Goal: Task Accomplishment & Management: Manage account settings

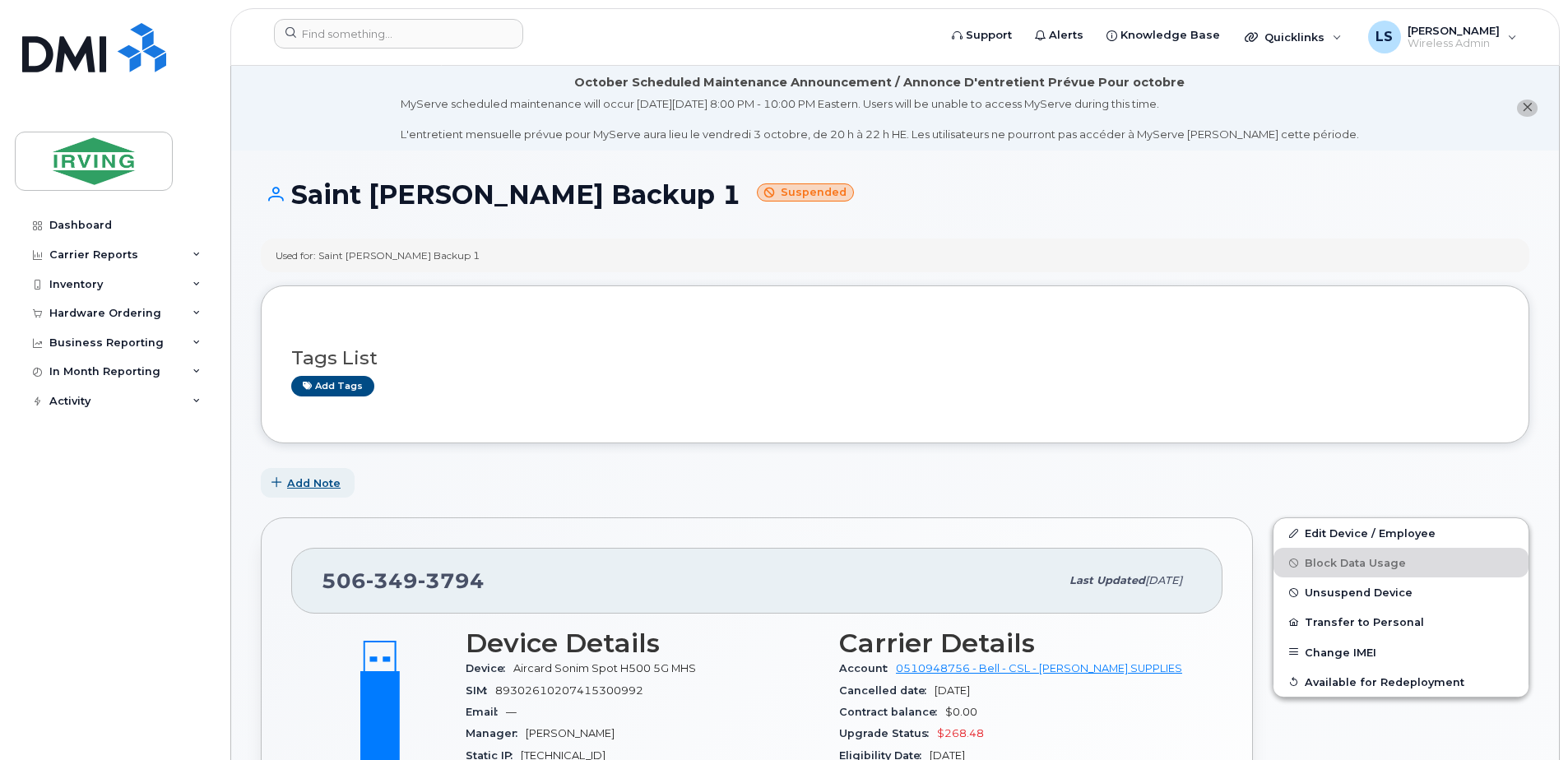
click at [296, 481] on span "Add Note" at bounding box center [314, 483] width 54 height 16
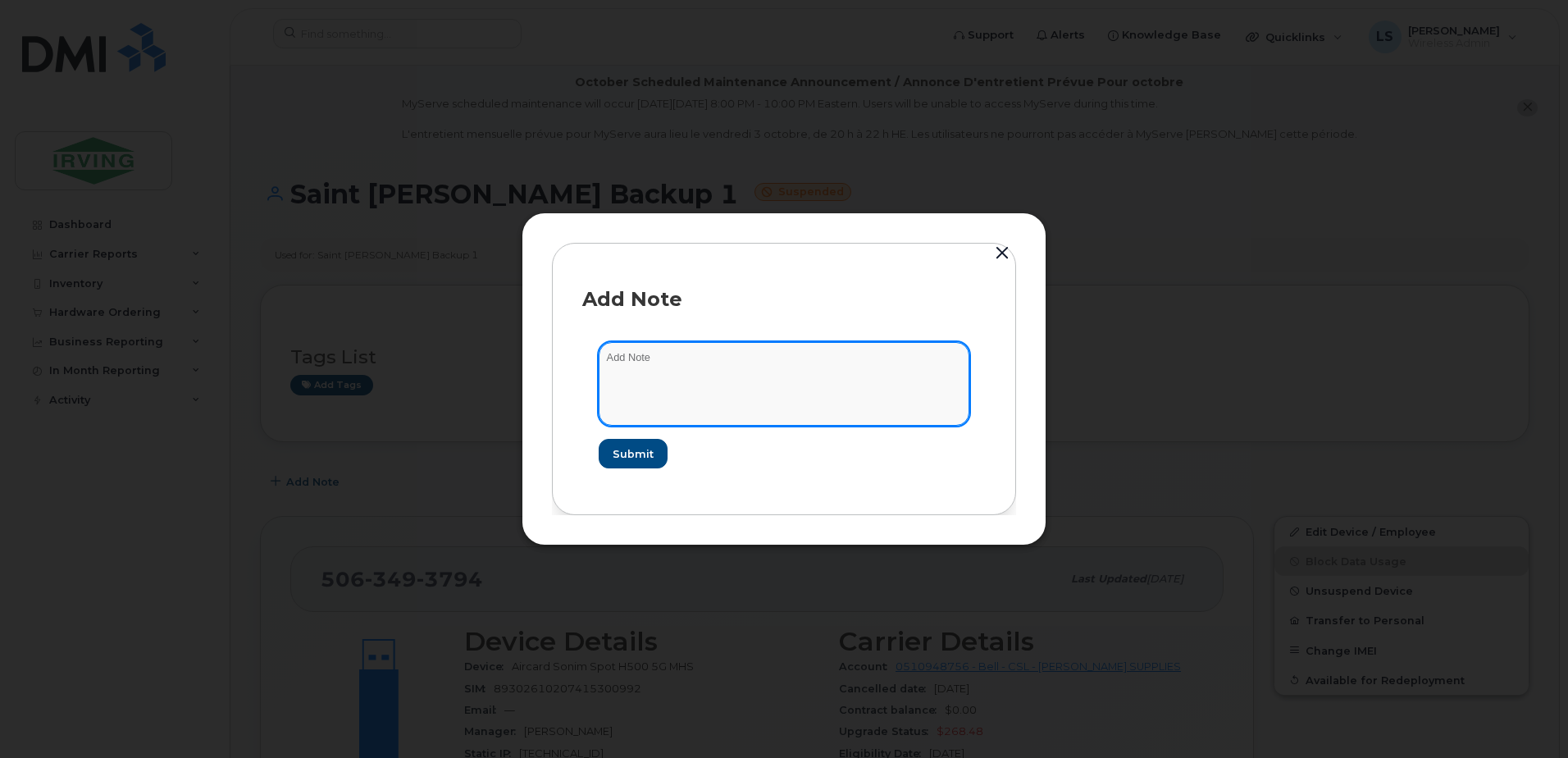
click at [694, 363] on textarea at bounding box center [784, 383] width 371 height 84
type textarea "K"
type textarea "I"
click at [607, 371] on textarea "IMEI CHANGE PREVIOUS DEVICE: ZTE MC8010CA" at bounding box center [784, 383] width 371 height 84
click at [852, 383] on textarea "IMEI CHANGE REPLACED PREVIOUS DEVICE: ZTE MC8010CA" at bounding box center [784, 383] width 371 height 84
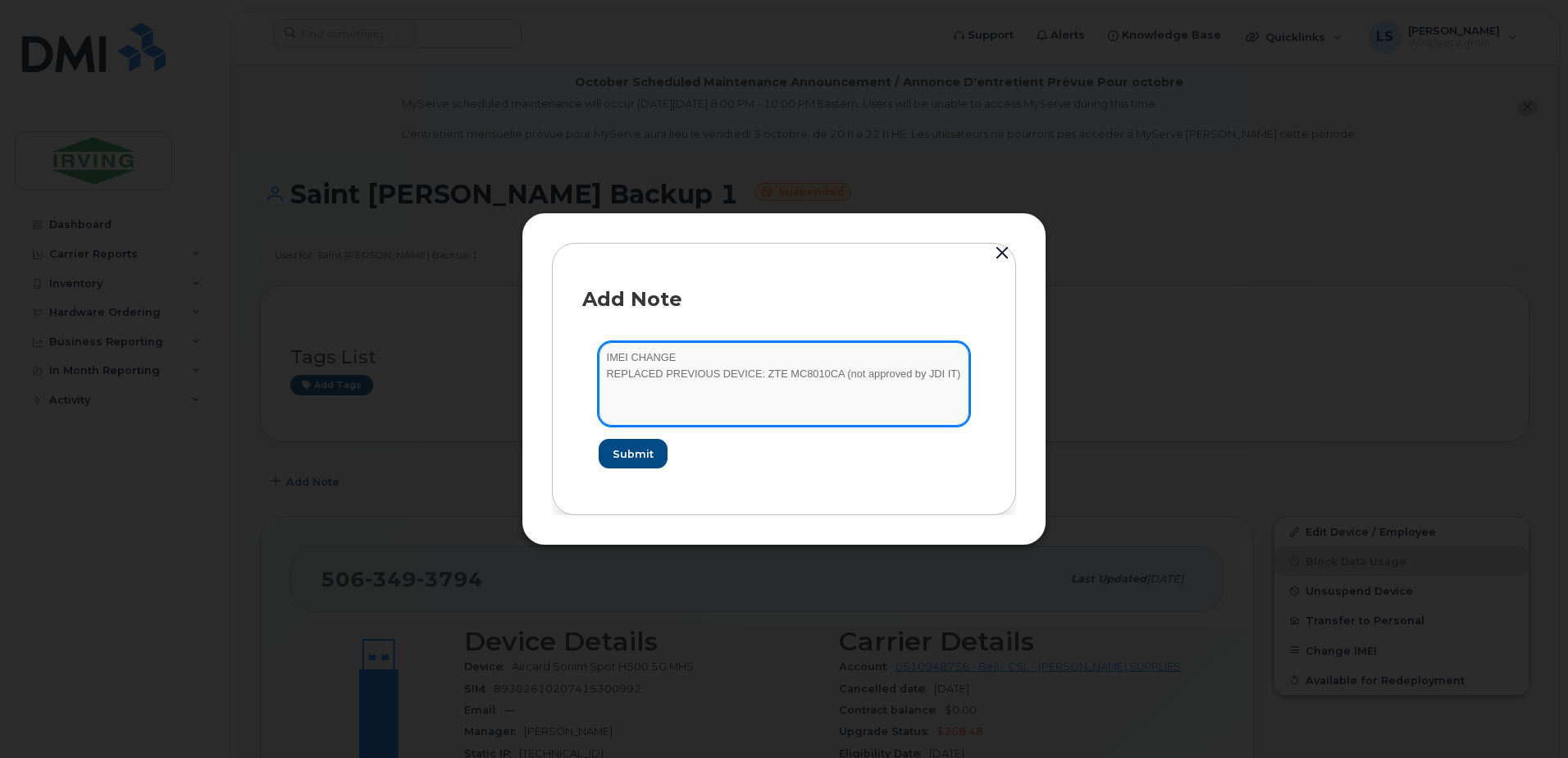
click at [914, 375] on textarea "IMEI CHANGE REPLACED PREVIOUS DEVICE: ZTE MC8010CA (not approved by JDI IT)" at bounding box center [784, 383] width 371 height 84
click at [853, 372] on textarea "IMEI CHANGE REPLACED PREVIOUS DEVICE: ZTE MC8010CA (not approved by JDI IT)" at bounding box center [784, 383] width 371 height 84
click at [602, 357] on textarea "IMEI CHANGE REPLACED PREVIOUS DEVICE: ZTE MC8010CA (not security approved by JD…" at bounding box center [784, 383] width 371 height 84
click at [763, 408] on textarea "KEPT LINE CONTRACT - IMEI CHANGE REPLACED PREVIOUS DEVICE: ZTE MC8010CA (not se…" at bounding box center [784, 383] width 371 height 84
type textarea "KEPT LINE CONTRACT - IMEI CHANGE REPLACED PREVIOUS DEVICE: ZTE MC8010CA (not se…"
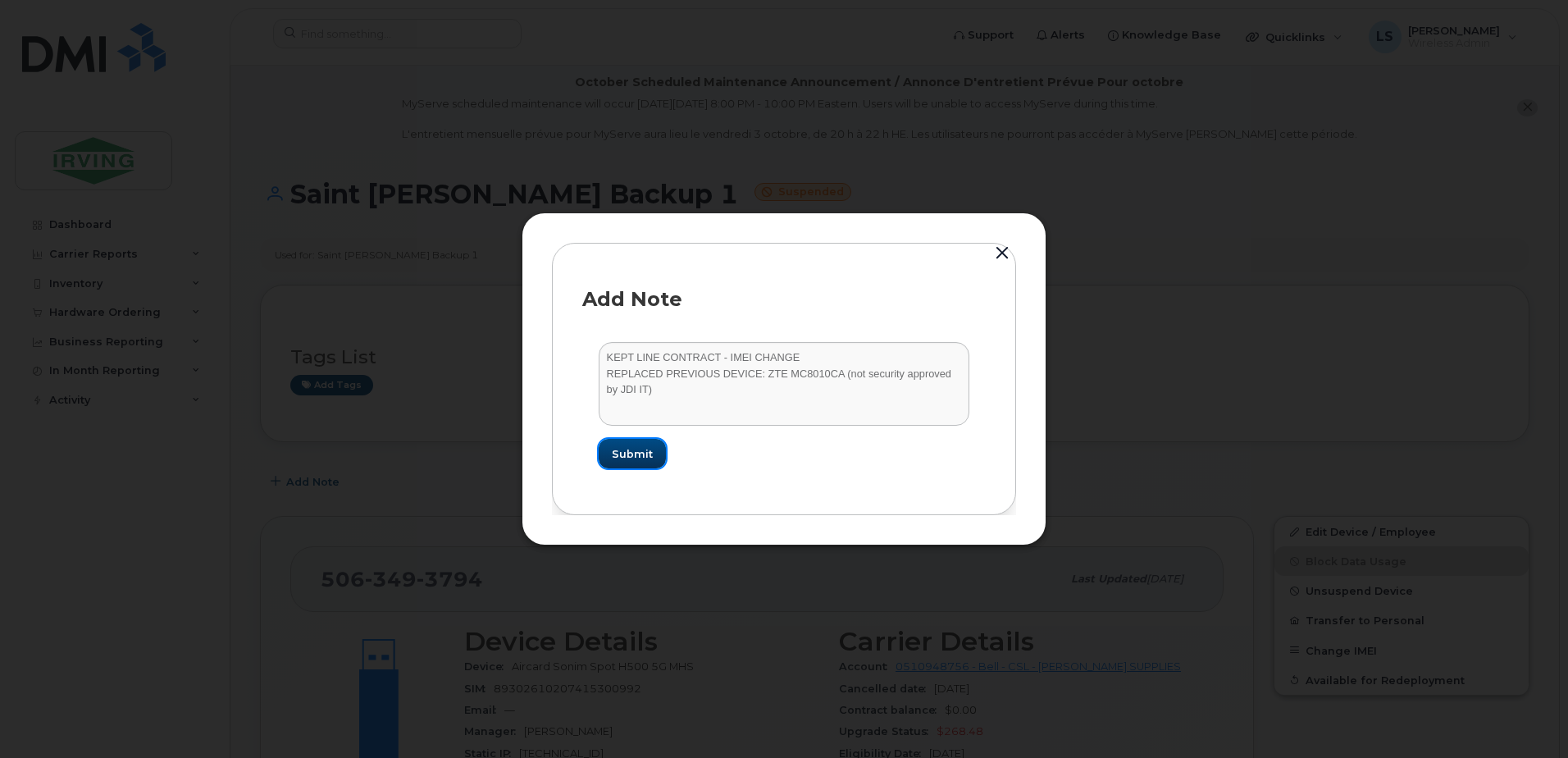
click at [626, 451] on span "Submit" at bounding box center [631, 454] width 41 height 16
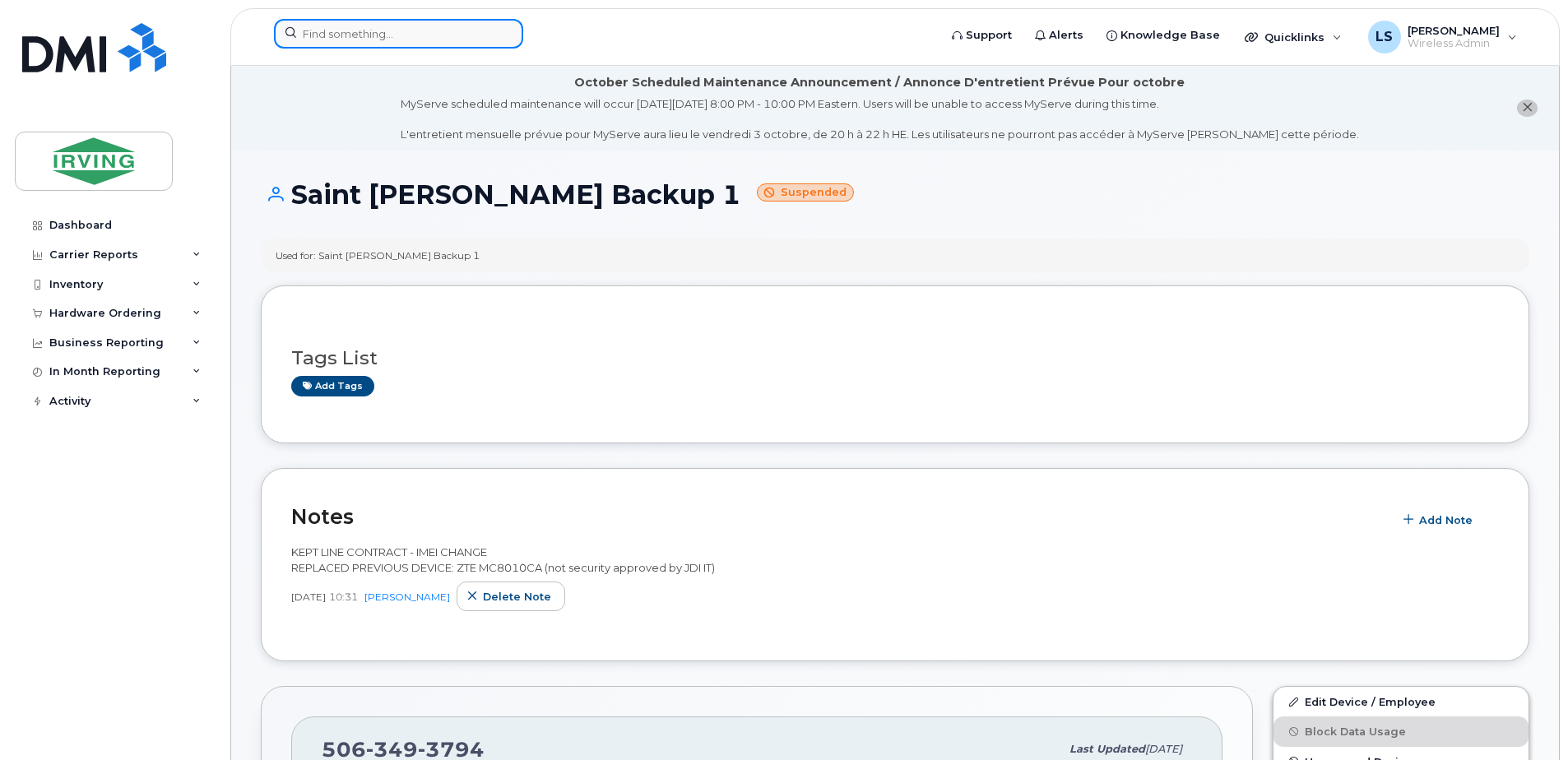
click at [397, 40] on input at bounding box center [398, 34] width 249 height 29
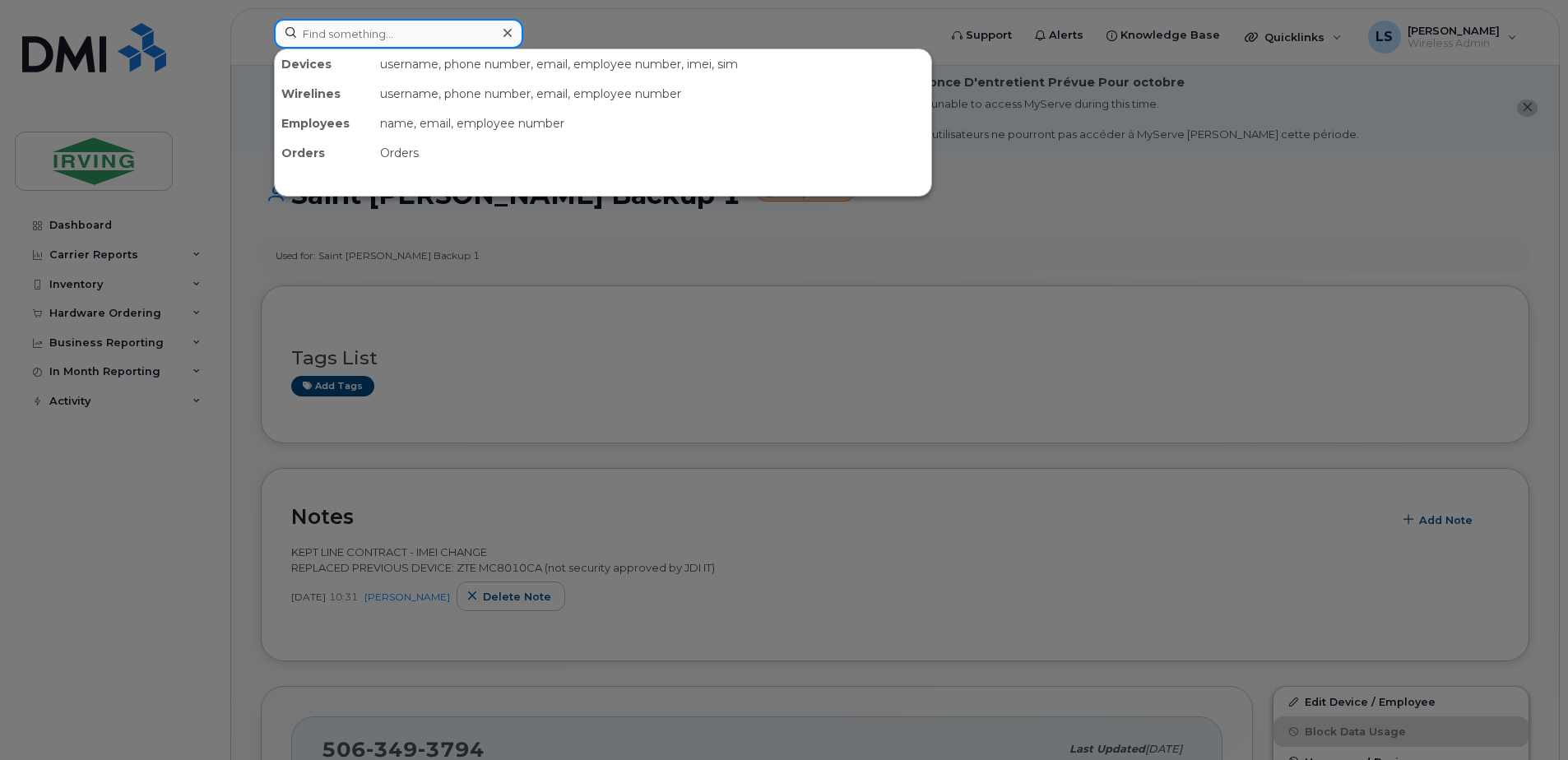
paste input "5062710342"
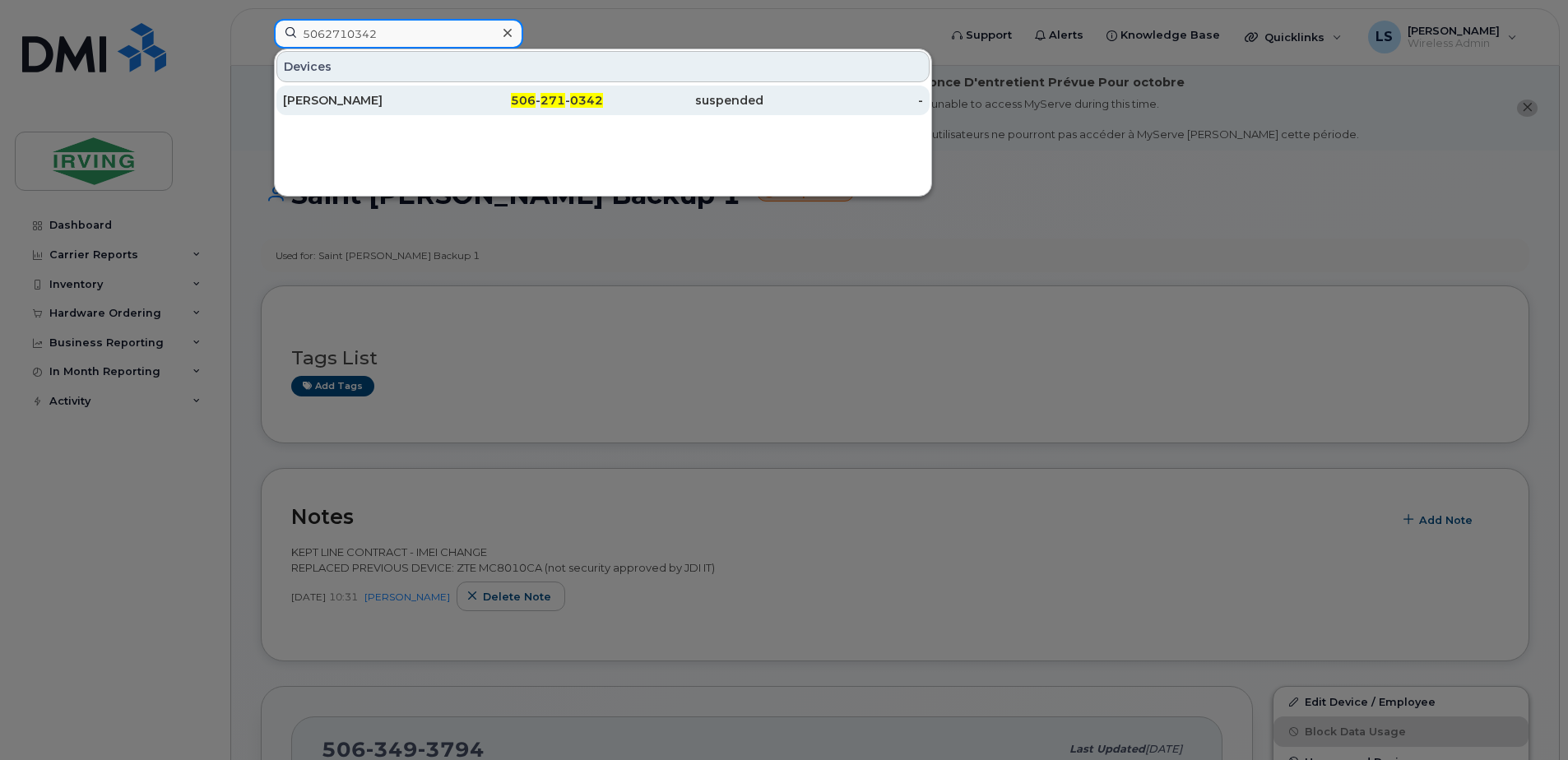
type input "5062710342"
click at [553, 95] on span "271" at bounding box center [553, 100] width 24 height 15
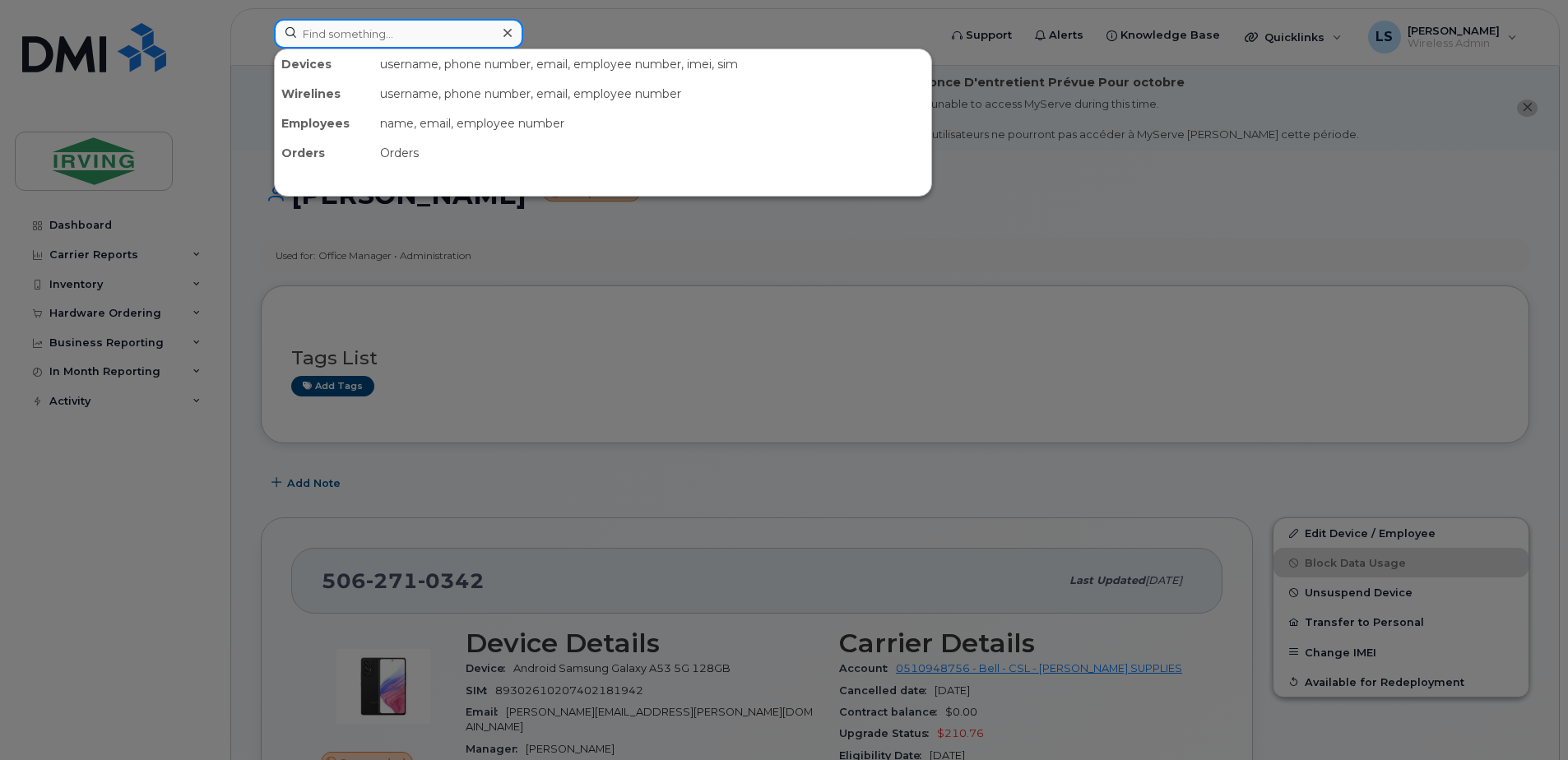
click at [371, 23] on input at bounding box center [398, 34] width 249 height 29
paste input "7826411631"
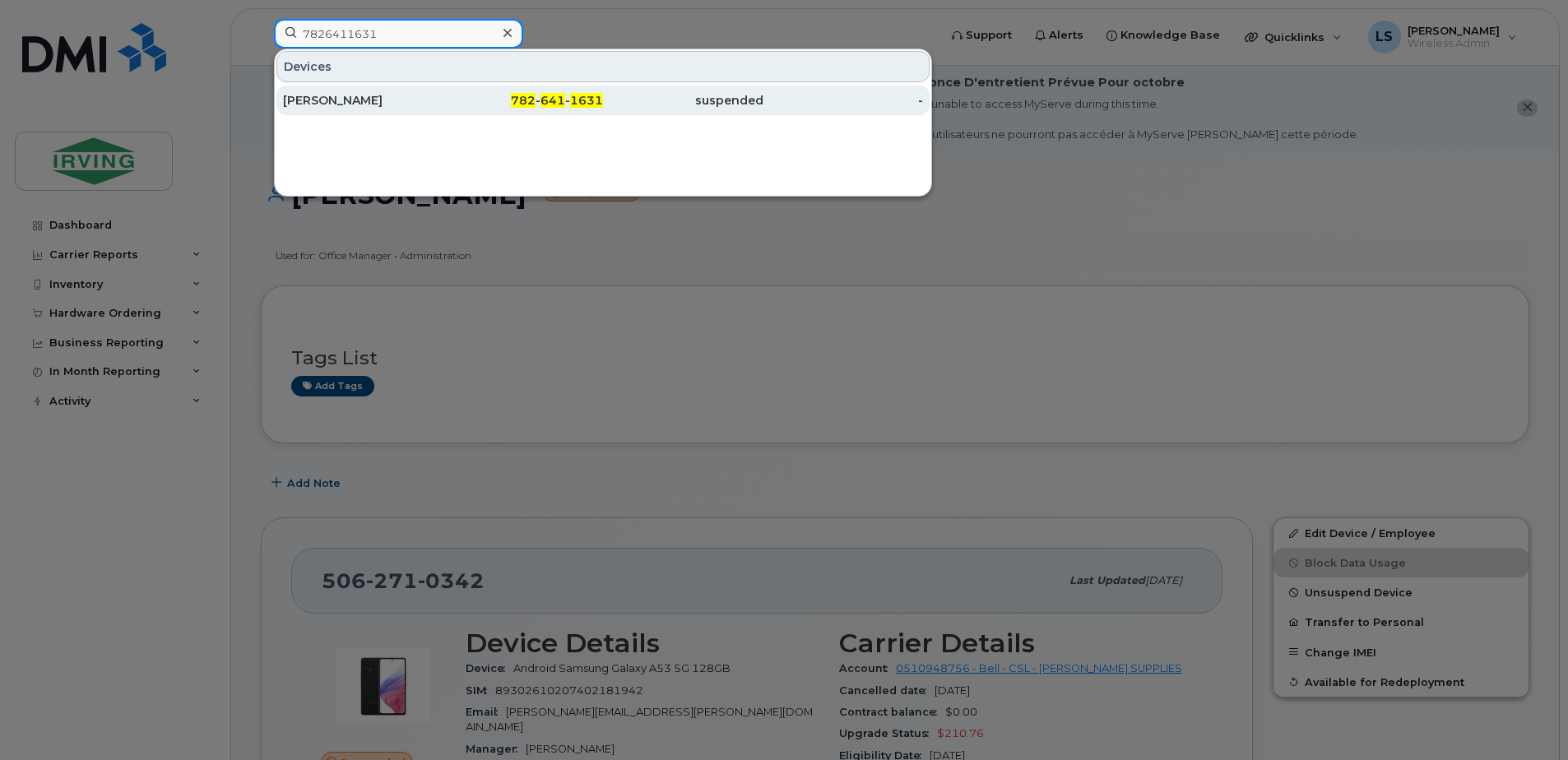
type input "7826411631"
click at [554, 105] on span "641" at bounding box center [553, 100] width 24 height 15
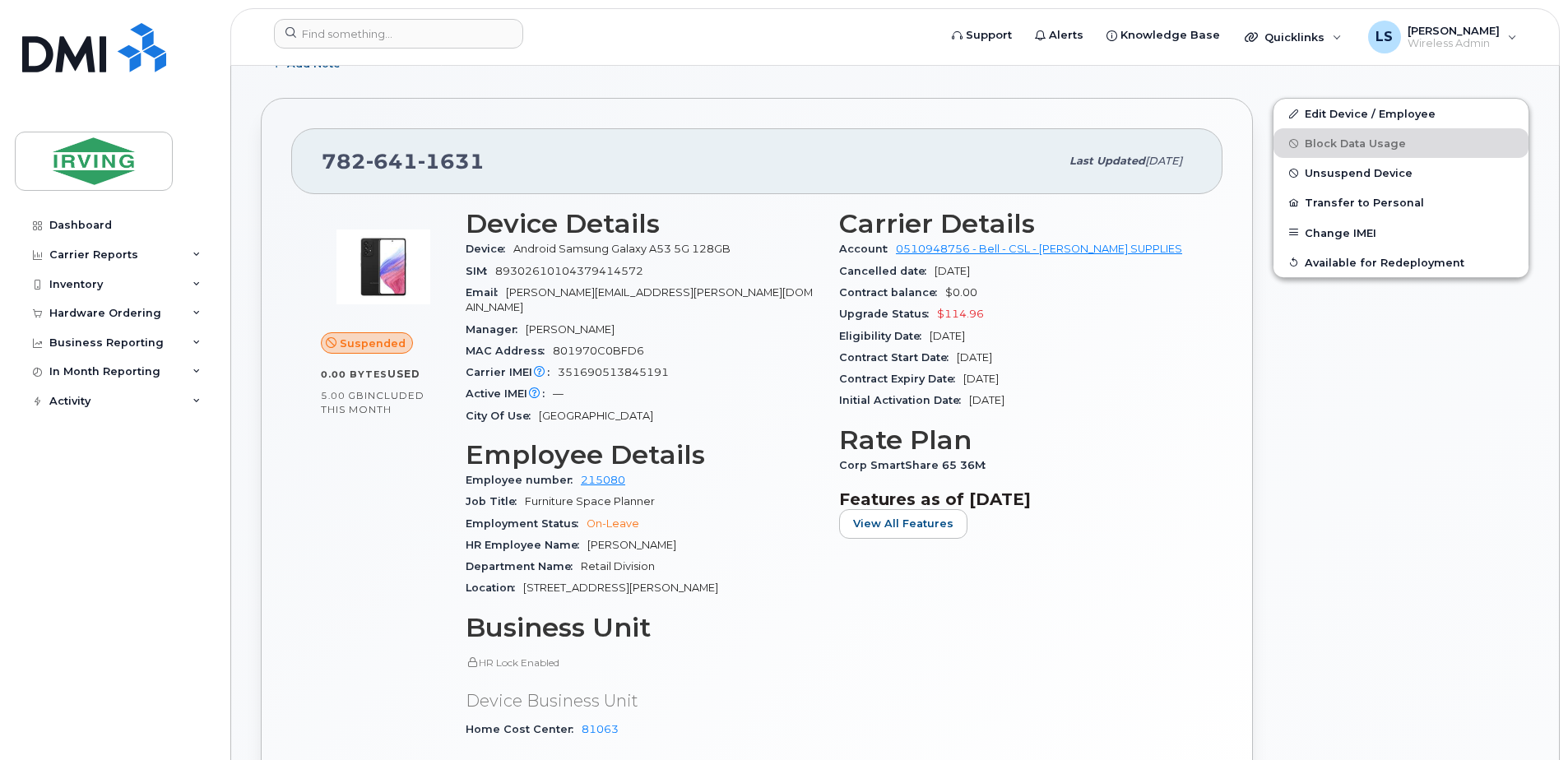
scroll to position [384, 0]
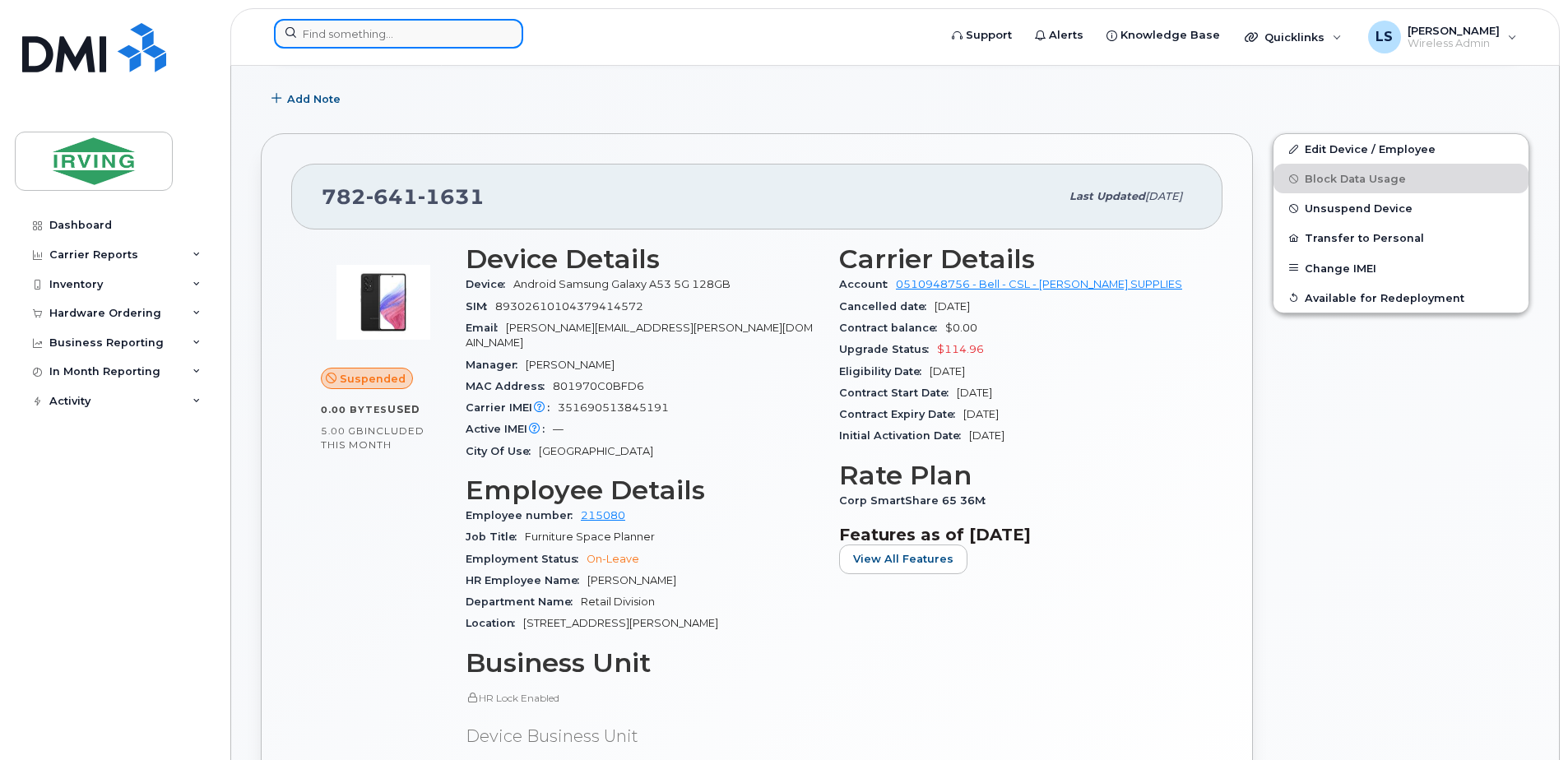
click at [480, 46] on input at bounding box center [398, 34] width 249 height 29
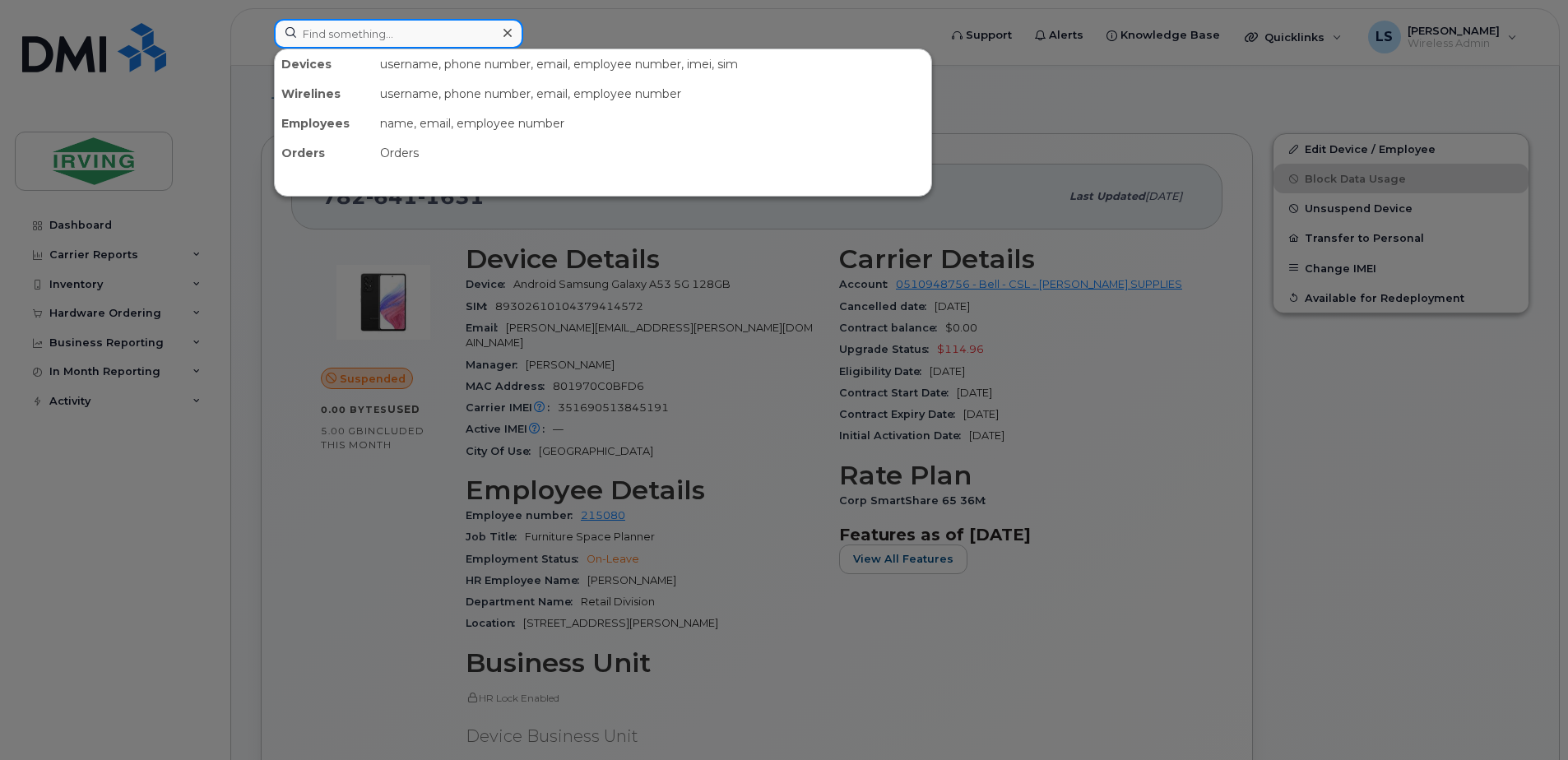
paste input "5062696168"
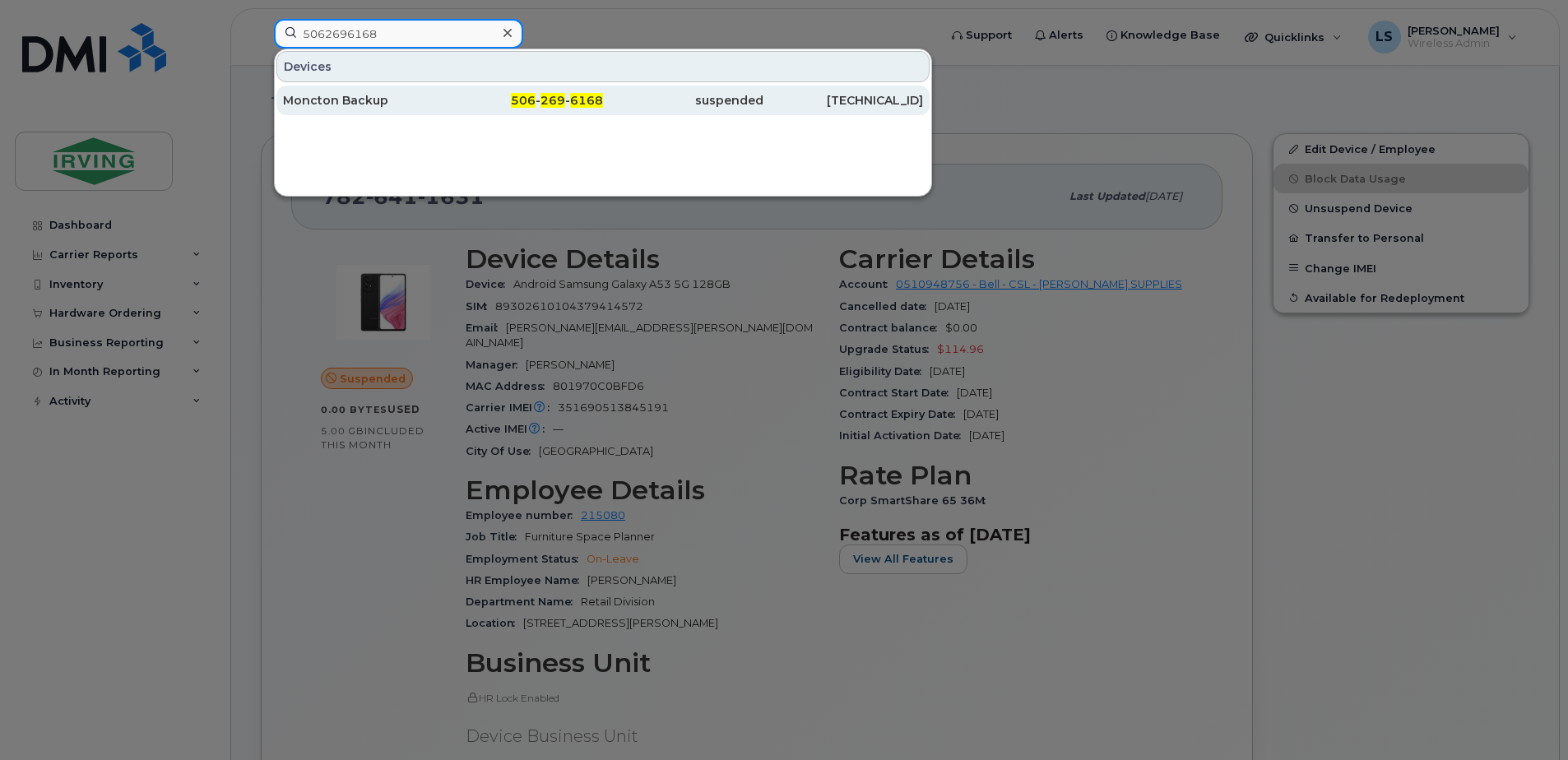
type input "5062696168"
click at [555, 95] on span "269" at bounding box center [553, 100] width 24 height 15
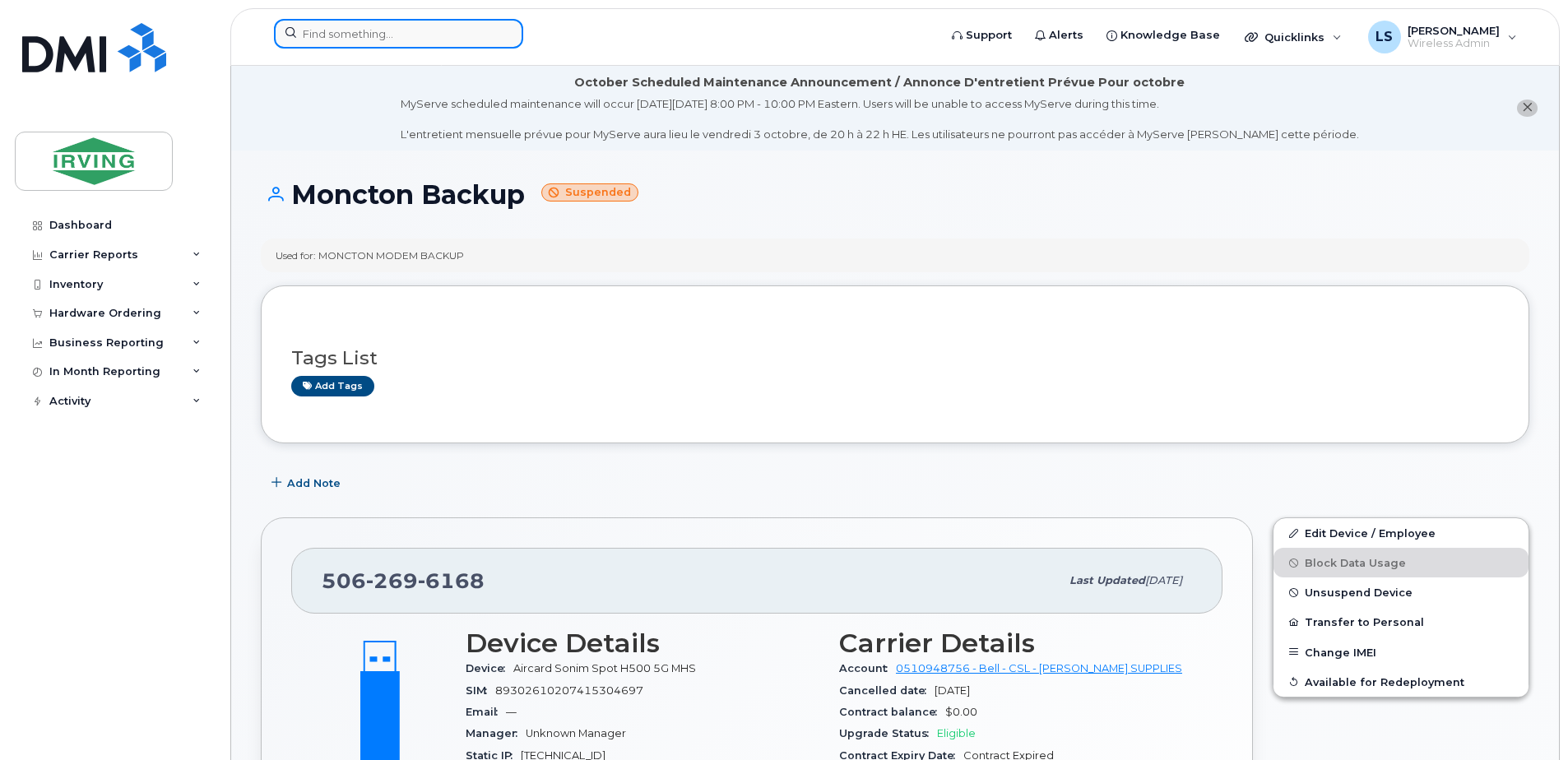
click at [446, 25] on input at bounding box center [398, 34] width 249 height 29
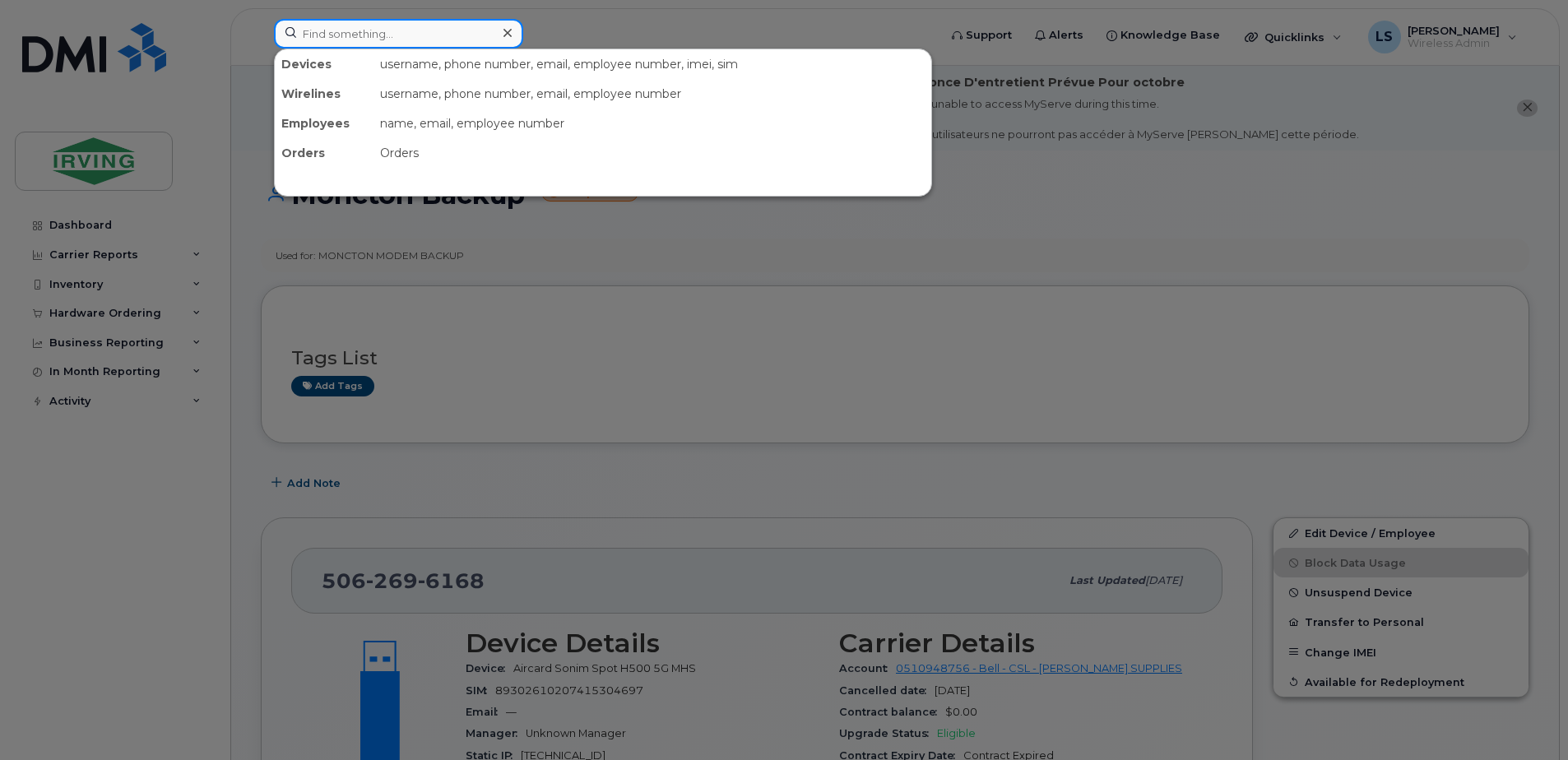
paste input "5063493794"
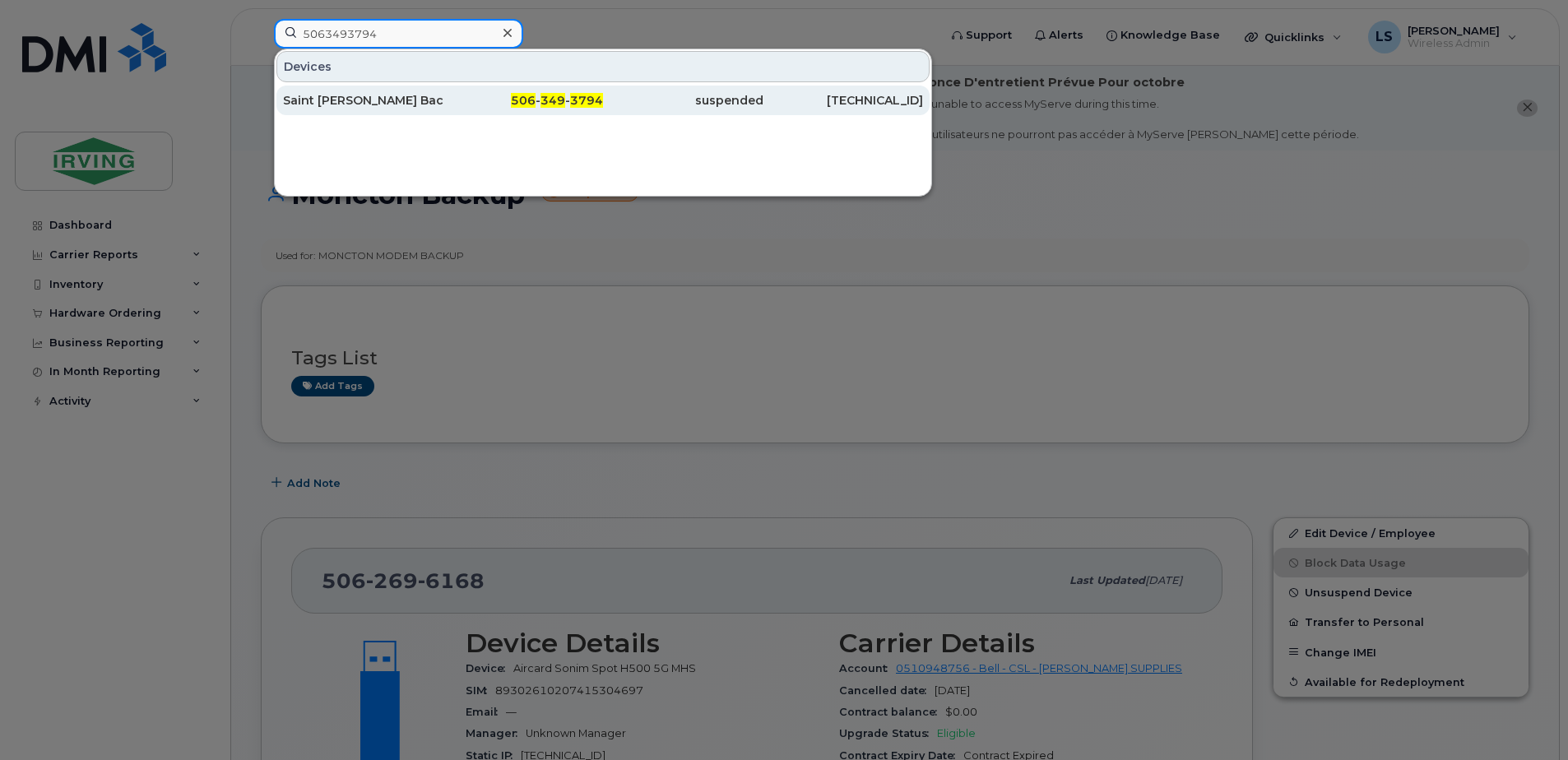
type input "5063493794"
click at [552, 101] on span "349" at bounding box center [553, 100] width 24 height 15
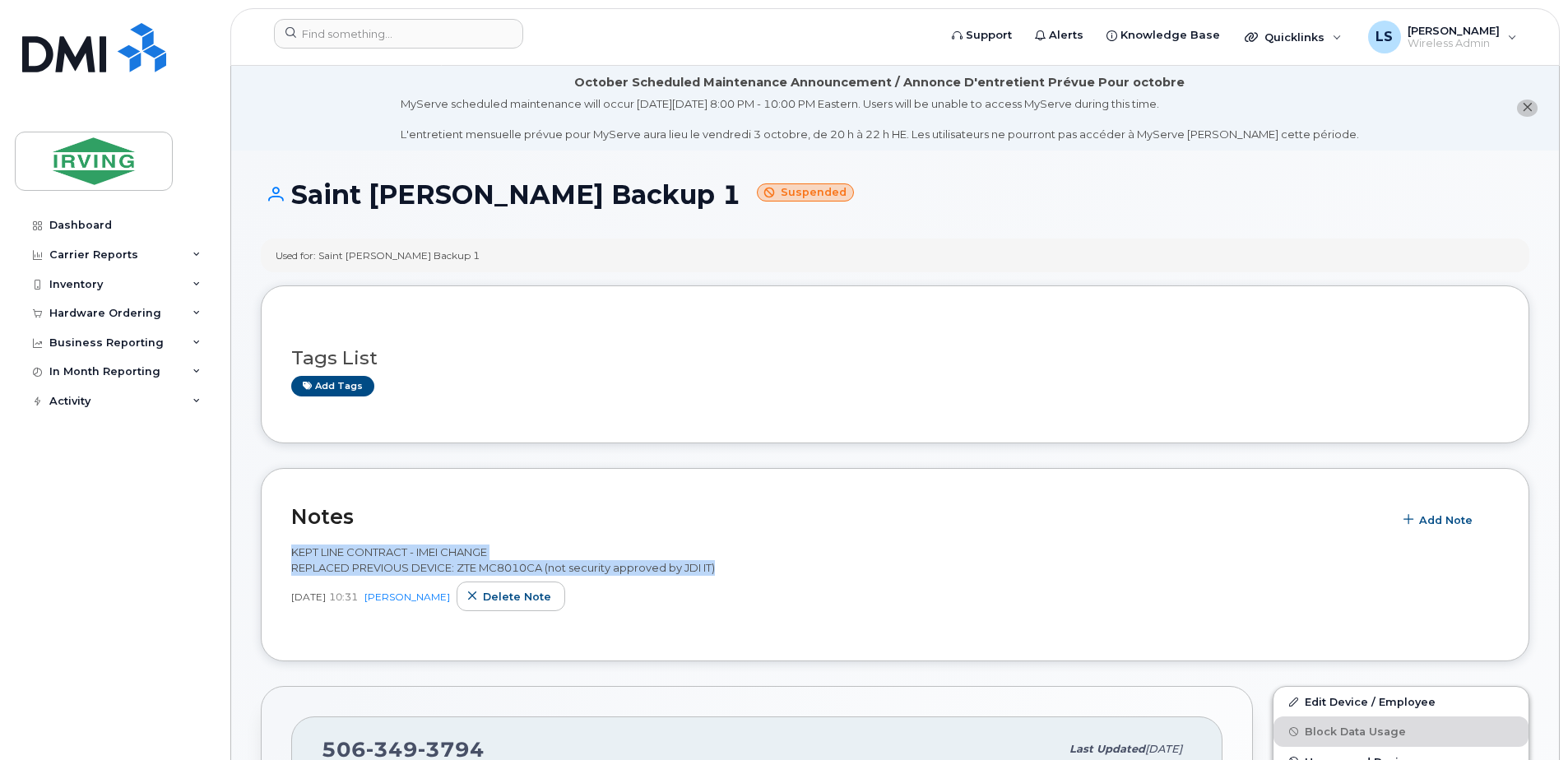
drag, startPoint x: 290, startPoint y: 547, endPoint x: 722, endPoint y: 573, distance: 432.8
click at [722, 573] on div "Notes Add Note KEPT LINE CONTRACT - IMEI CHANGE REPLACED PREVIOUS DEVICE: ZTE M…" at bounding box center [896, 564] width 1269 height 193
copy span "KEPT LINE CONTRACT - IMEI CHANGE REPLACED PREVIOUS DEVICE: ZTE MC8010CA (not se…"
click at [417, 31] on input at bounding box center [398, 34] width 249 height 29
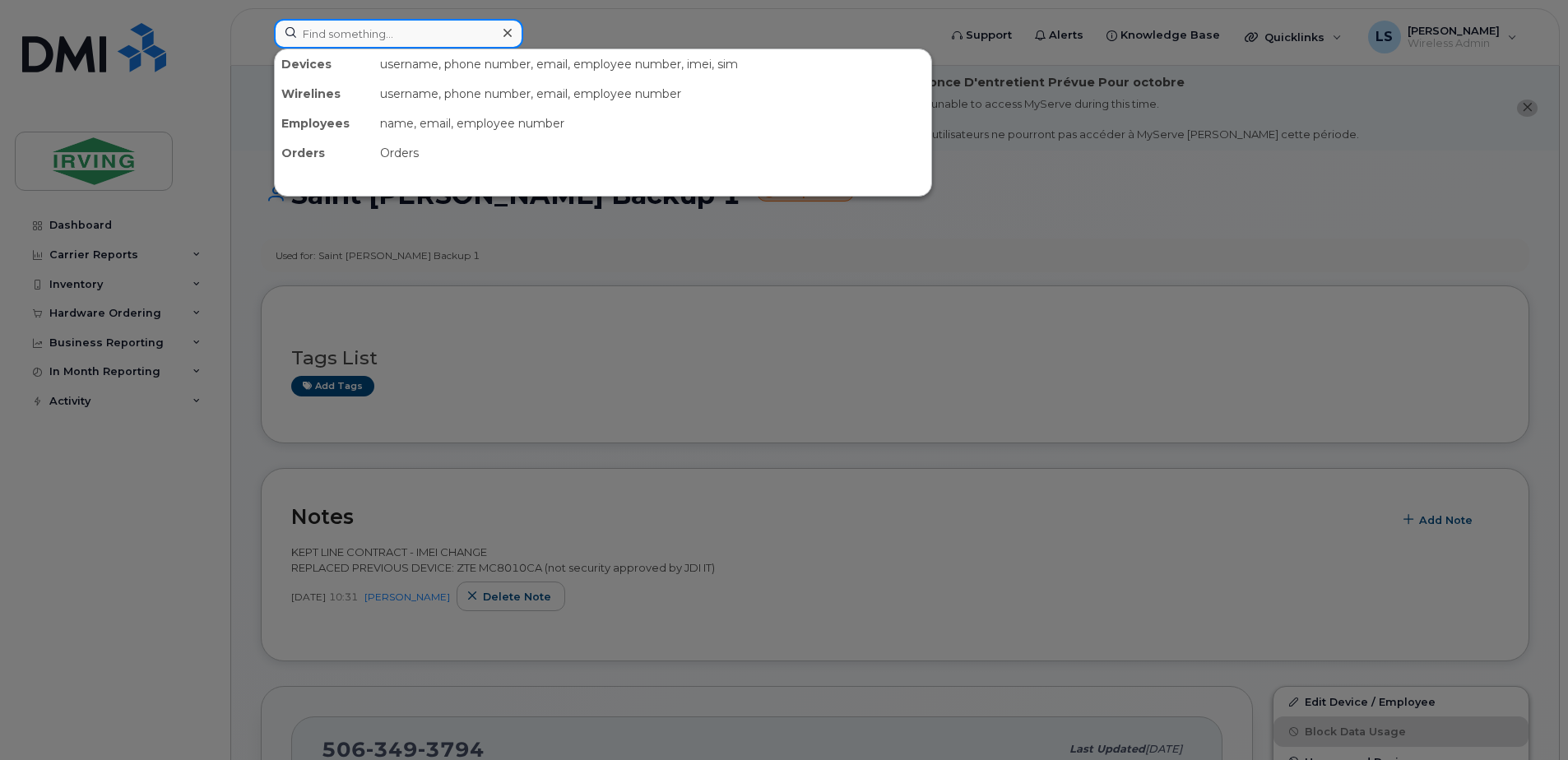
paste input "5062696168"
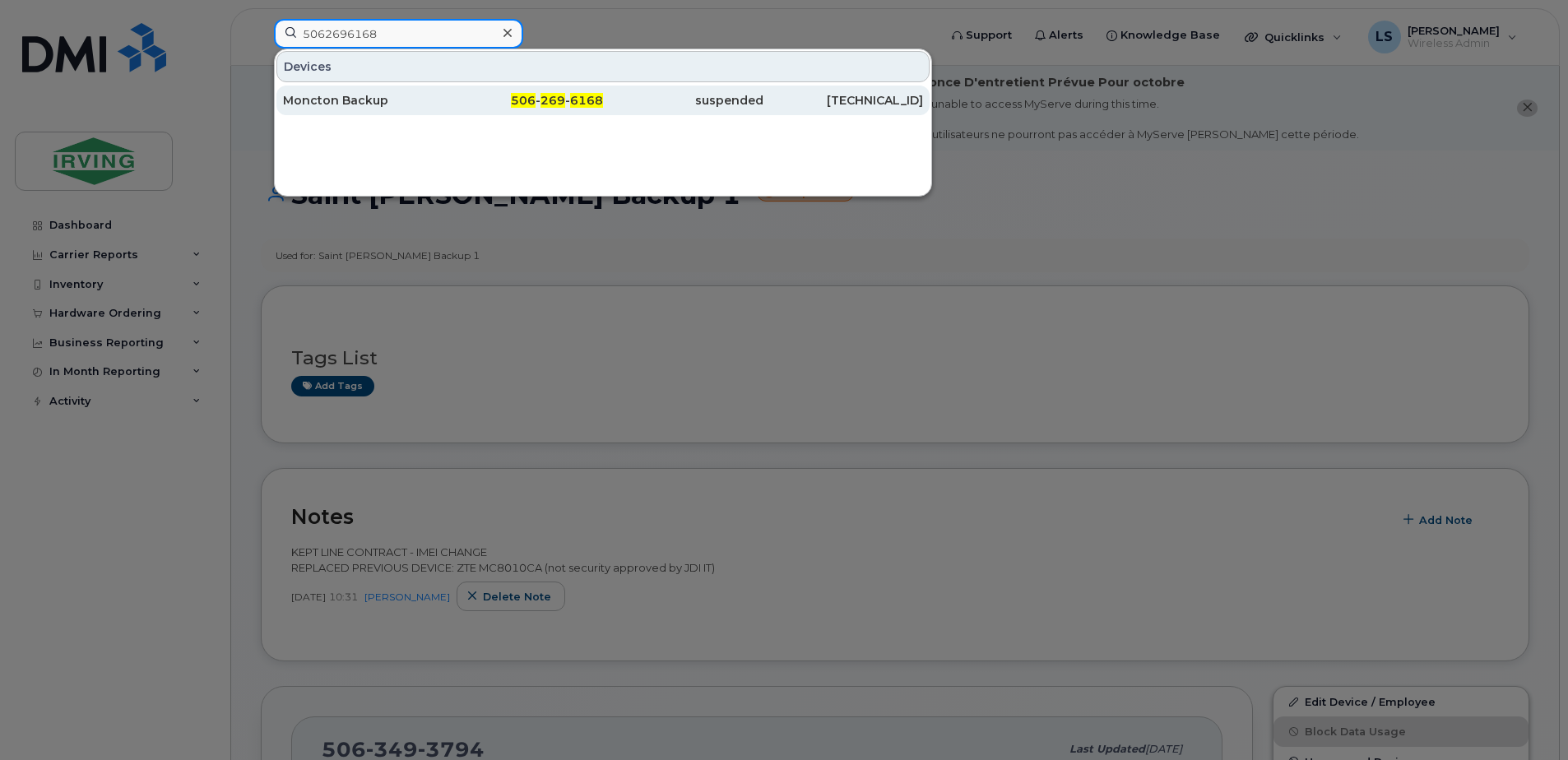
type input "5062696168"
click at [559, 101] on span "269" at bounding box center [553, 100] width 24 height 15
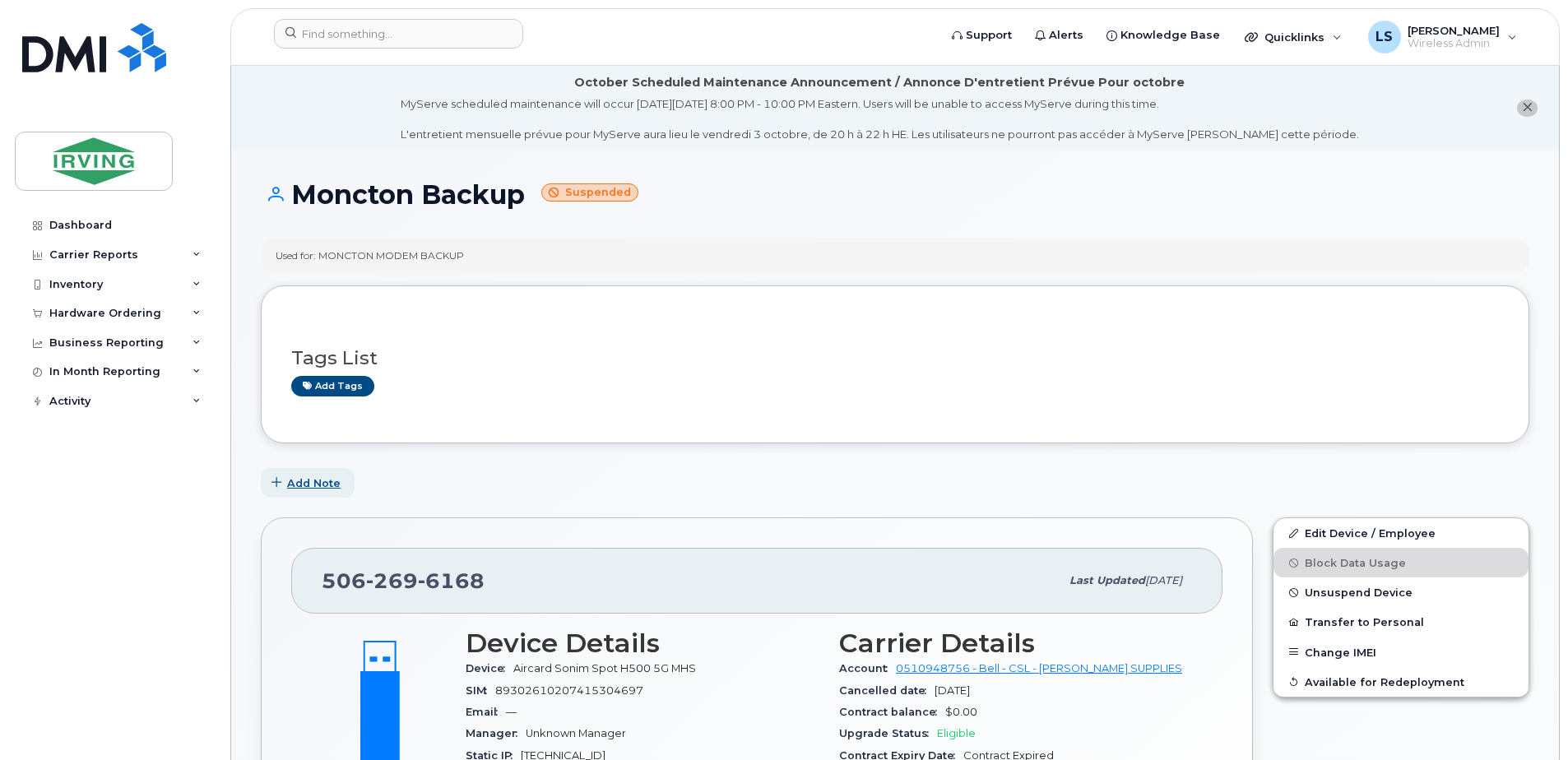
click at [318, 477] on span "Add Note" at bounding box center [314, 483] width 54 height 16
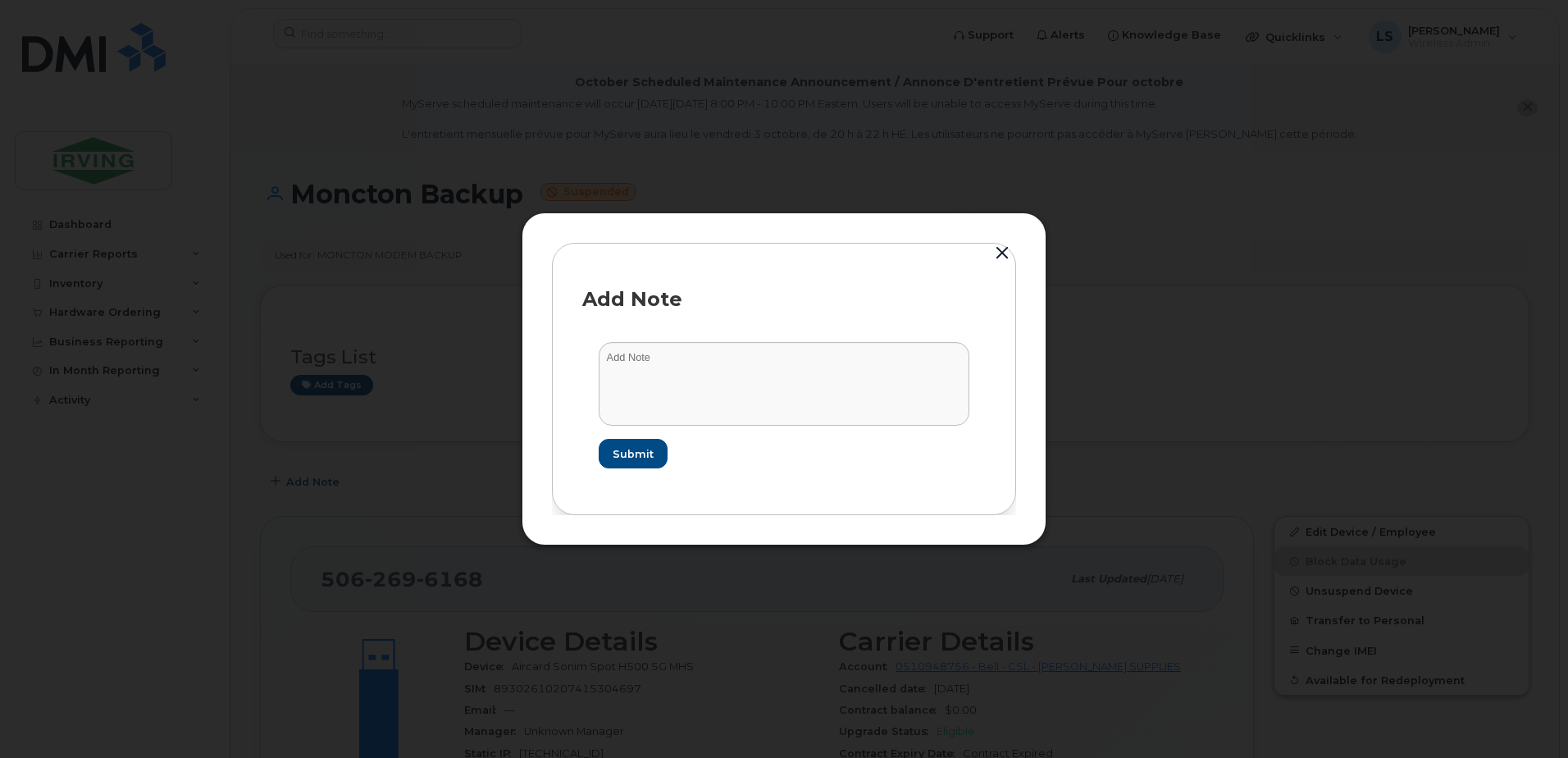
click at [1006, 249] on button "button" at bounding box center [1002, 254] width 24 height 23
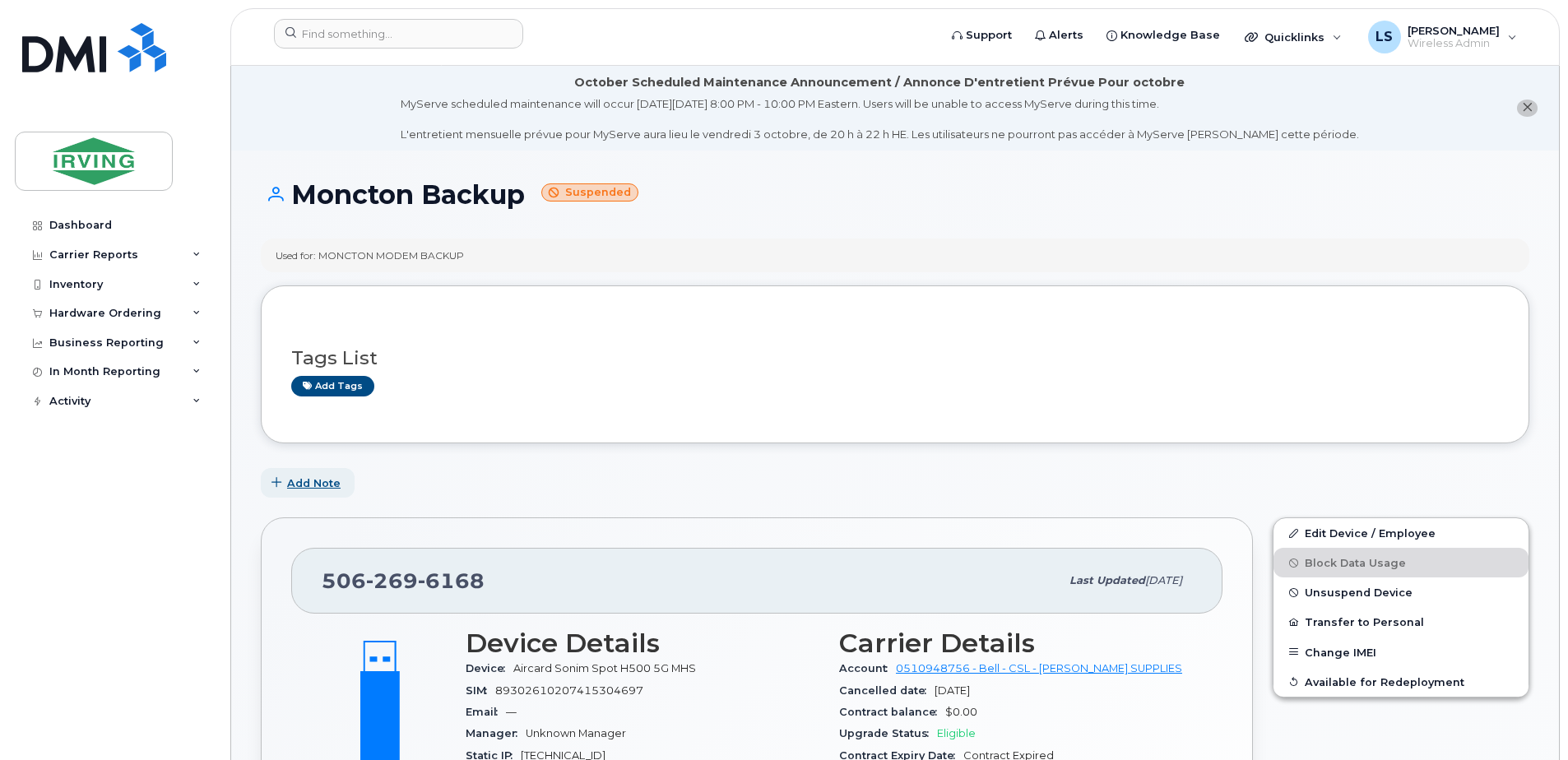
click at [318, 482] on span "Add Note" at bounding box center [314, 483] width 54 height 16
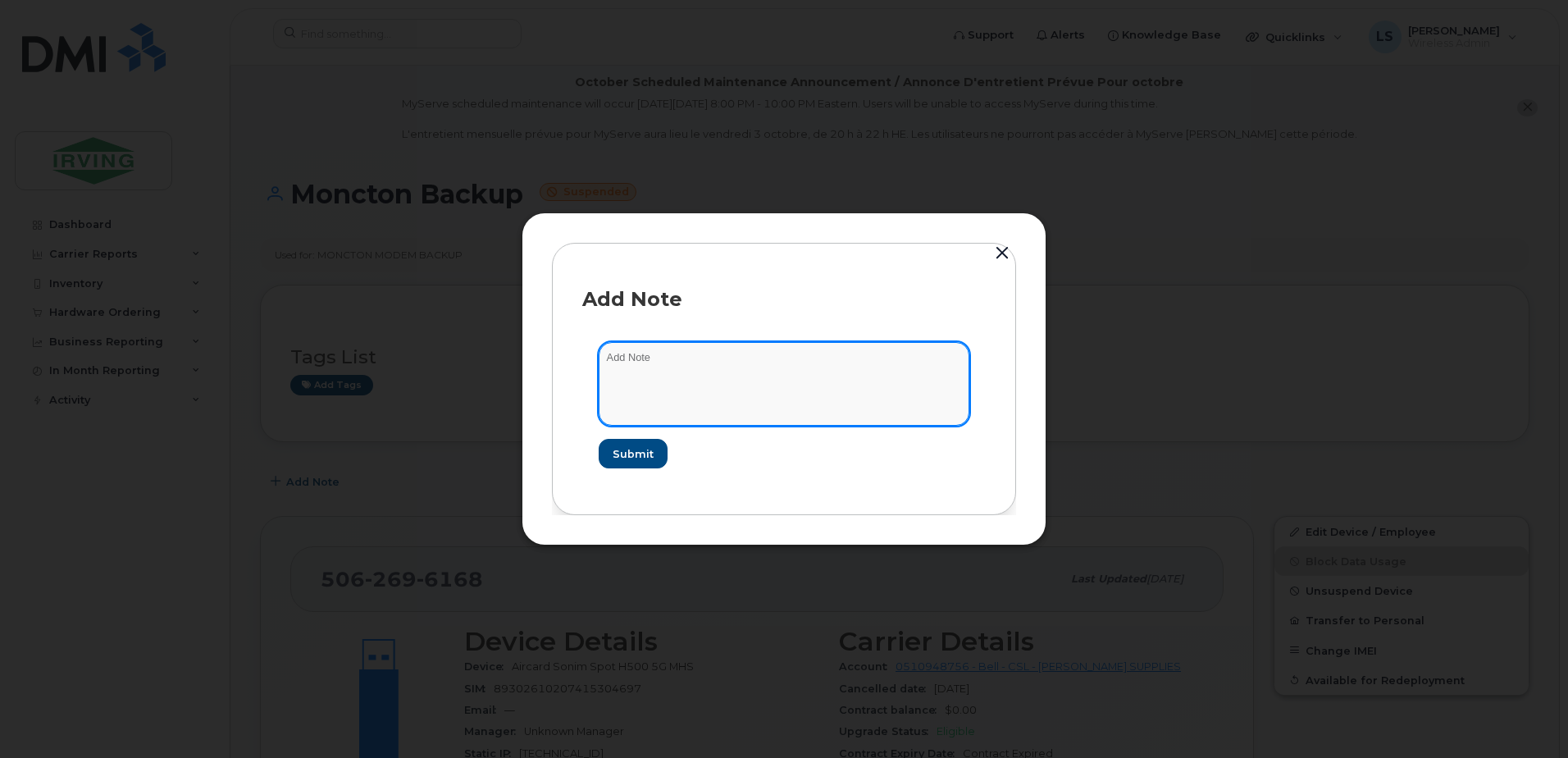
click at [867, 354] on textarea at bounding box center [784, 383] width 371 height 84
paste textarea "KEPT LINE CONTRACT - IMEI CHANGE REPLACED PREVIOUS DEVICE: ZTE MC8010CA (not se…"
click at [717, 357] on textarea "KEPT LINE CONTRACT - IMEI CHANGE REPLACED PREVIOUS DEVICE: ZTE MC8010CA (not se…" at bounding box center [784, 383] width 371 height 84
click at [749, 391] on textarea "KEPT LINE - IMEI CHANGE REPLACED PREVIOUS DEVICE: ZTE MC8010CA (not security ap…" at bounding box center [784, 383] width 371 height 84
click at [667, 360] on textarea "KEPT LINE - IMEI CHANGE REPLACED PREVIOUS DEVICE: ZTE MC8010CA (not security ap…" at bounding box center [784, 383] width 371 height 84
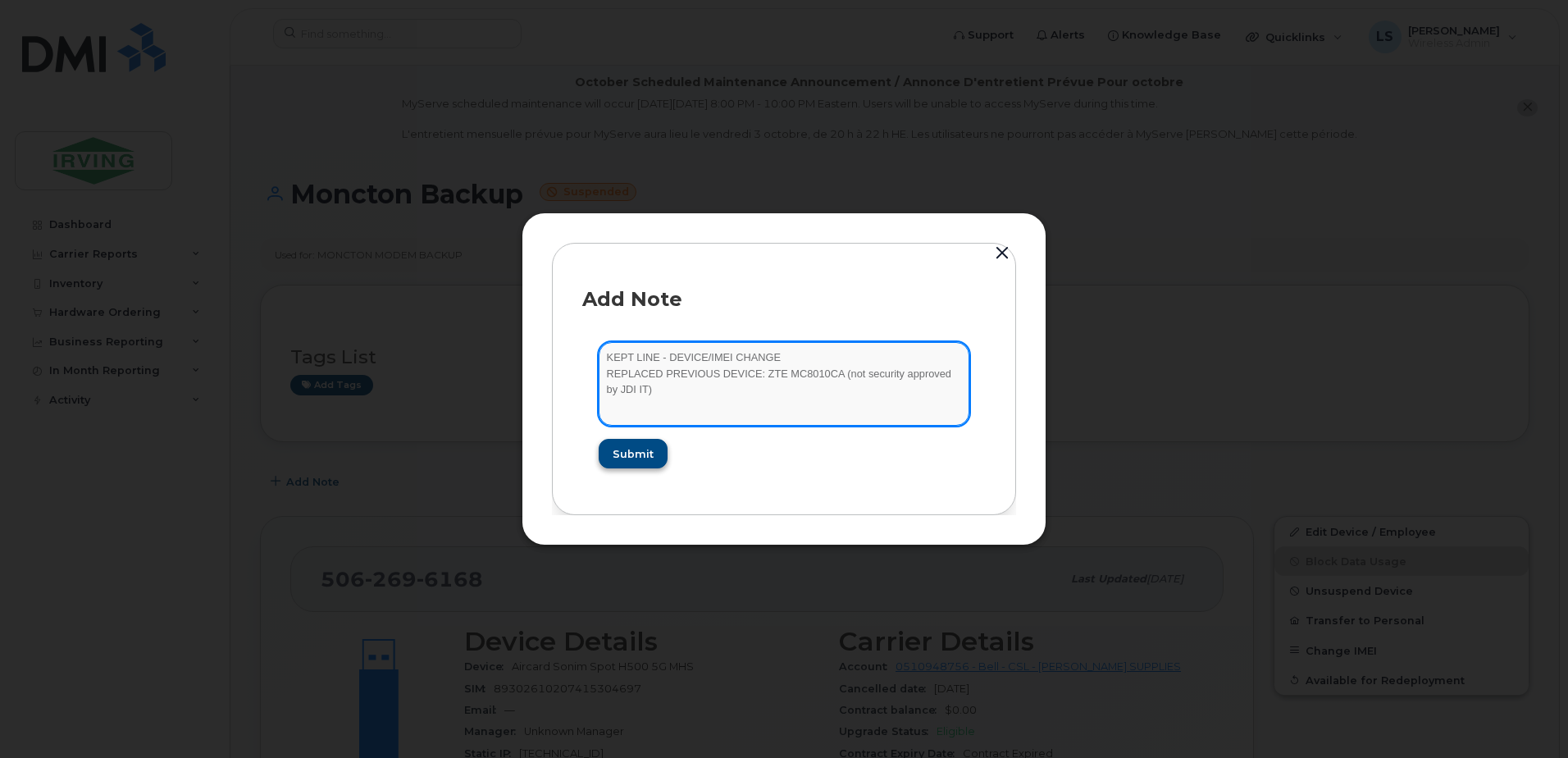
type textarea "KEPT LINE - DEVICE/IMEI CHANGE REPLACED PREVIOUS DEVICE: ZTE MC8010CA (not secu…"
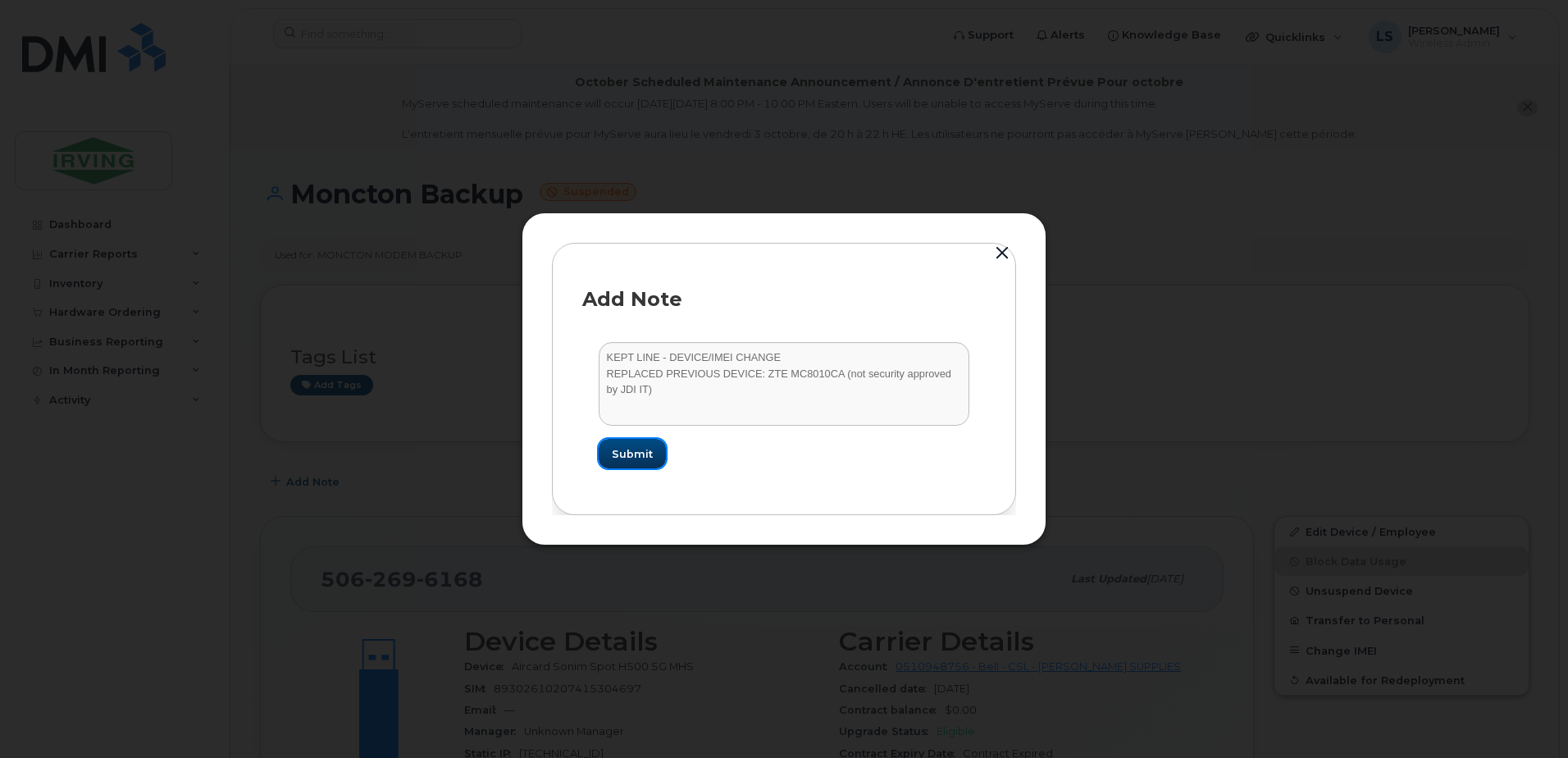
click at [640, 448] on span "Submit" at bounding box center [631, 454] width 41 height 16
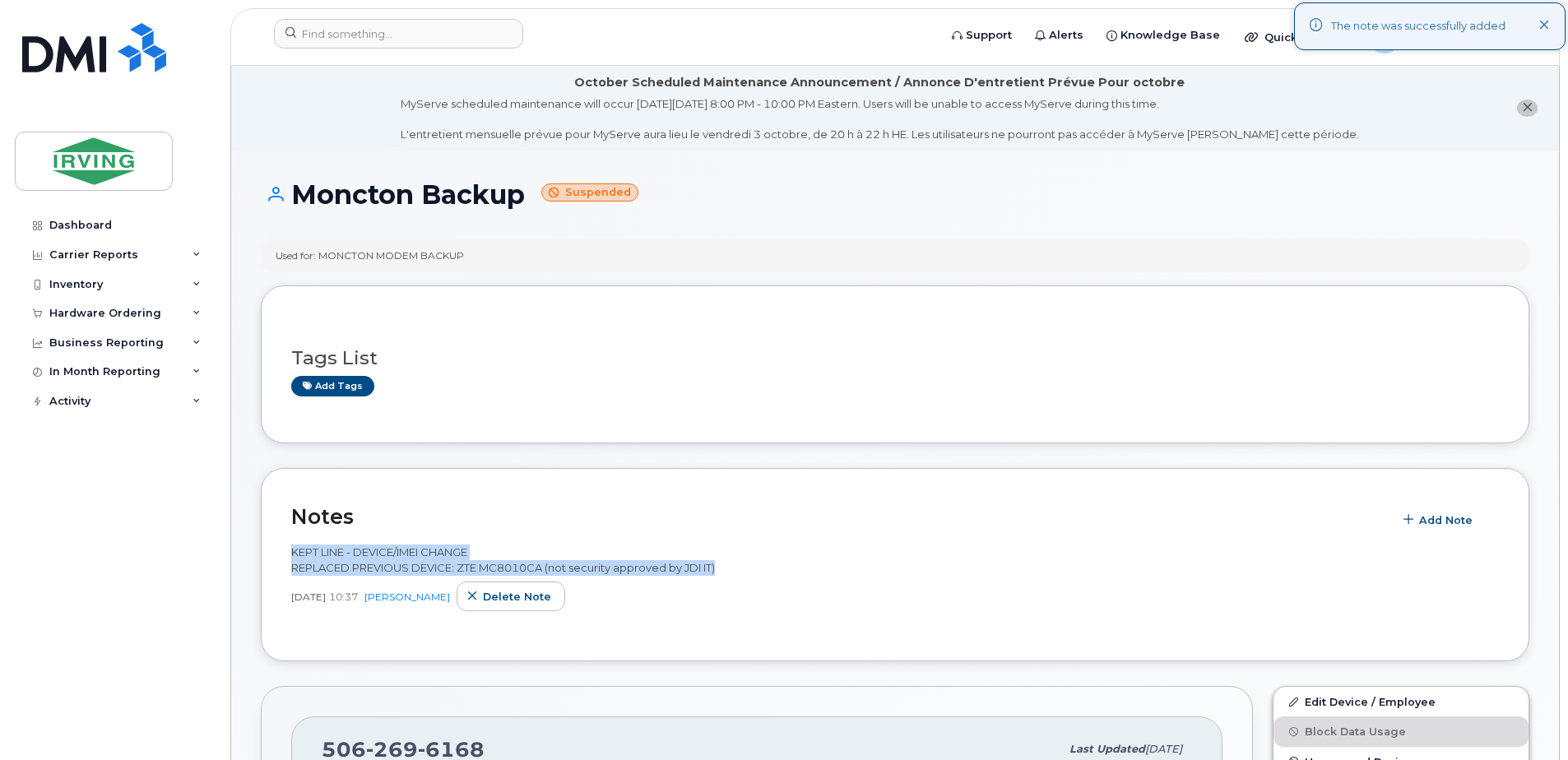
drag, startPoint x: 727, startPoint y: 571, endPoint x: 262, endPoint y: 550, distance: 465.5
click at [262, 550] on div "Notes Add Note KEPT LINE - DEVICE/IMEI CHANGE REPLACED PREVIOUS DEVICE: ZTE MC8…" at bounding box center [896, 564] width 1269 height 193
copy span "KEPT LINE - DEVICE/IMEI CHANGE REPLACED PREVIOUS DEVICE: ZTE MC8010CA (not secu…"
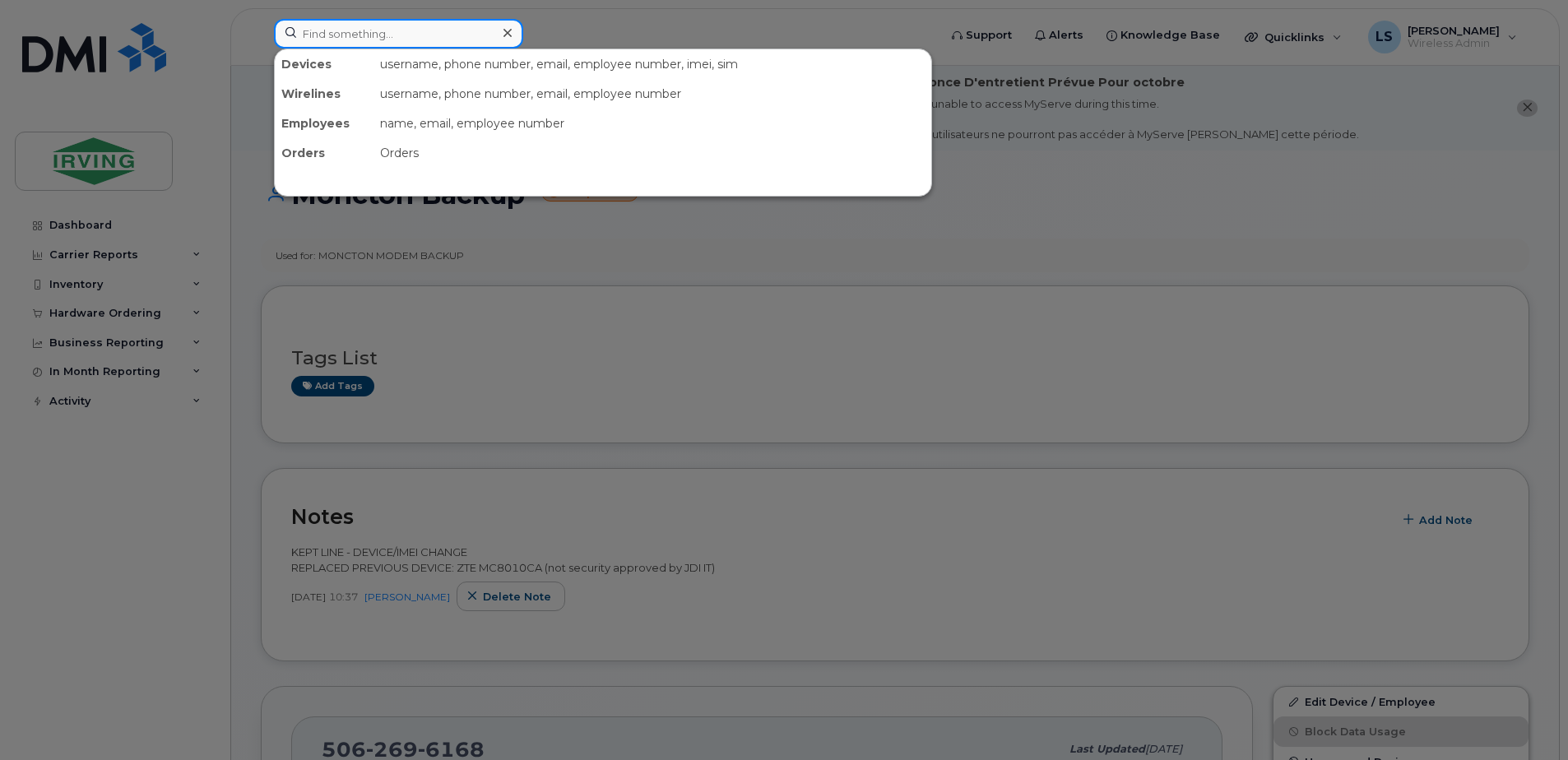
click at [397, 23] on input at bounding box center [398, 34] width 249 height 29
paste input "5063493794"
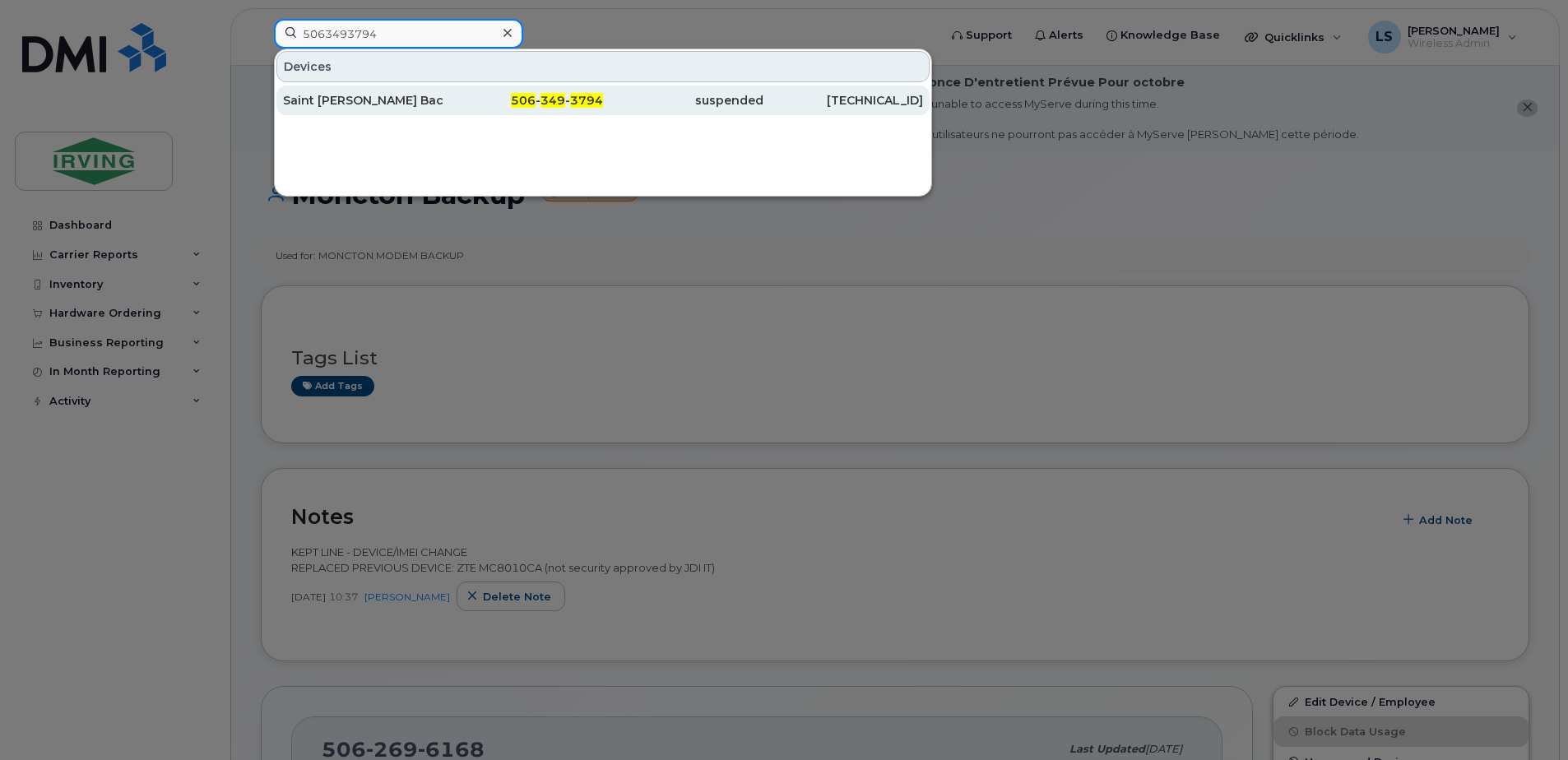
type input "5063493794"
click at [557, 98] on span "349" at bounding box center [553, 100] width 24 height 15
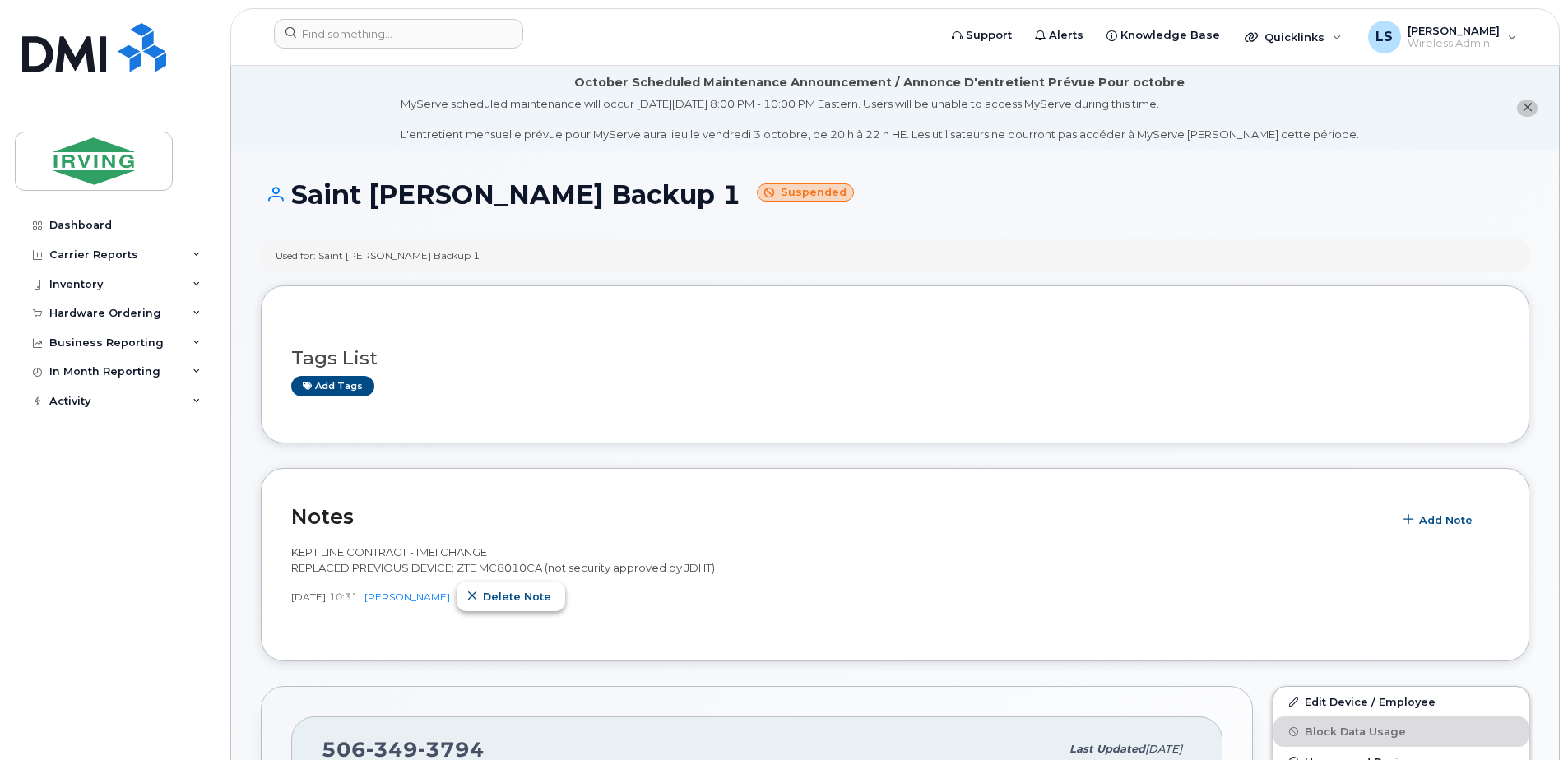
click at [500, 595] on span "Delete note" at bounding box center [517, 597] width 69 height 16
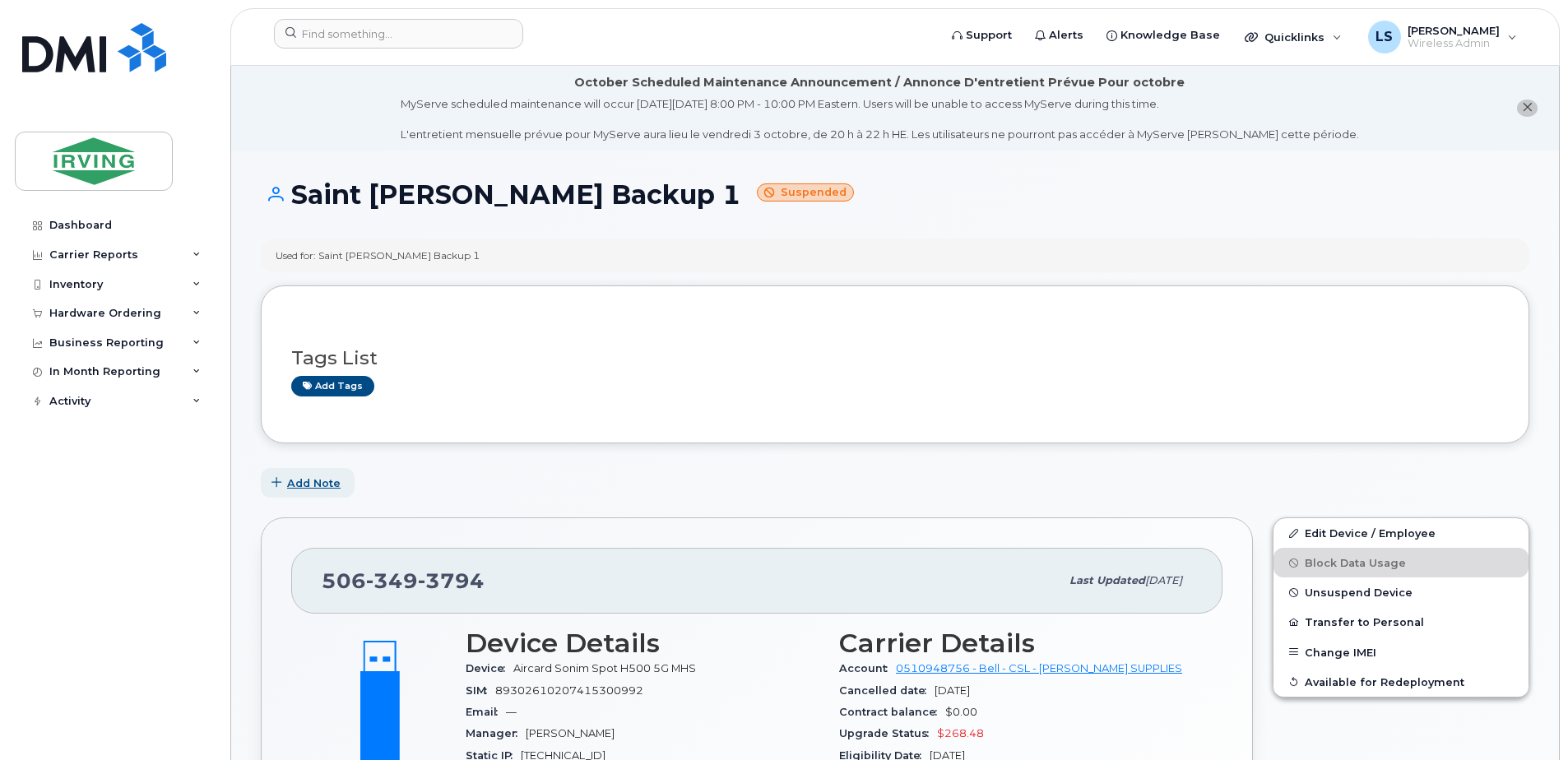
click at [299, 484] on span "Add Note" at bounding box center [314, 483] width 54 height 16
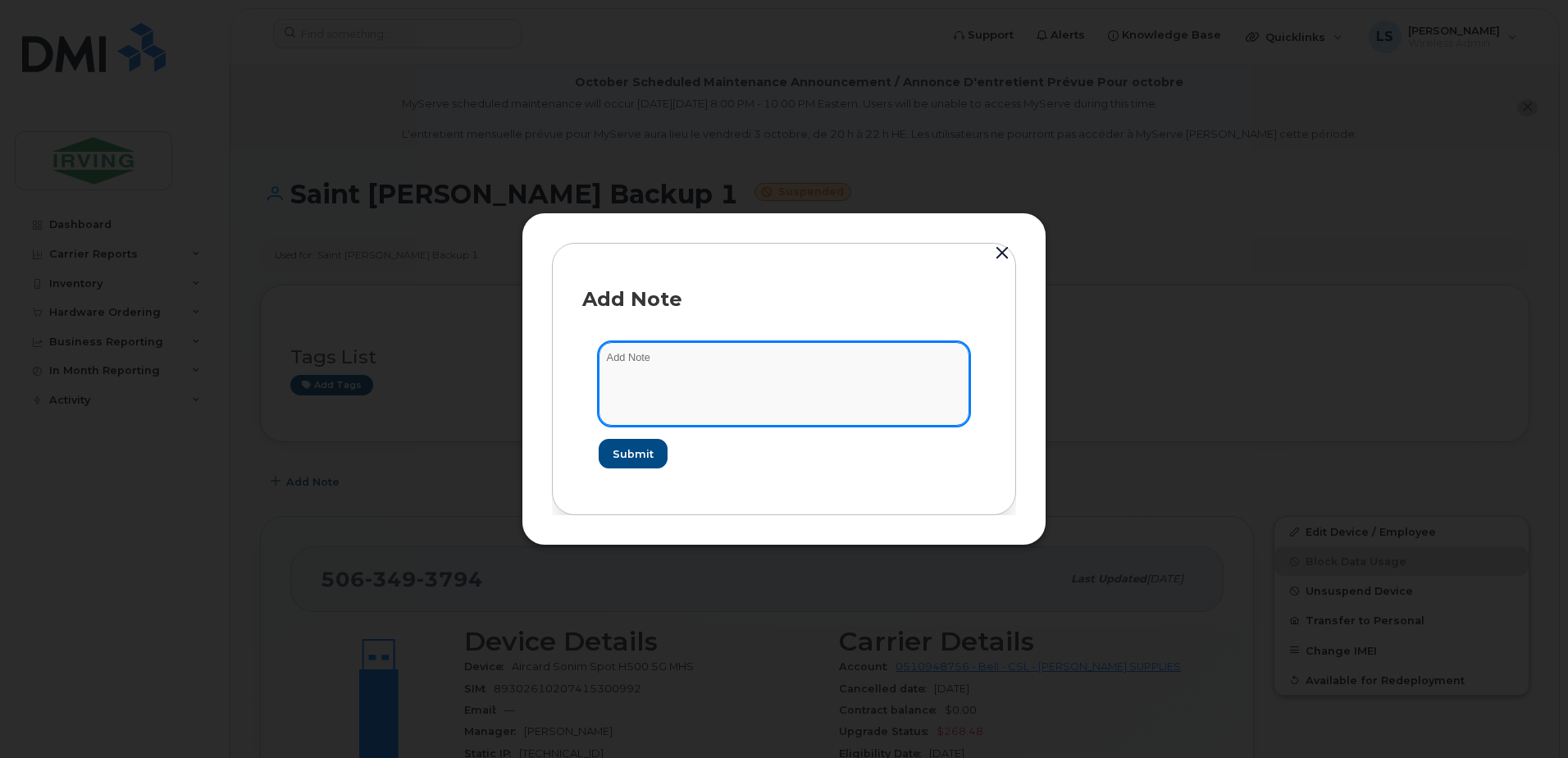
click at [723, 357] on textarea at bounding box center [784, 383] width 371 height 84
paste textarea "KEPT LINE - DEVICE/IMEI CHANGE REPLACED PREVIOUS DEVICE: ZTE MC8010CA (not secu…"
type textarea "KEPT LINE - DEVICE/IMEI CHANGE REPLACED PREVIOUS DEVICE: ZTE MC8010CA (not secu…"
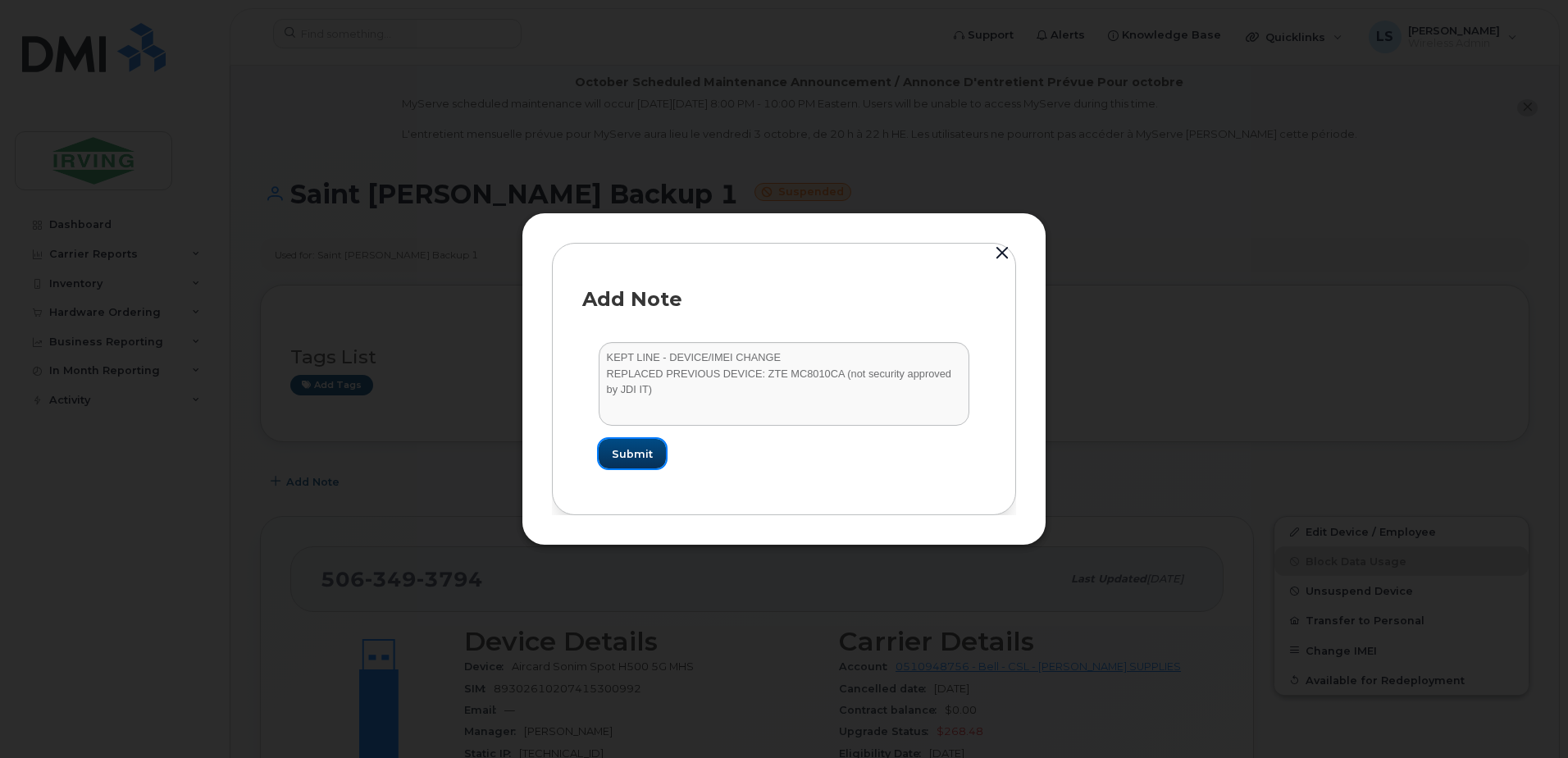
click at [652, 452] on button "Submit" at bounding box center [632, 453] width 67 height 29
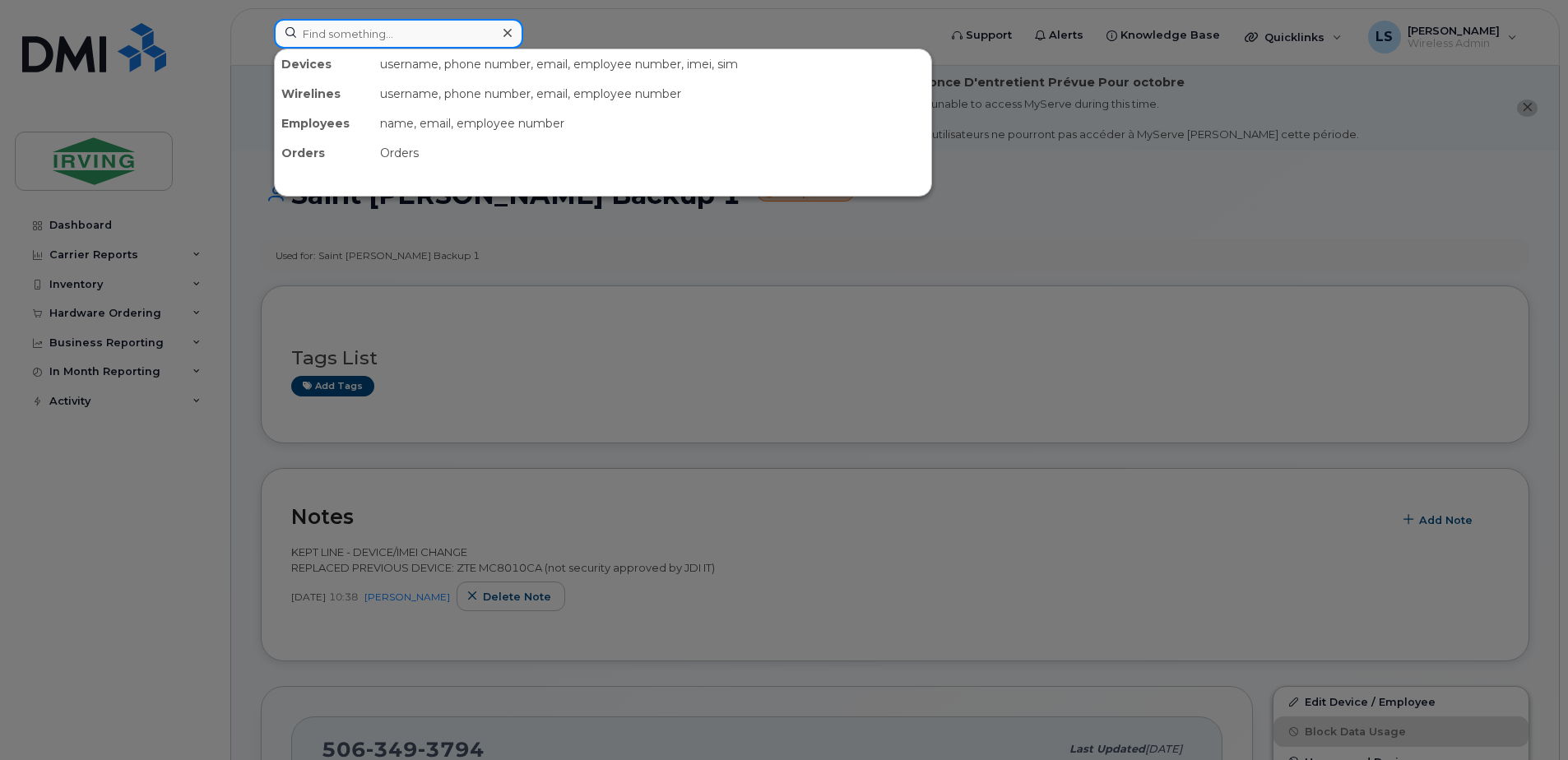
click at [440, 34] on input at bounding box center [398, 34] width 249 height 29
paste input "5062710948"
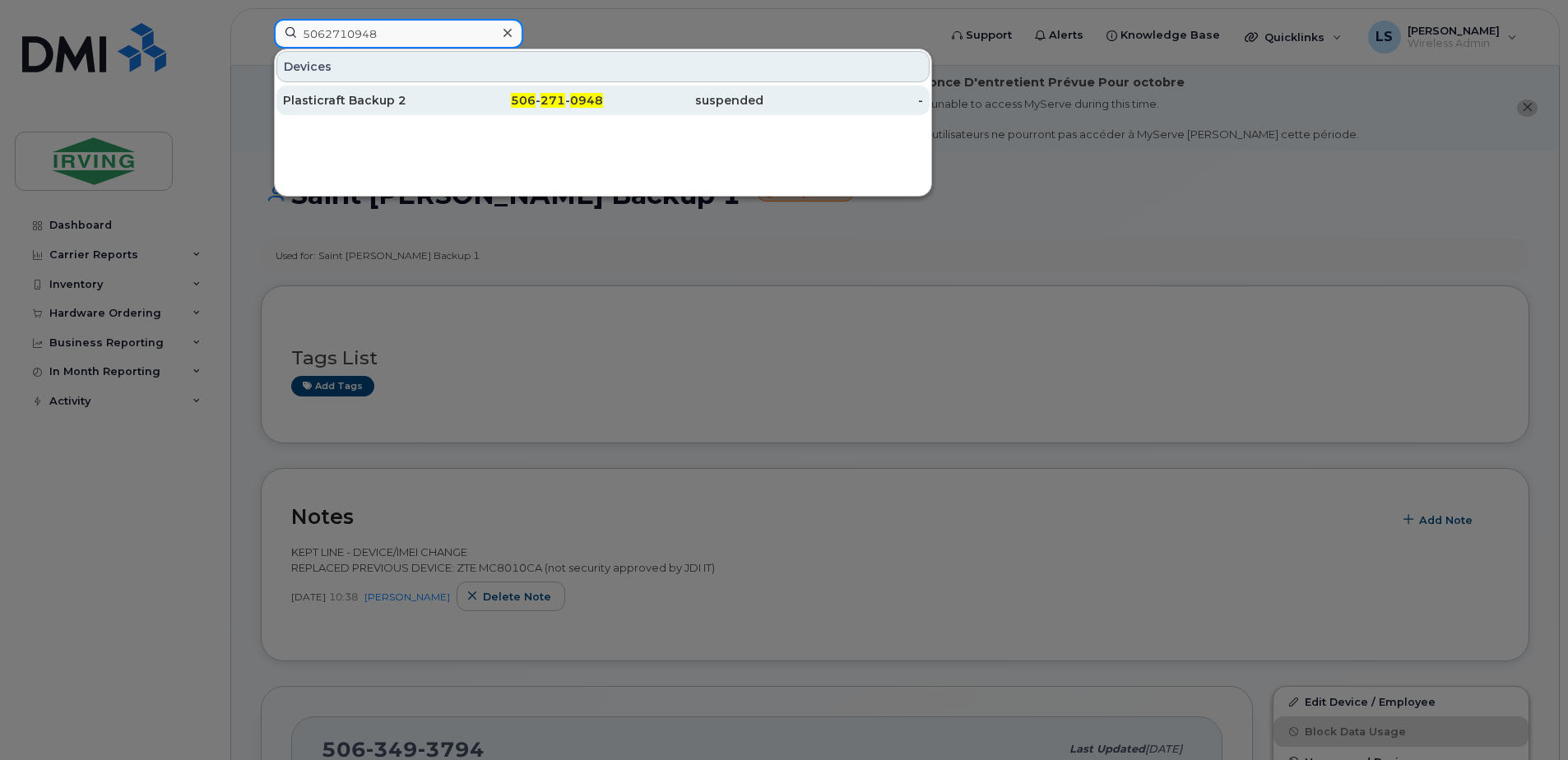
type input "5062710948"
click at [555, 102] on span "271" at bounding box center [553, 100] width 24 height 15
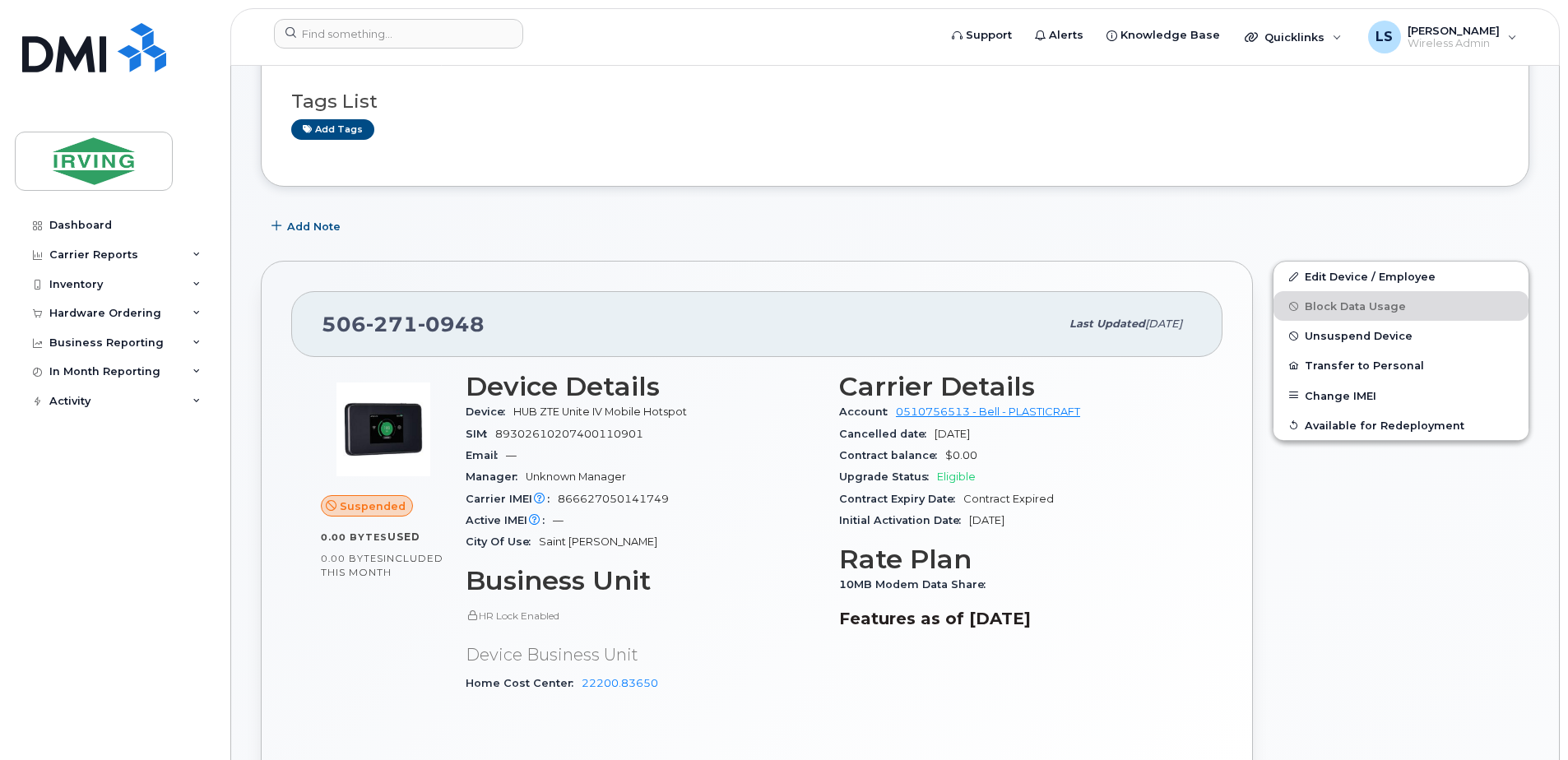
scroll to position [384, 0]
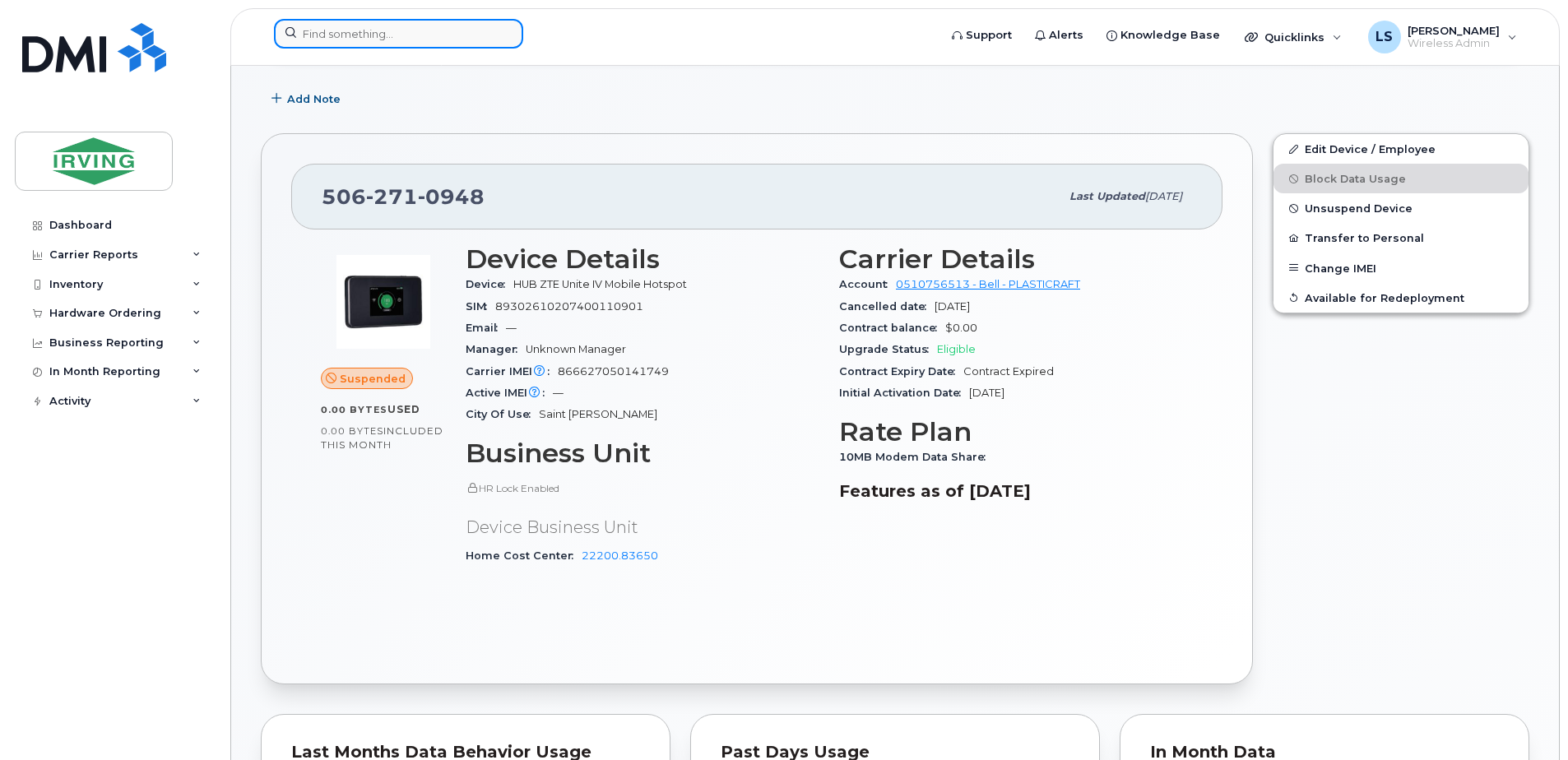
click at [421, 29] on input at bounding box center [398, 34] width 249 height 29
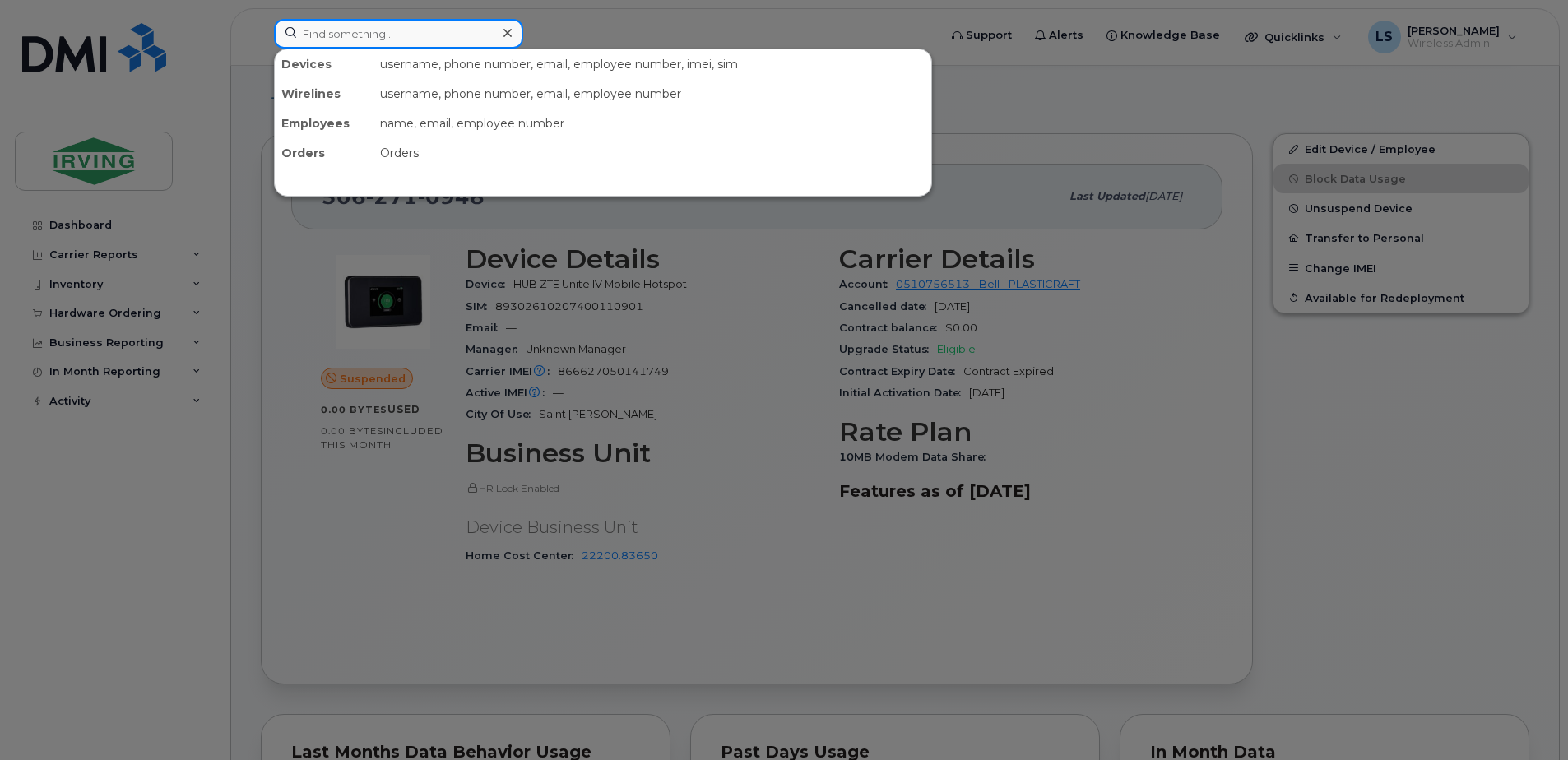
paste input "5062711998"
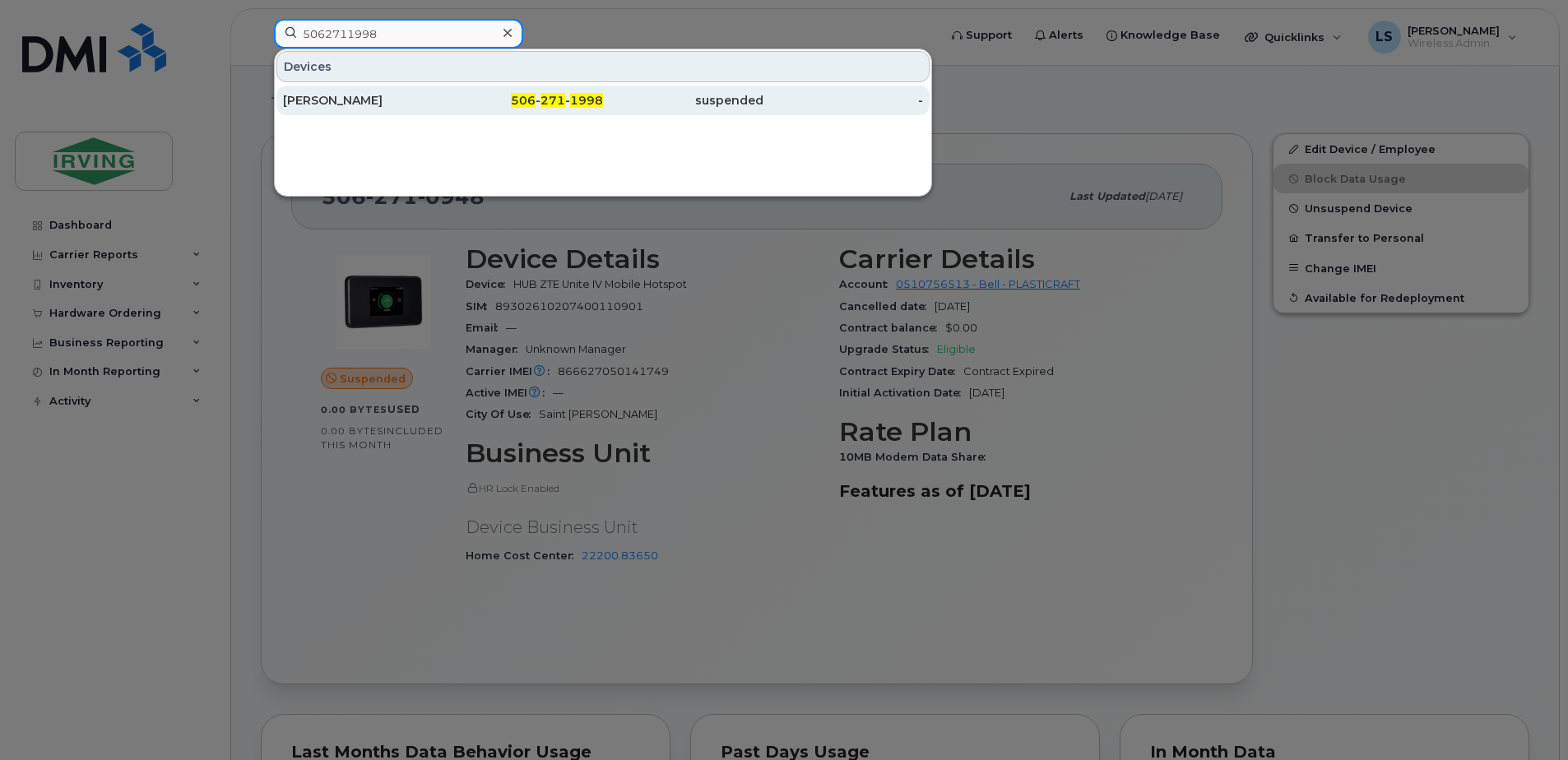
type input "5062711998"
click at [556, 99] on span "271" at bounding box center [553, 100] width 24 height 15
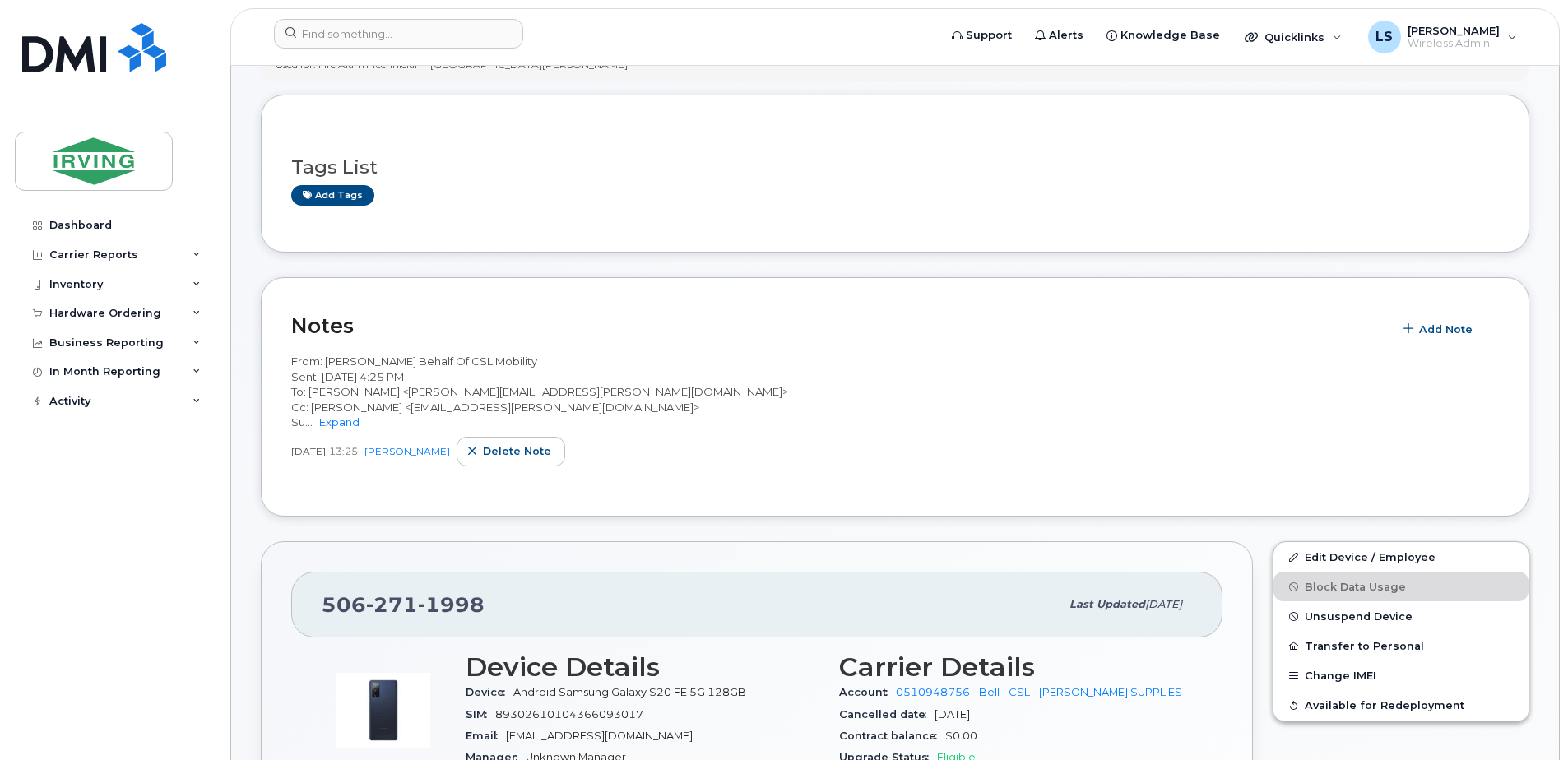
scroll to position [384, 0]
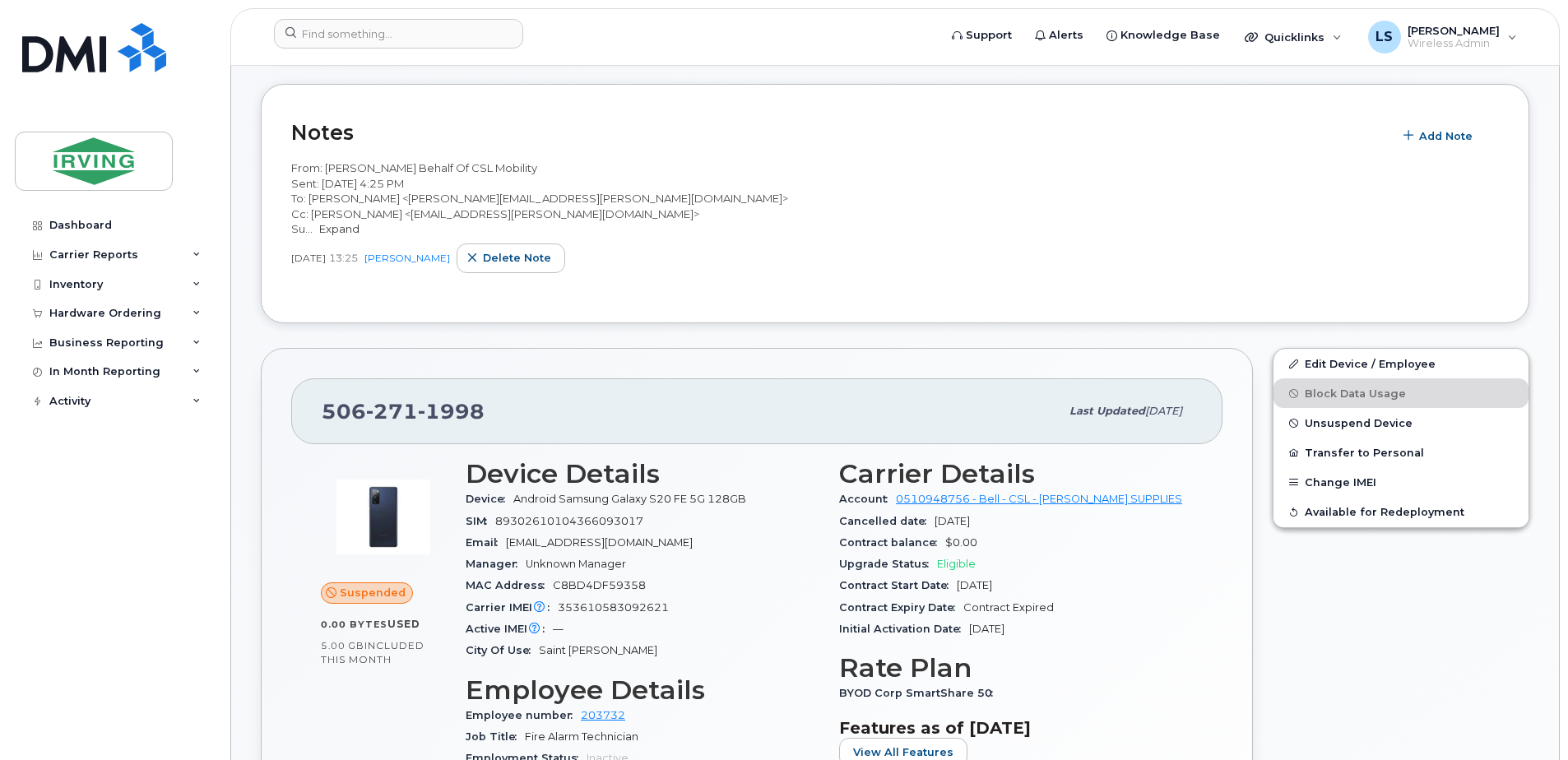
click at [345, 235] on link "Expand" at bounding box center [339, 228] width 40 height 13
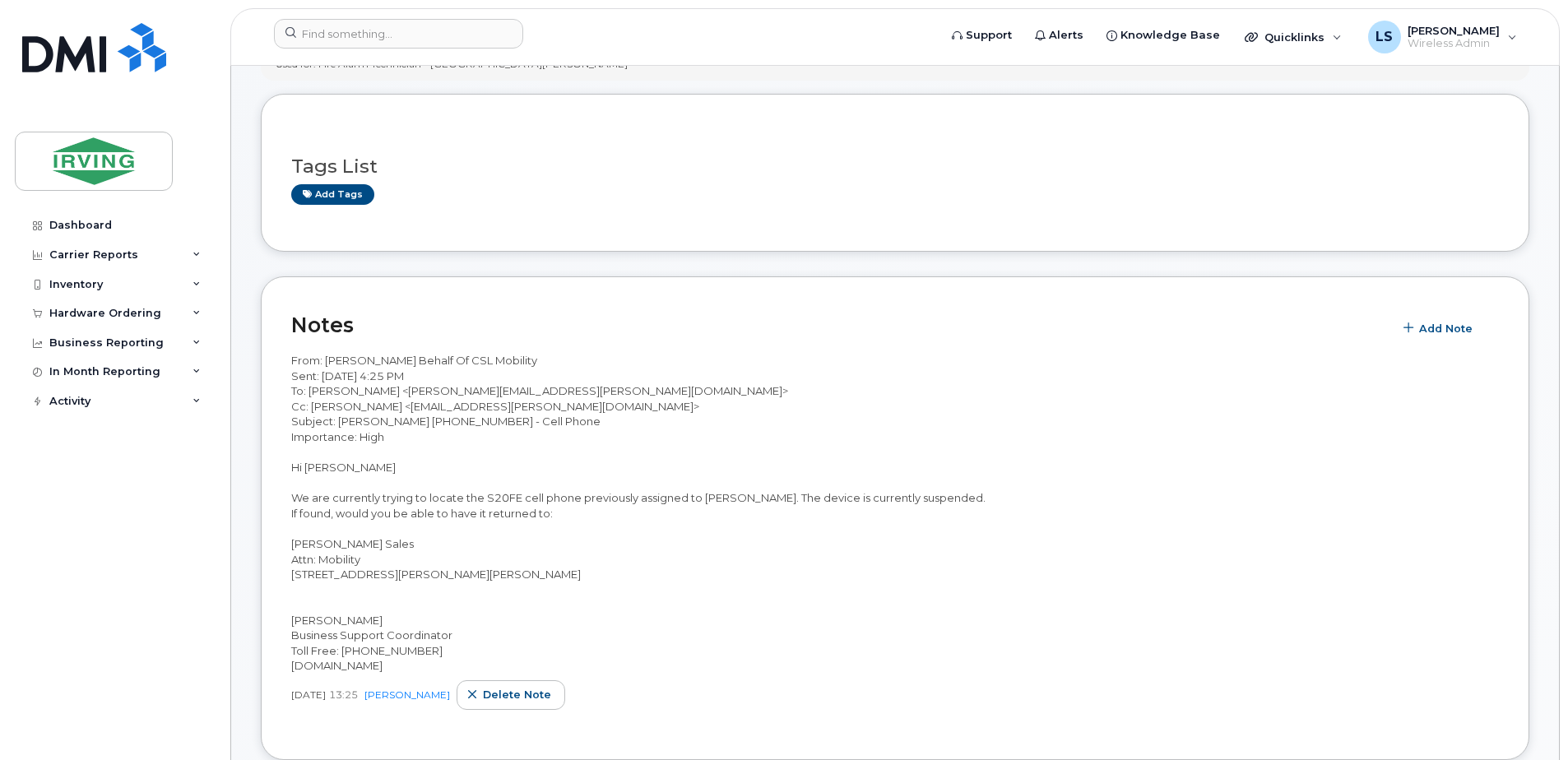
scroll to position [0, 0]
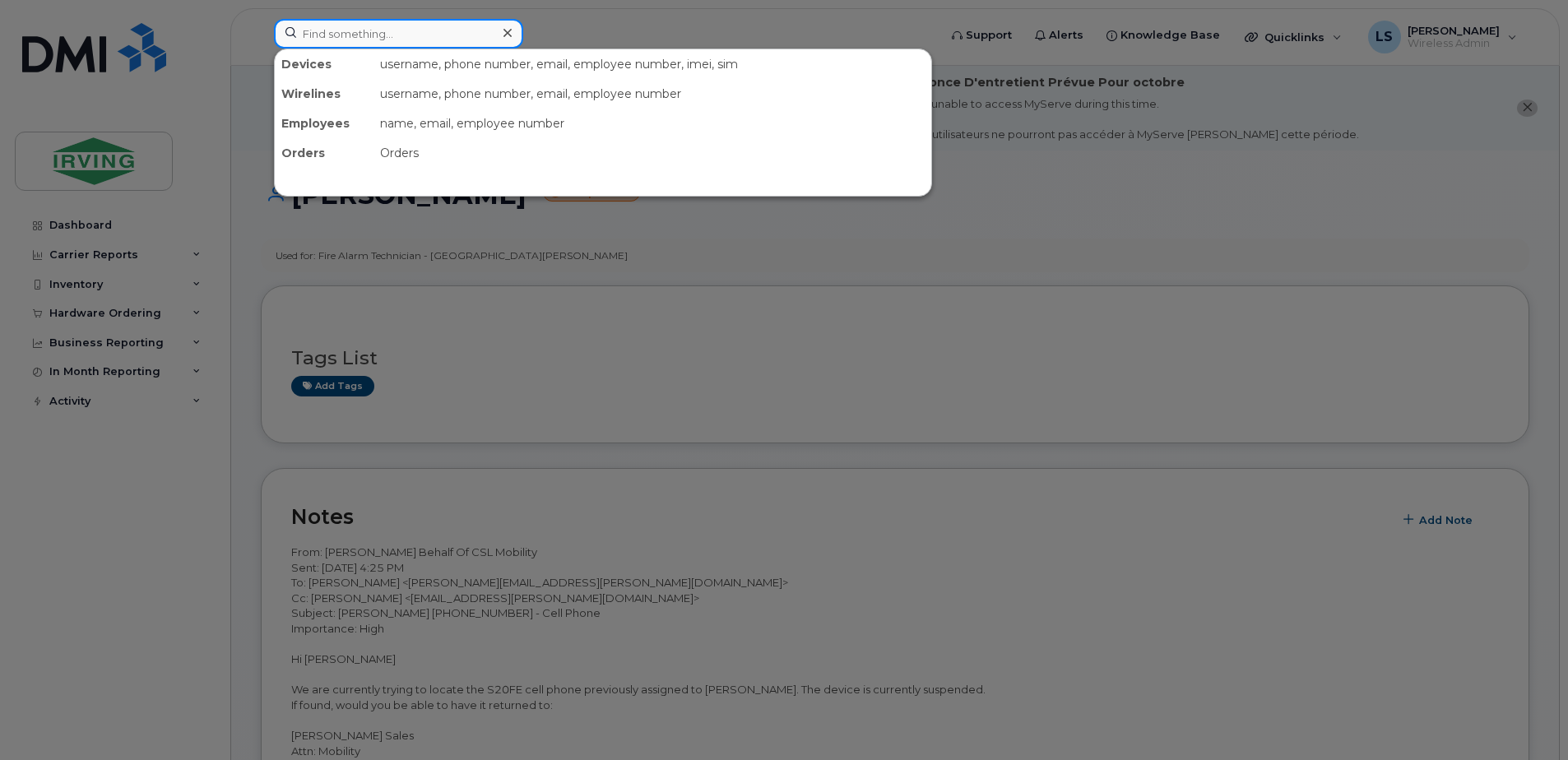
click at [328, 37] on input at bounding box center [398, 34] width 249 height 29
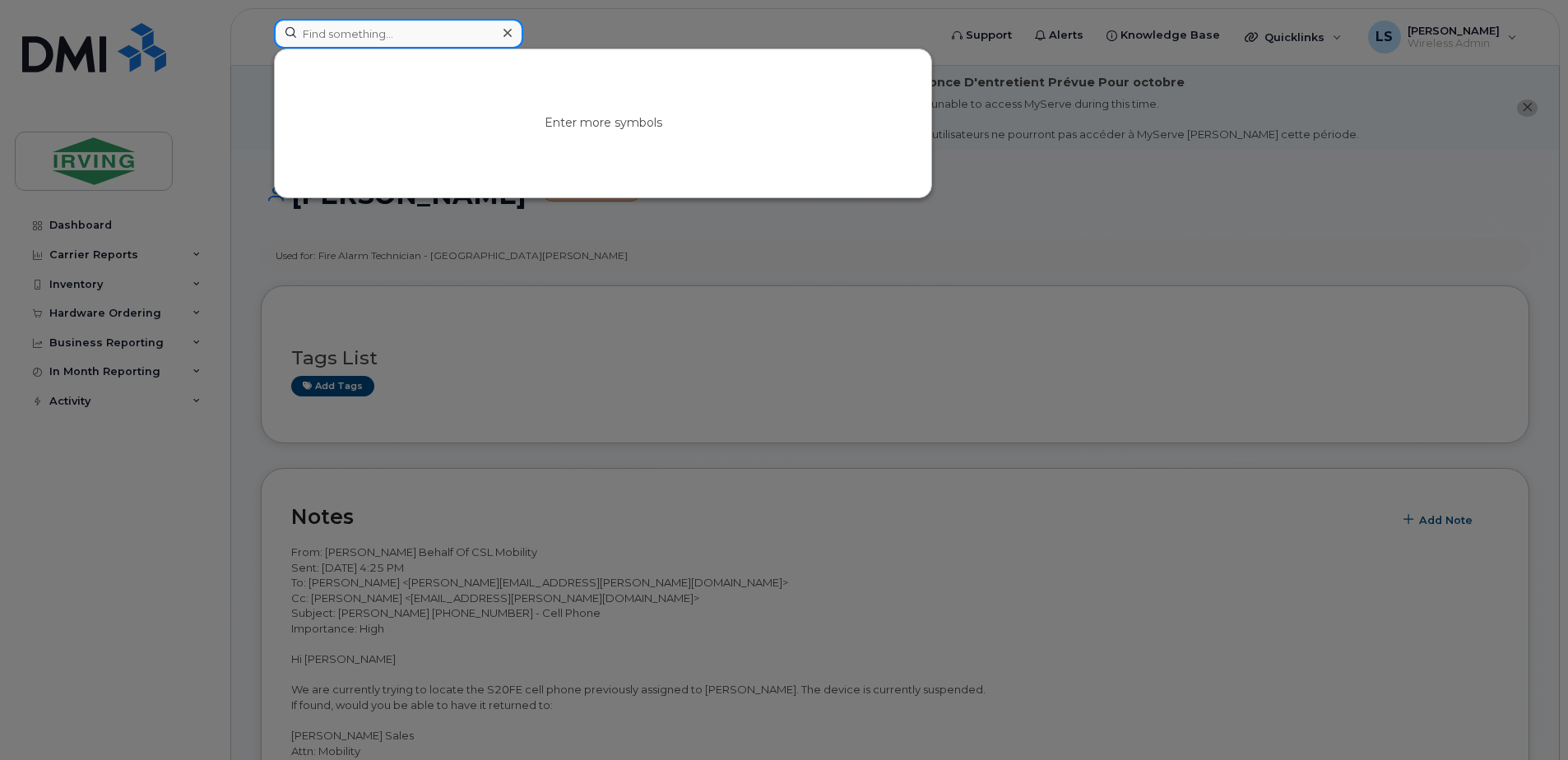
paste input "5063431196"
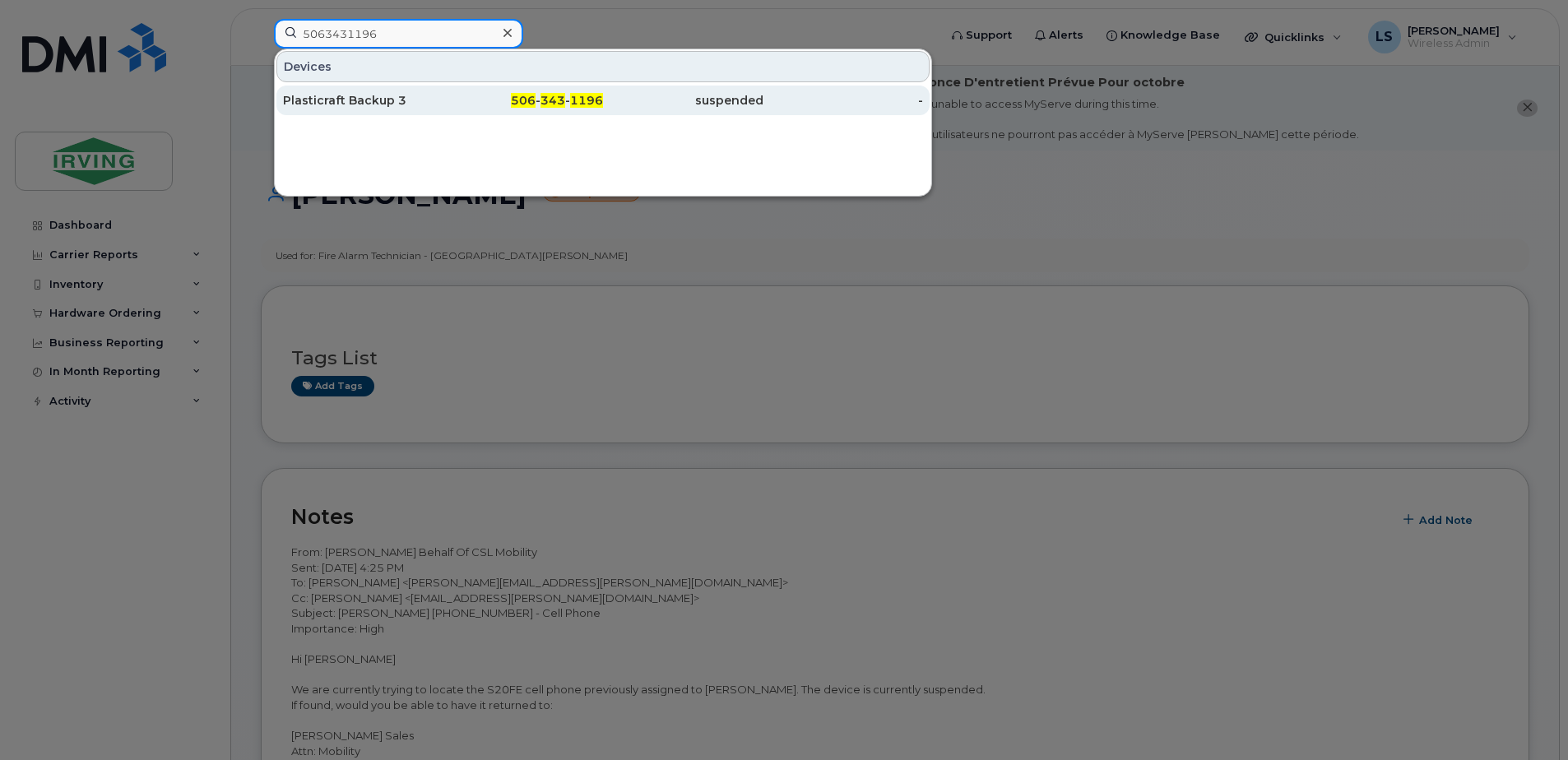
type input "5063431196"
click at [579, 100] on span "1196" at bounding box center [587, 100] width 33 height 15
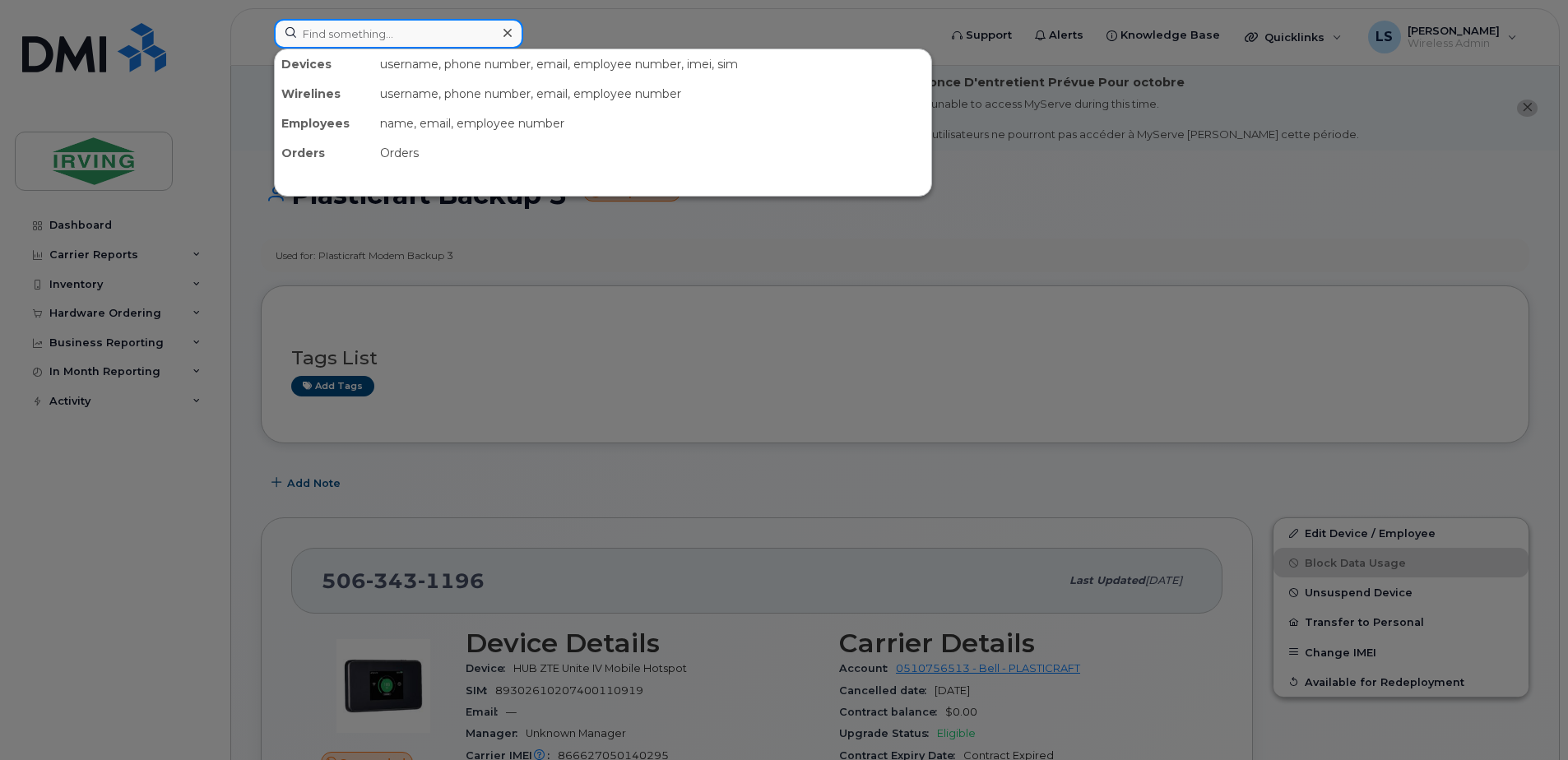
click at [358, 29] on input at bounding box center [398, 34] width 249 height 29
paste input "5063432940"
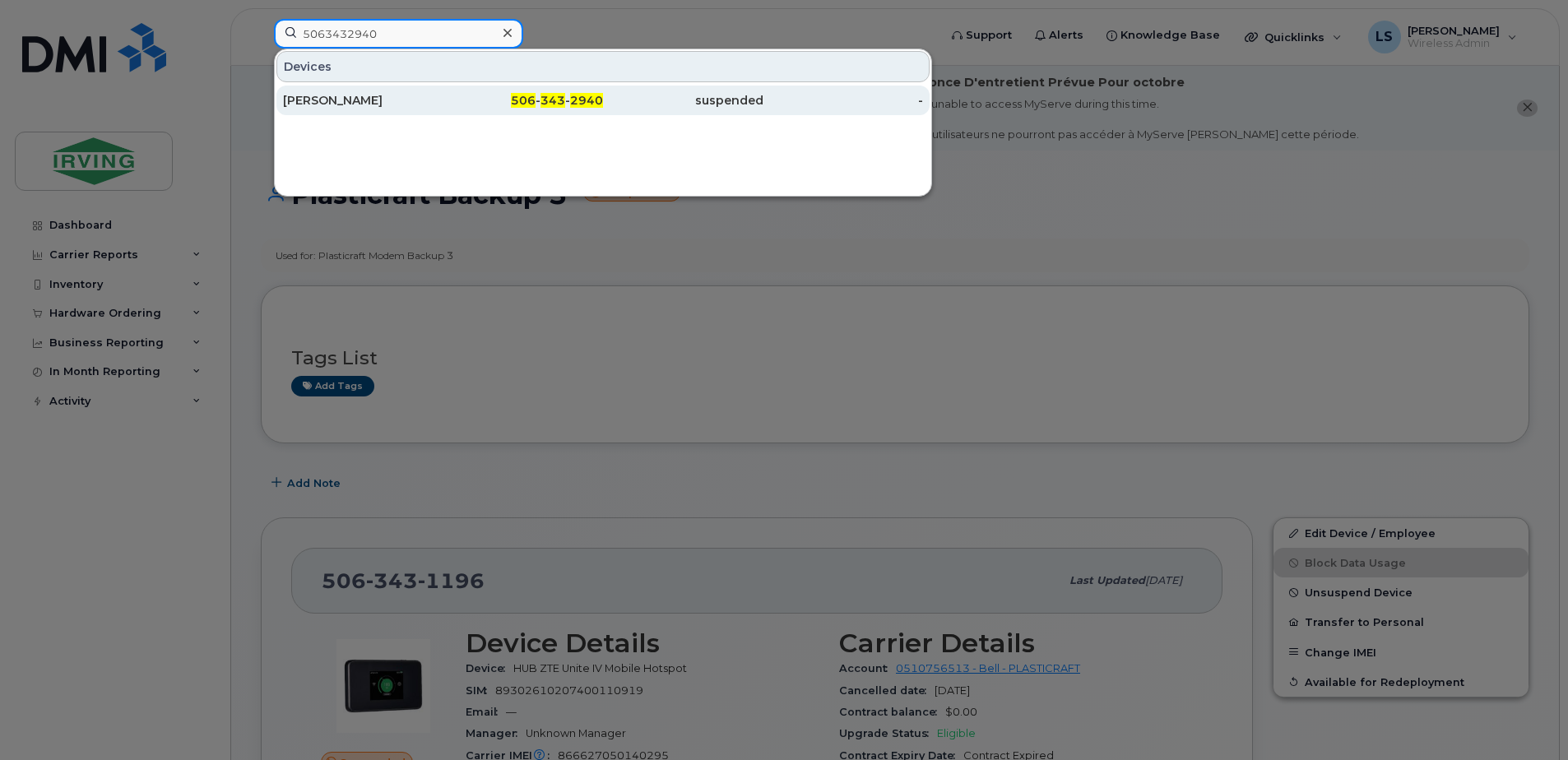
type input "5063432940"
click at [563, 95] on span "343" at bounding box center [553, 100] width 24 height 15
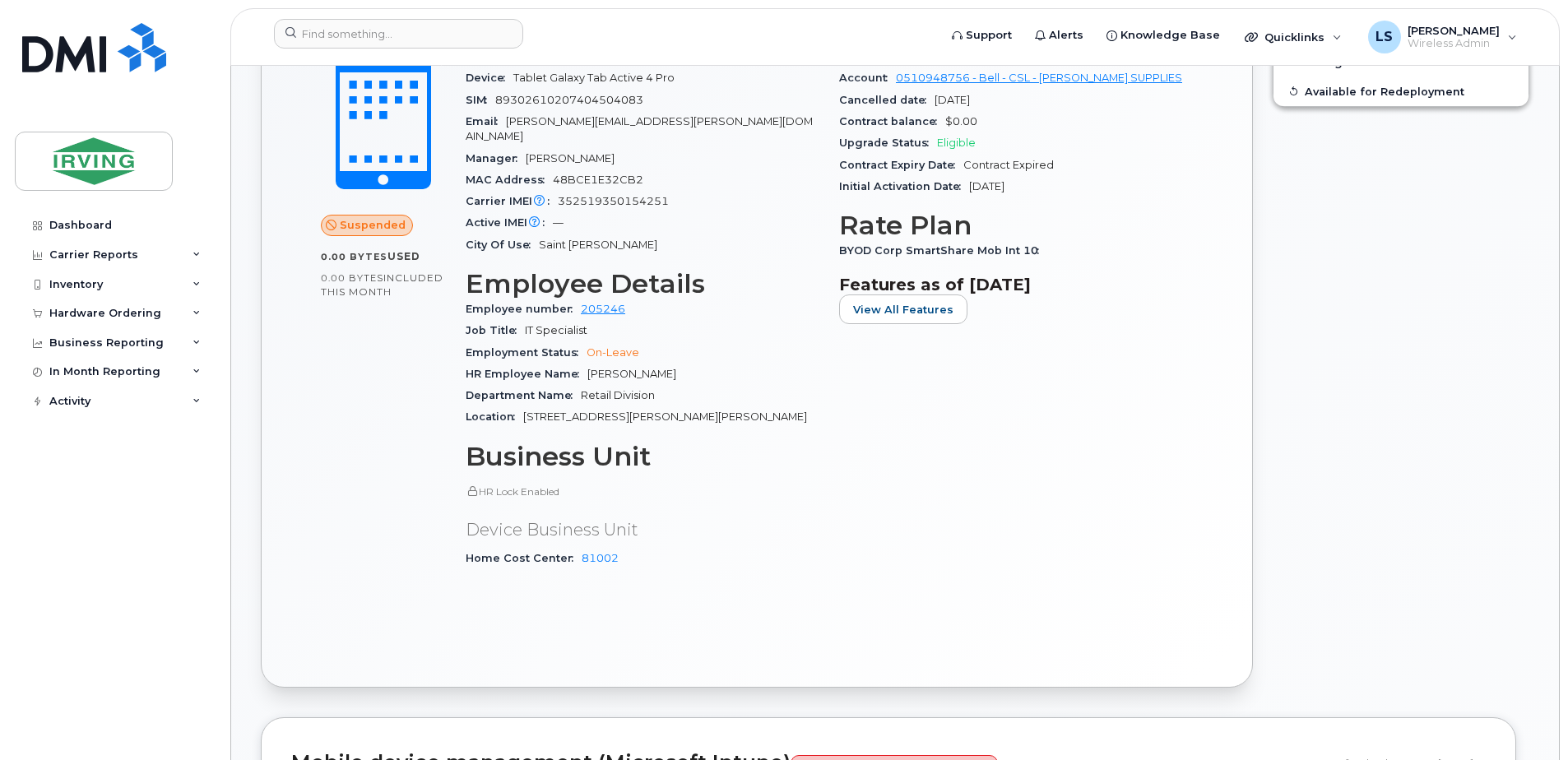
scroll to position [576, 0]
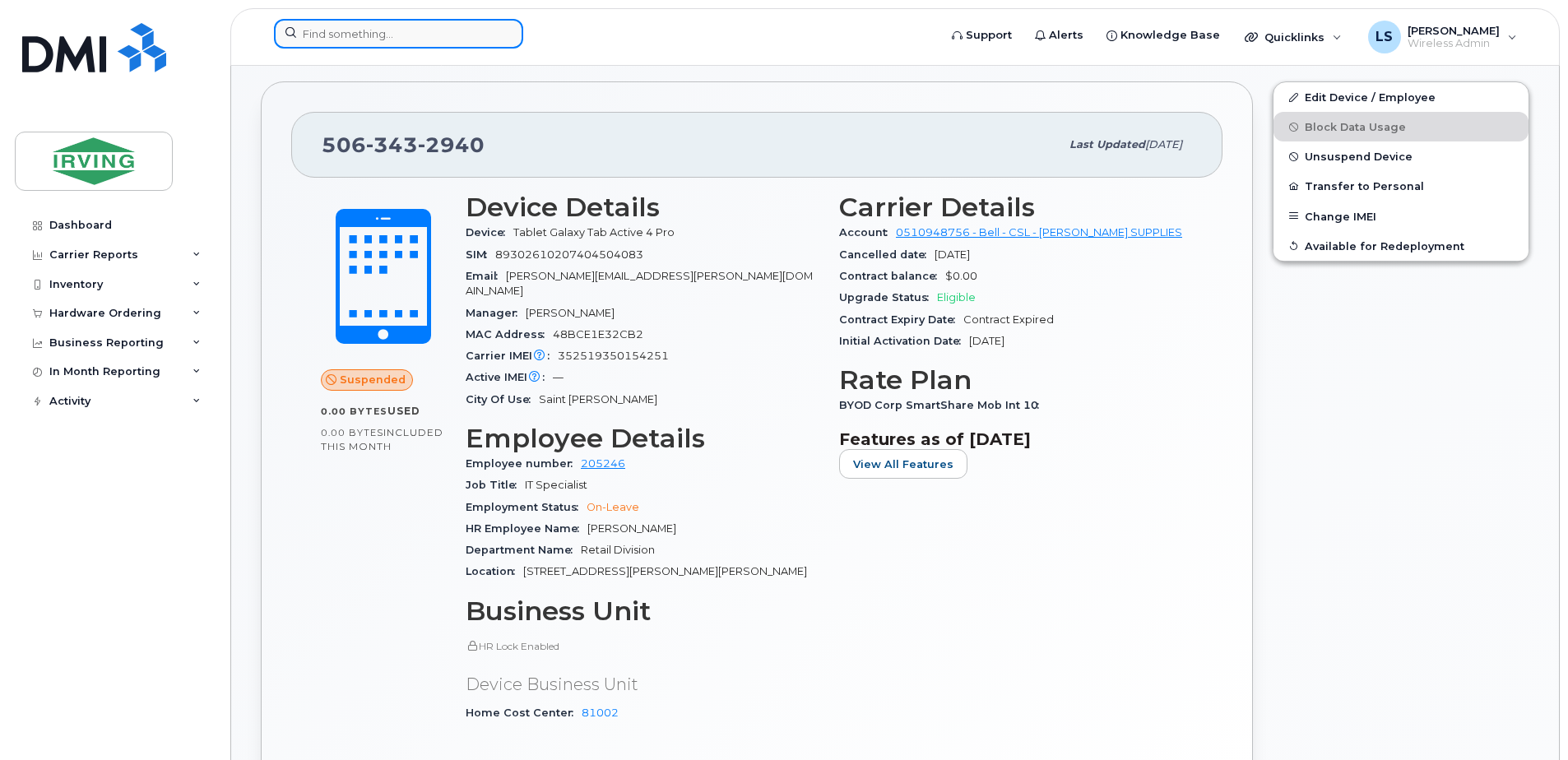
click at [414, 32] on input at bounding box center [398, 34] width 249 height 29
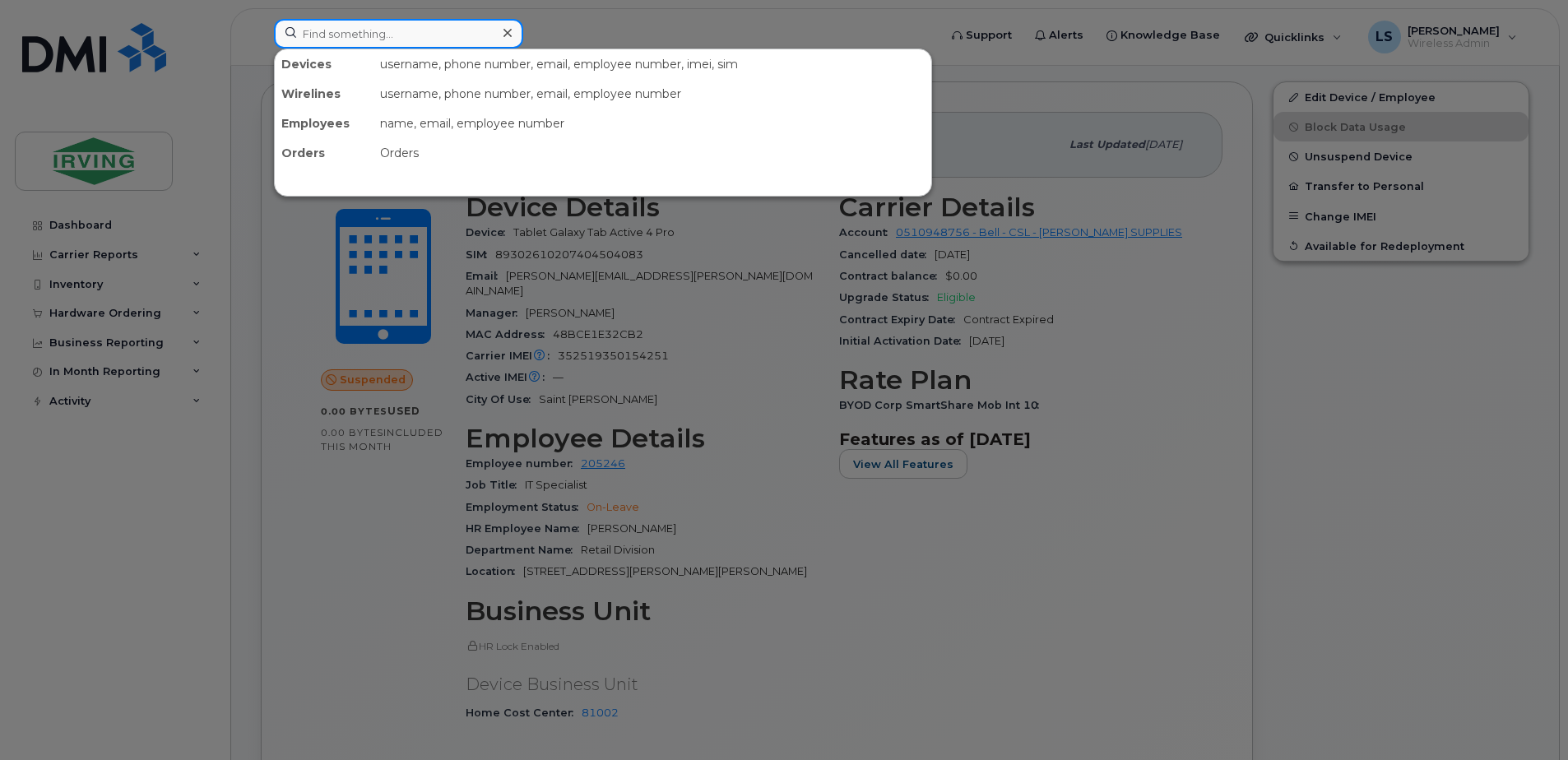
paste input "5063789870"
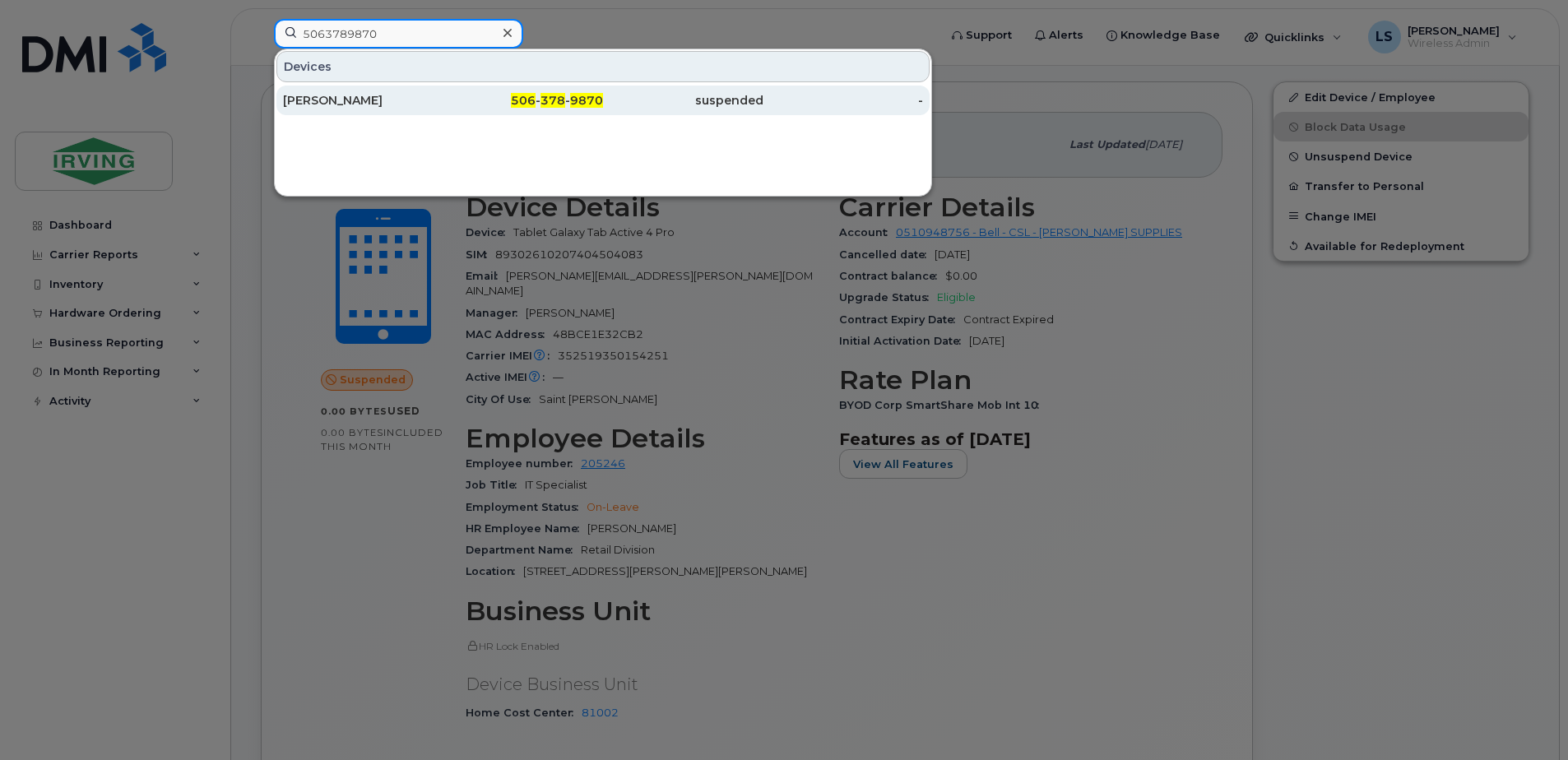
type input "5063789870"
click at [567, 94] on div "506 - 378 - 9870" at bounding box center [523, 100] width 161 height 16
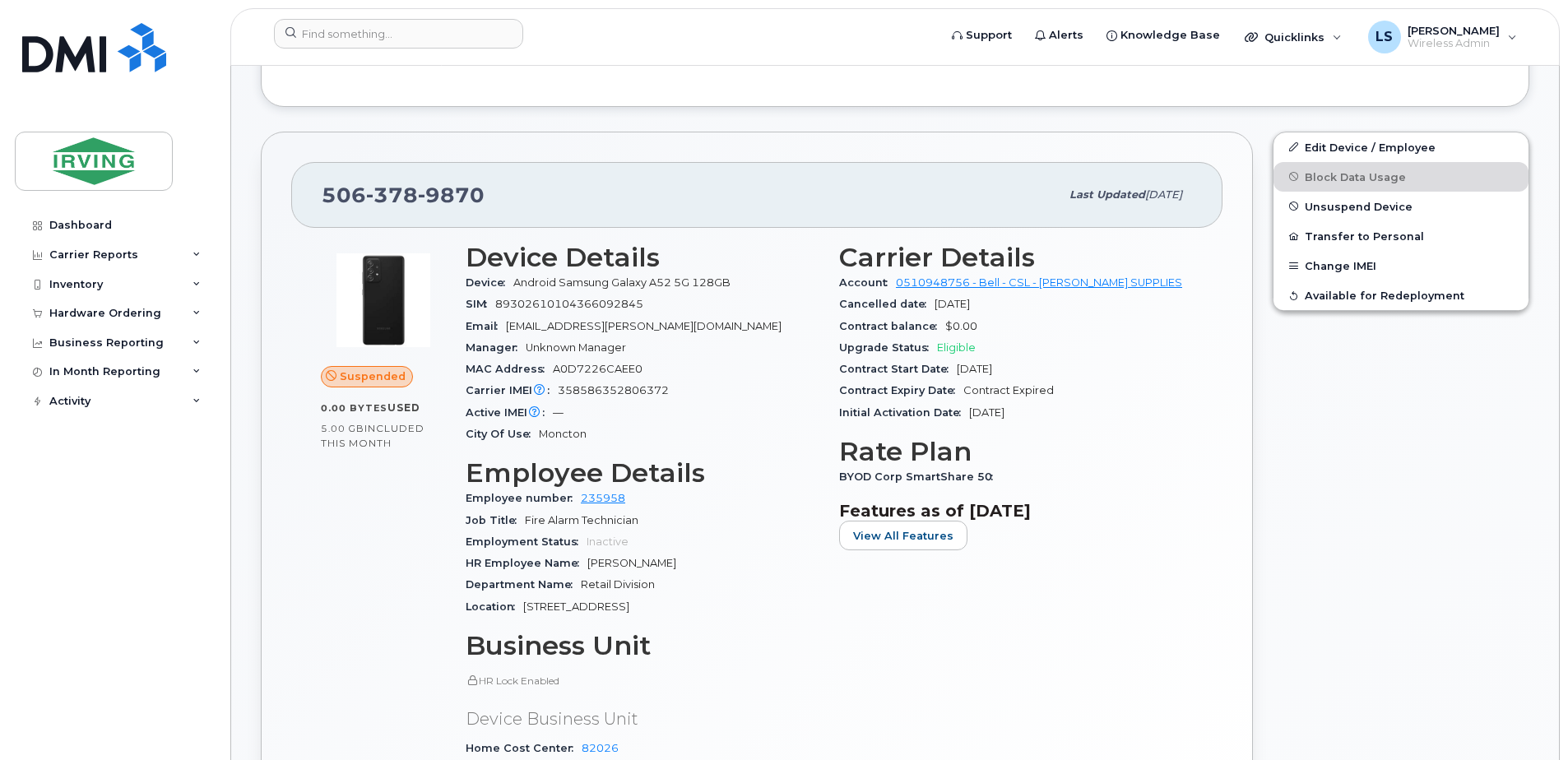
scroll to position [576, 0]
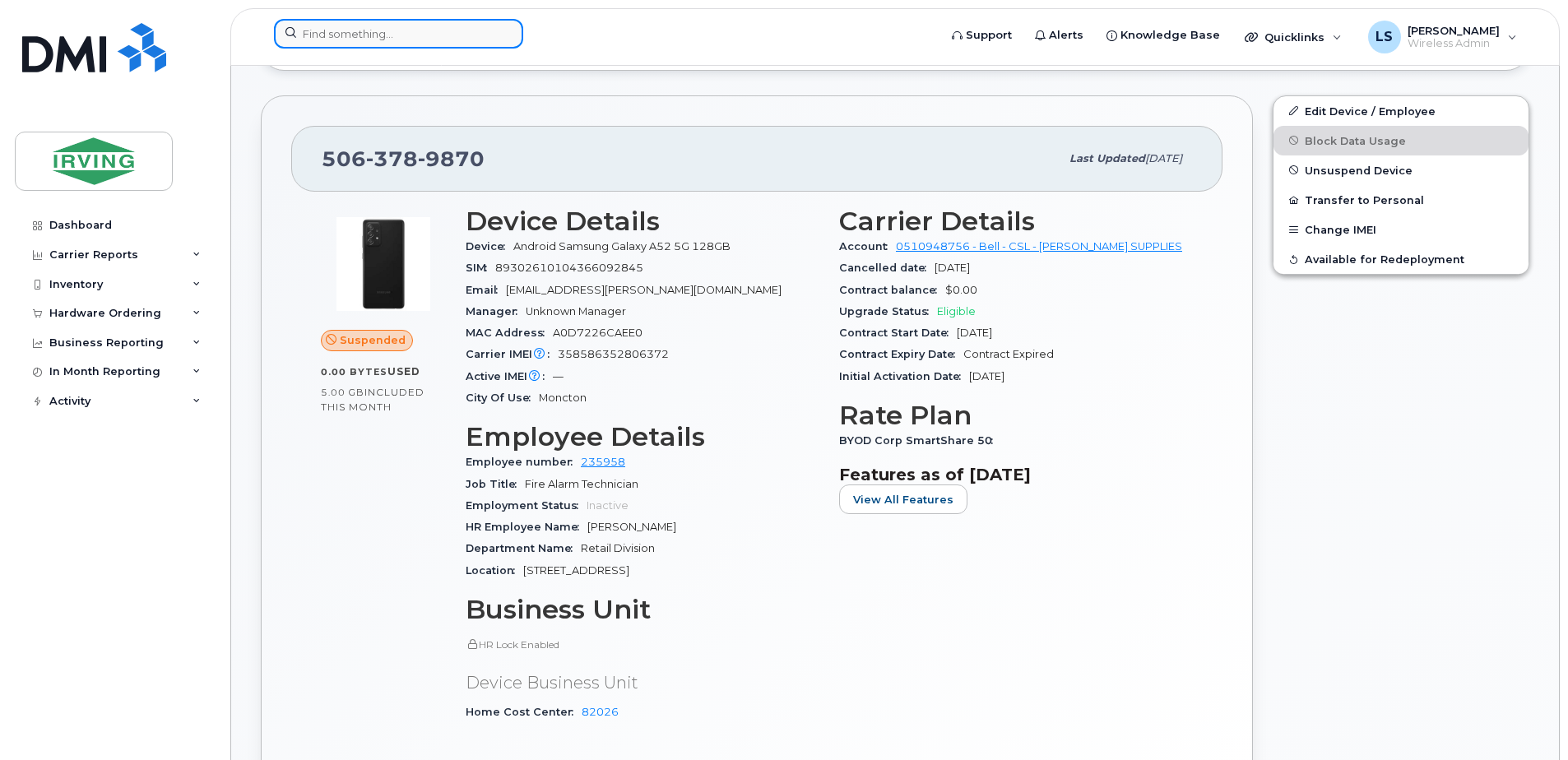
click at [450, 47] on input at bounding box center [398, 34] width 249 height 29
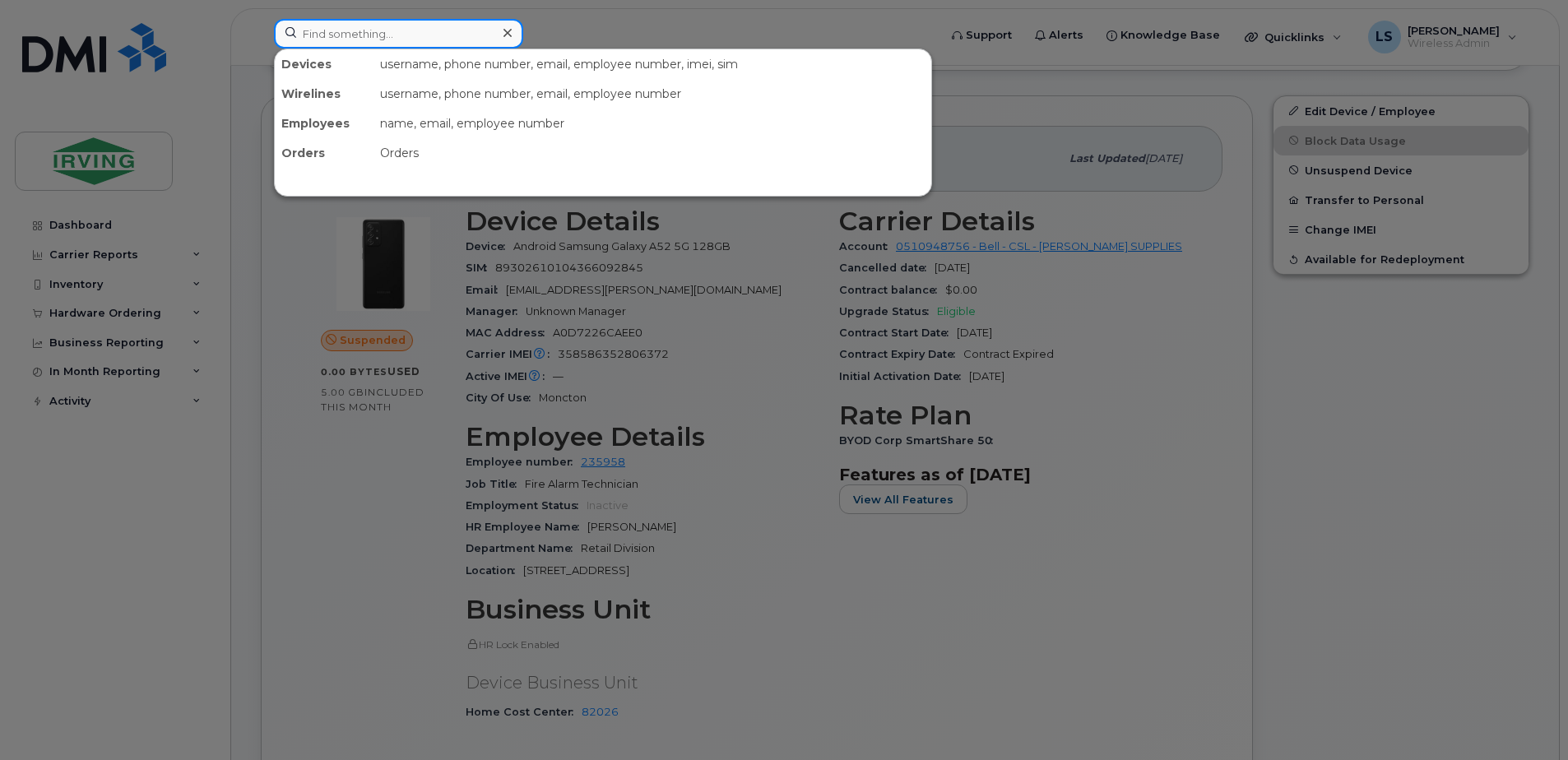
paste input "5064238019"
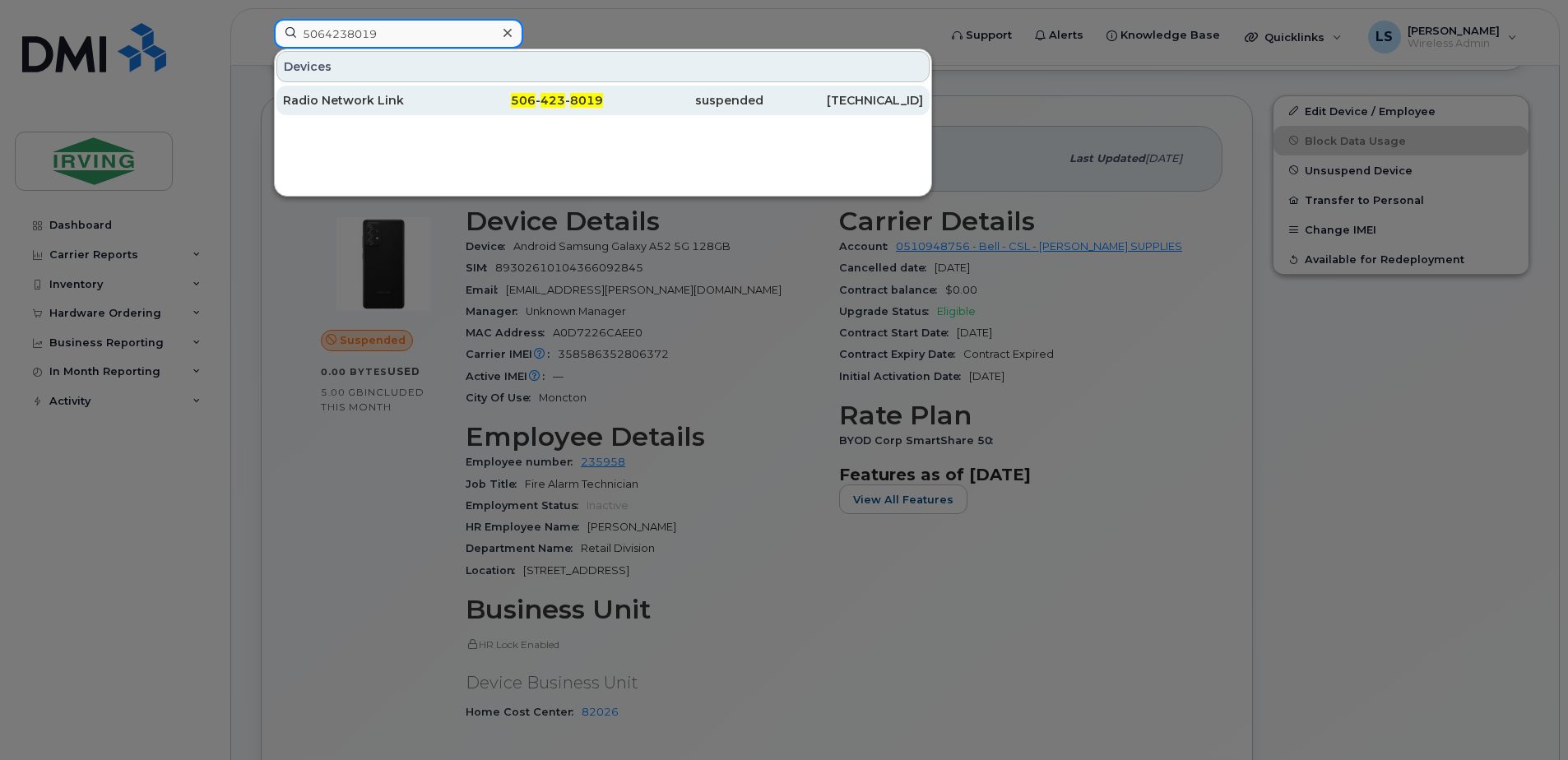
type input "5064238019"
click at [540, 94] on div "506 - 423 - 8019" at bounding box center [523, 100] width 161 height 16
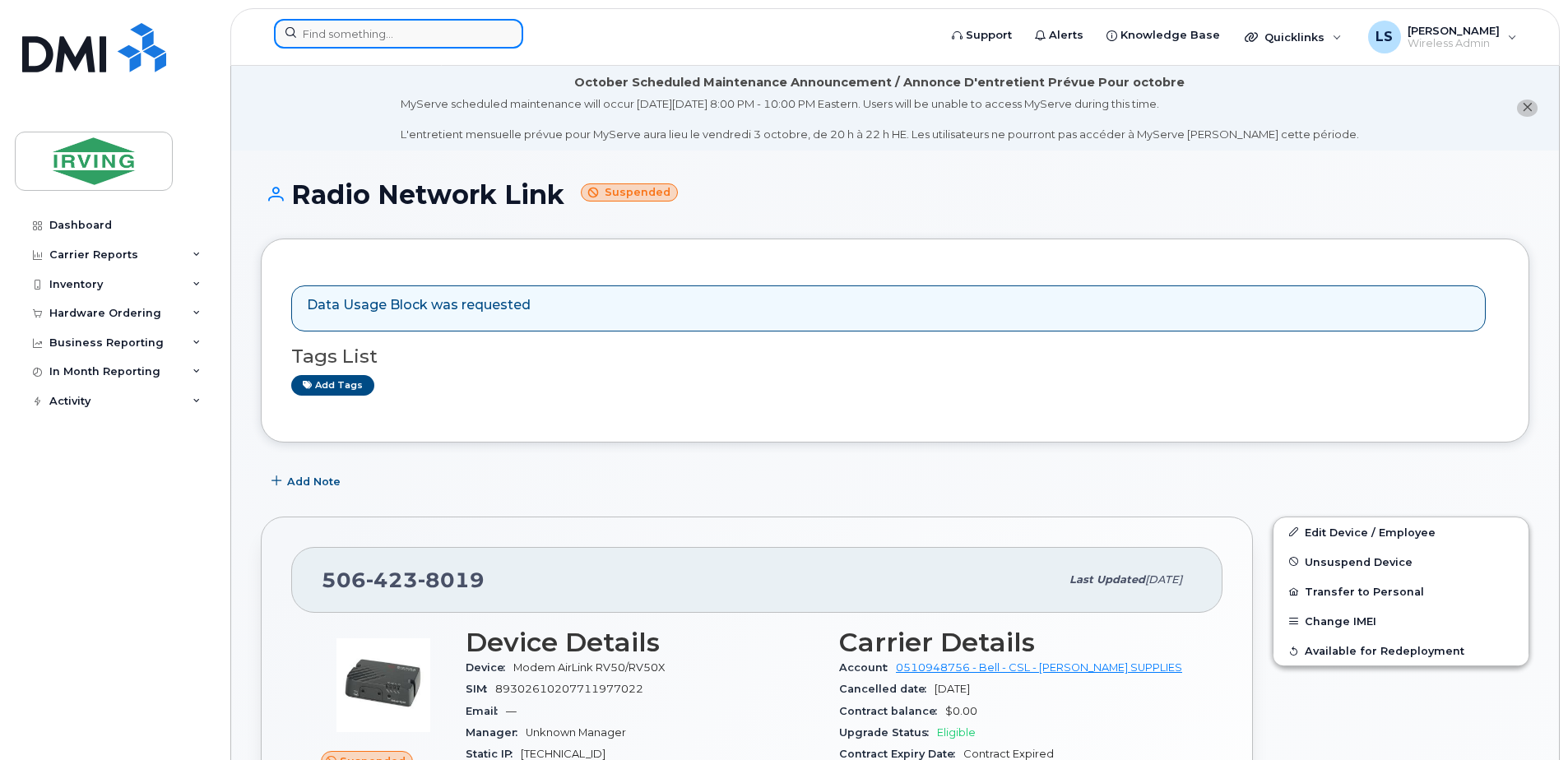
click at [369, 29] on input at bounding box center [398, 34] width 249 height 29
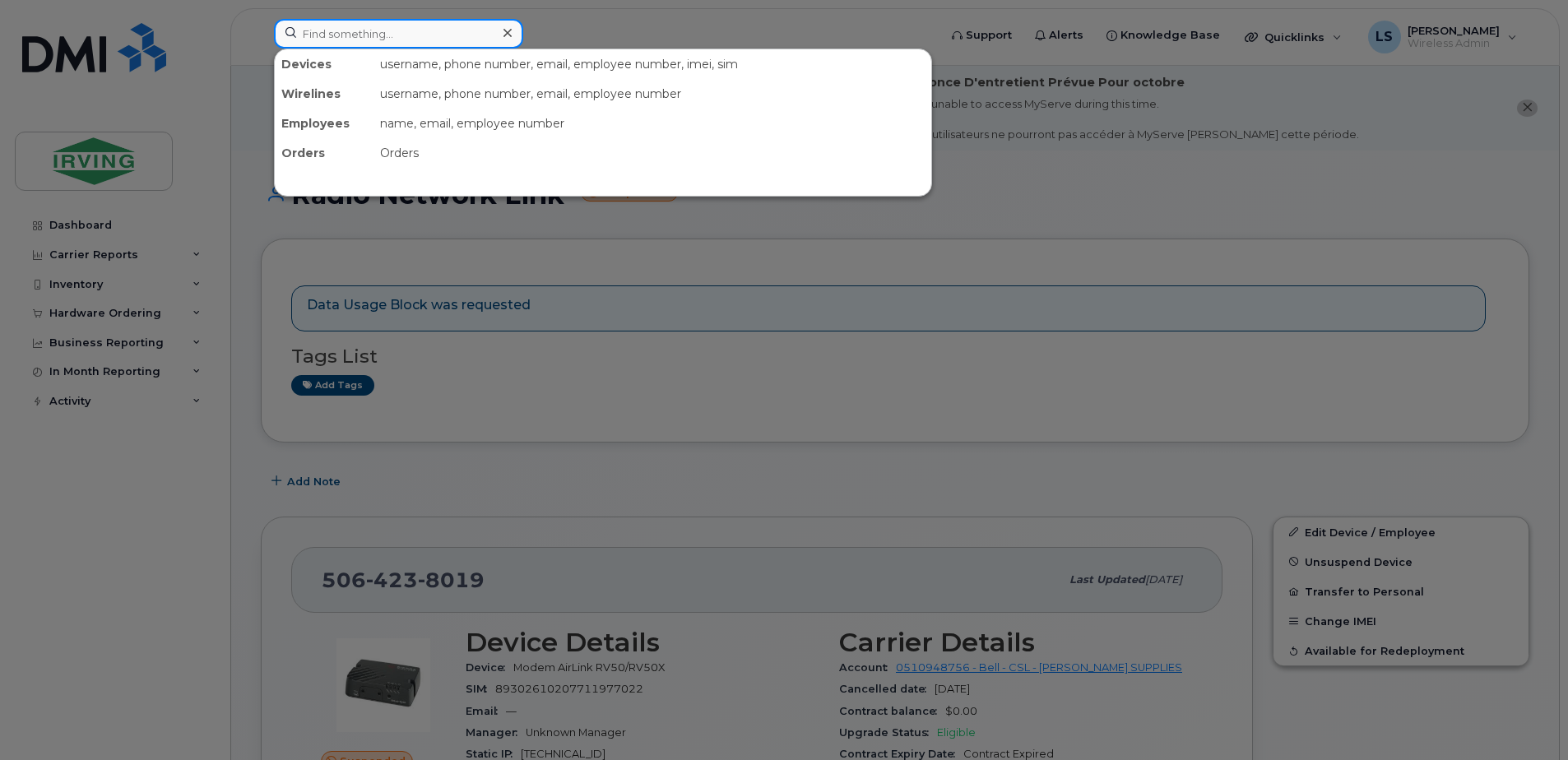
paste input "5066509081"
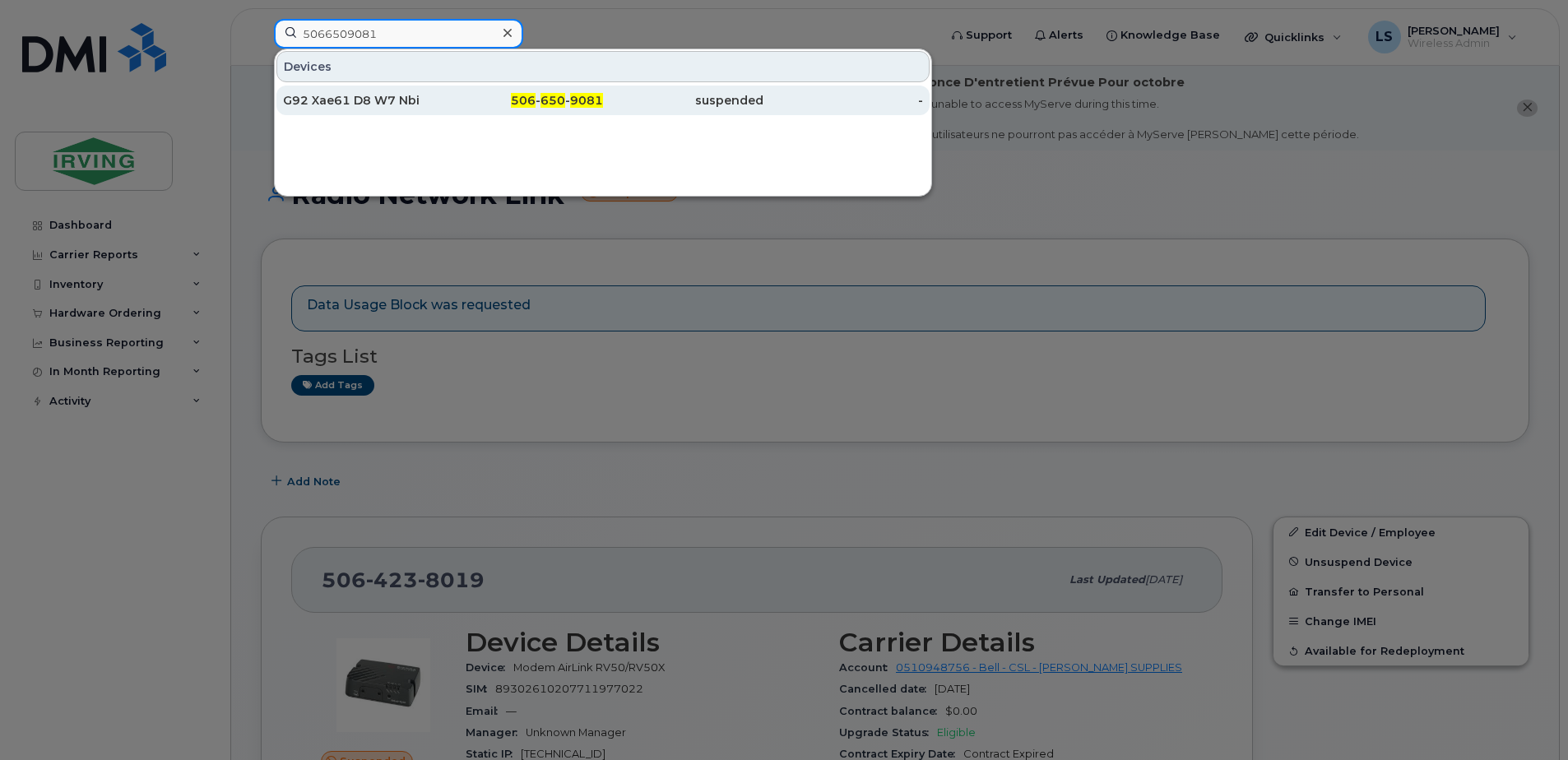
type input "5066509081"
click at [553, 89] on div "506 - 650 - 9081" at bounding box center [523, 101] width 161 height 29
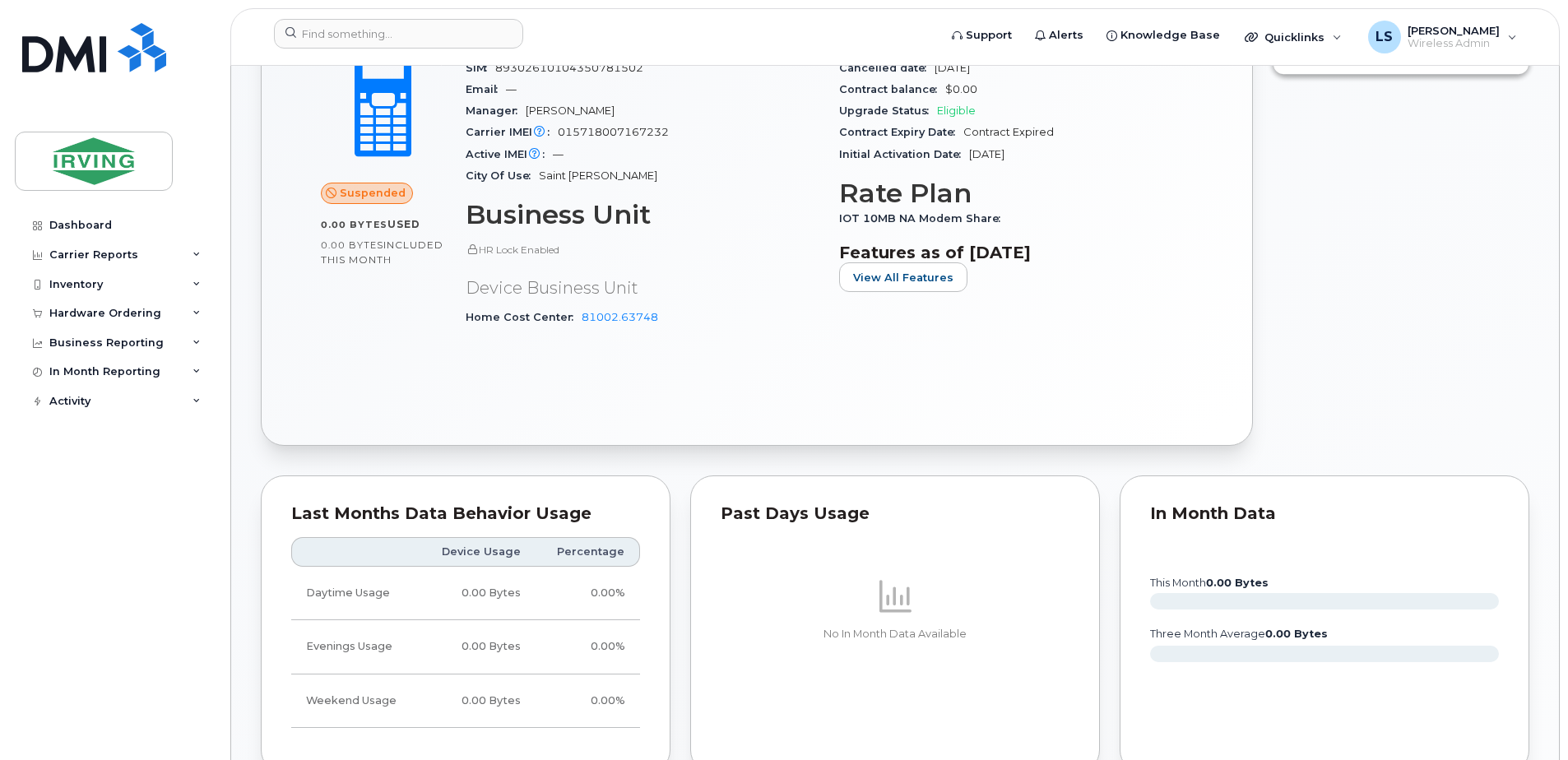
scroll to position [1151, 0]
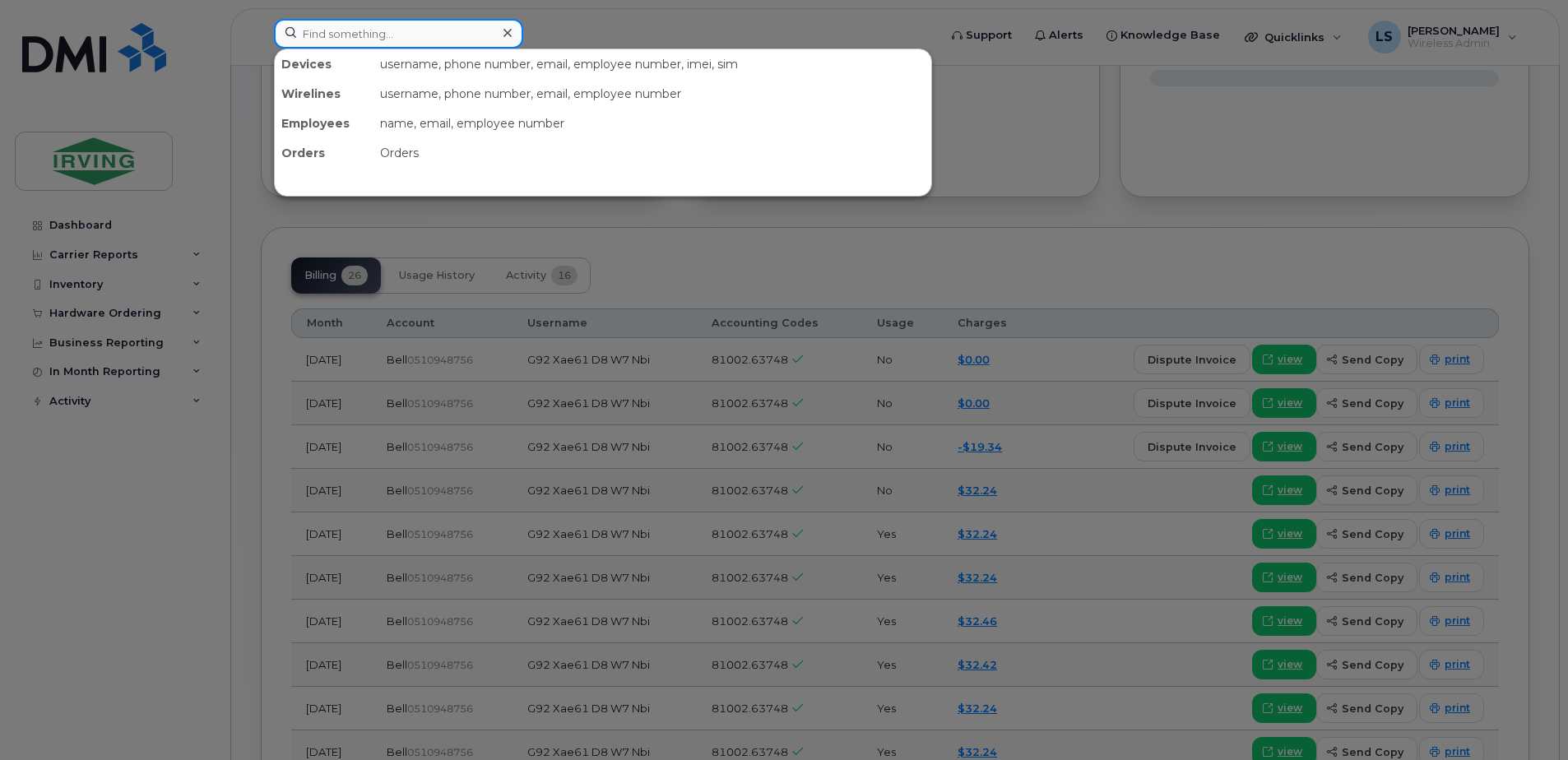
click at [440, 31] on input at bounding box center [398, 34] width 249 height 29
paste input "5067545373"
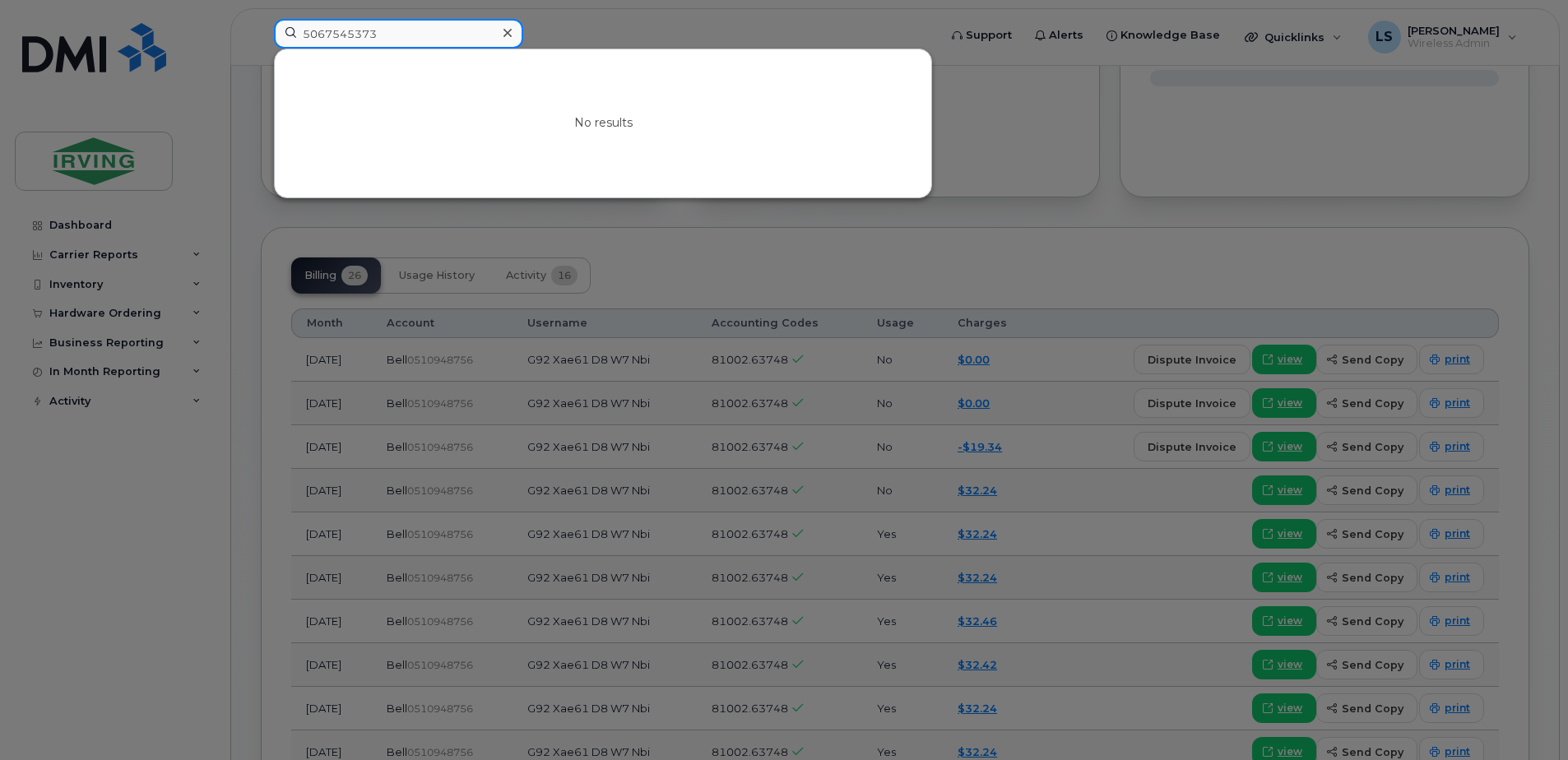
type input "5067545373"
drag, startPoint x: 1416, startPoint y: 407, endPoint x: 1404, endPoint y: 349, distance: 59.2
click at [1404, 349] on div at bounding box center [784, 380] width 1568 height 760
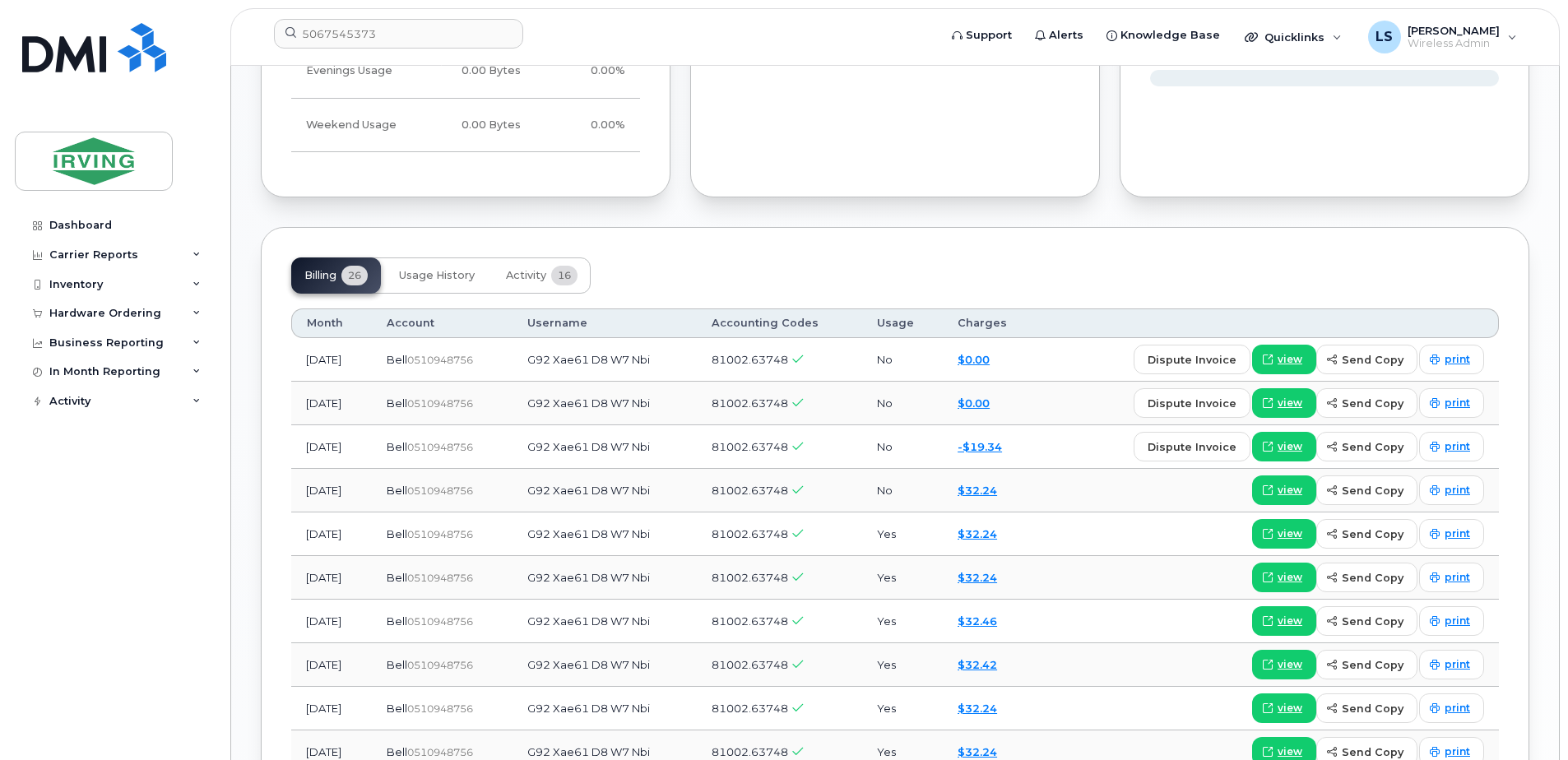
scroll to position [0, 0]
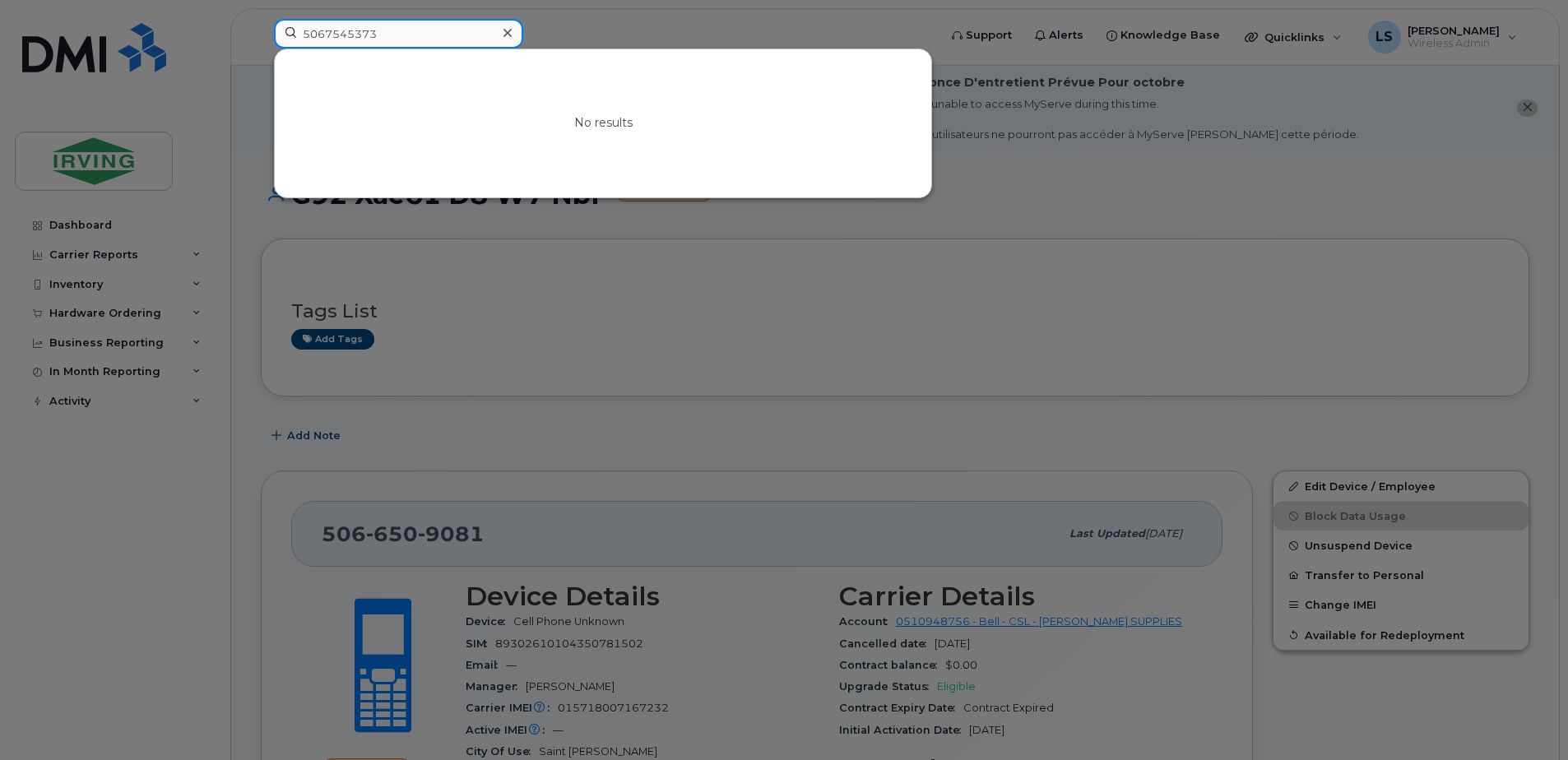
click at [429, 23] on input "5067545373" at bounding box center [398, 34] width 249 height 29
paste input
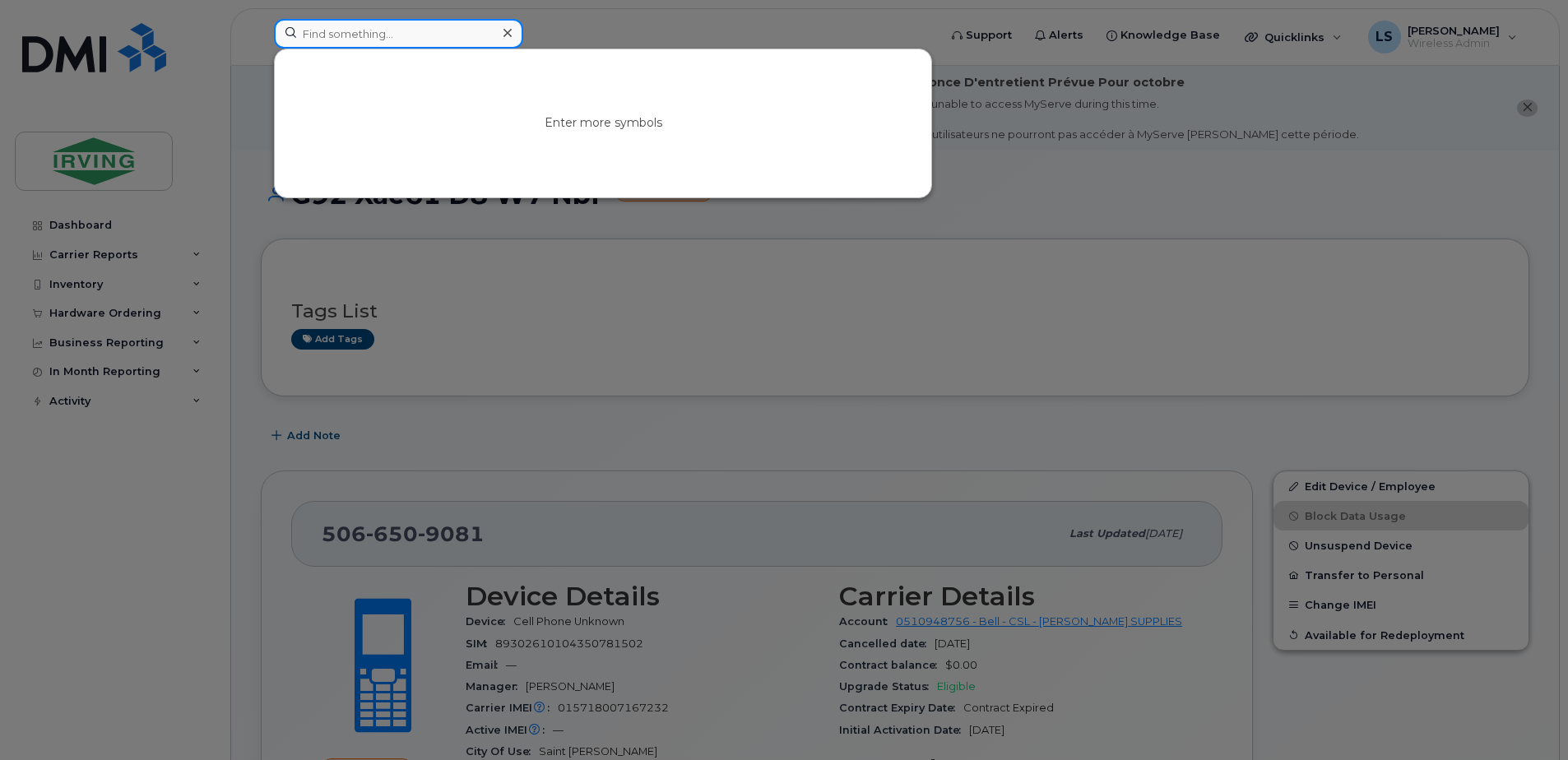
click at [391, 43] on input at bounding box center [398, 34] width 249 height 29
paste input "5067545373"
click at [426, 37] on input "5067545373" at bounding box center [398, 34] width 249 height 29
paste input "7826412961"
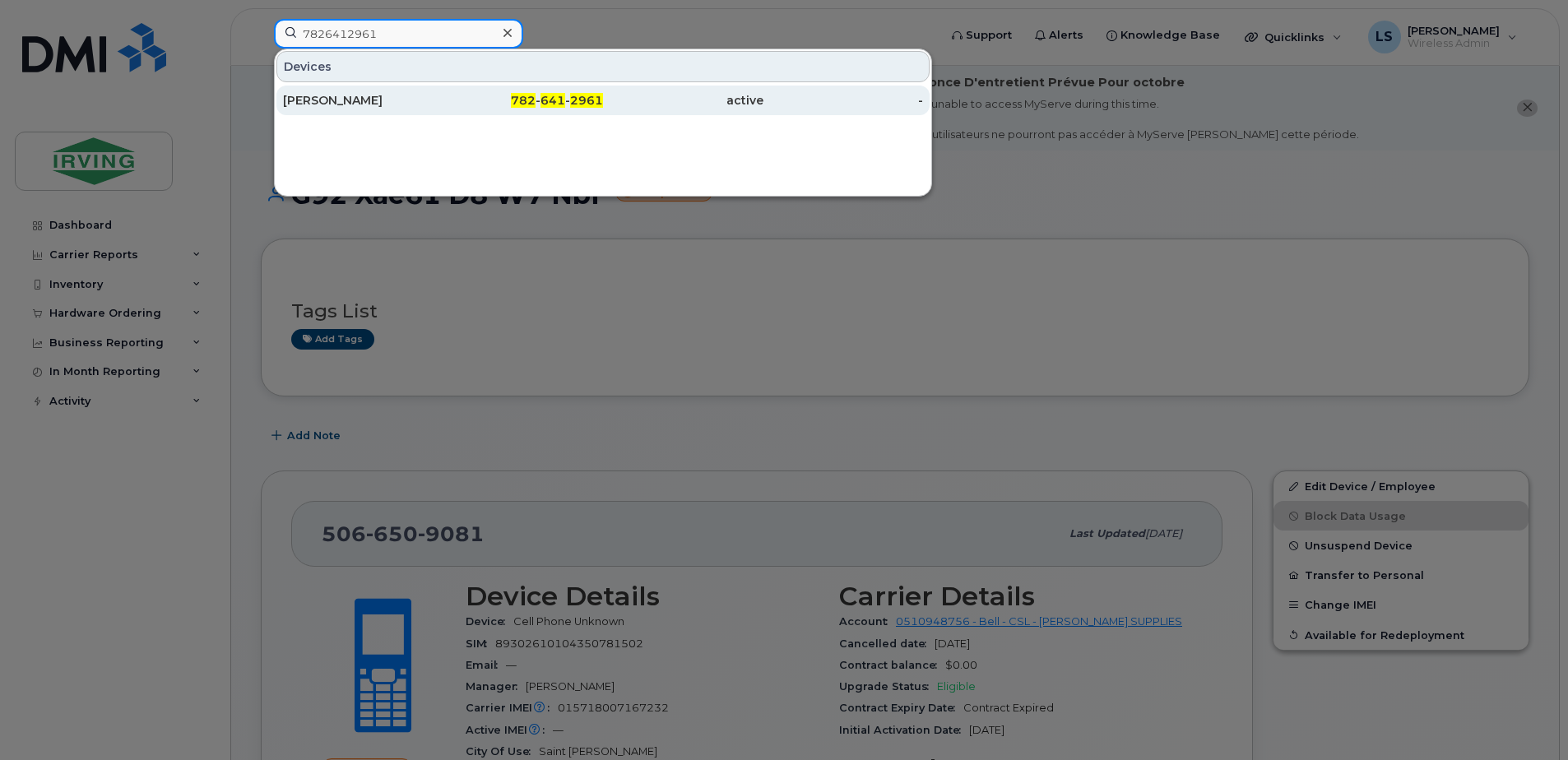
type input "7826412961"
click at [552, 98] on span "641" at bounding box center [553, 100] width 24 height 15
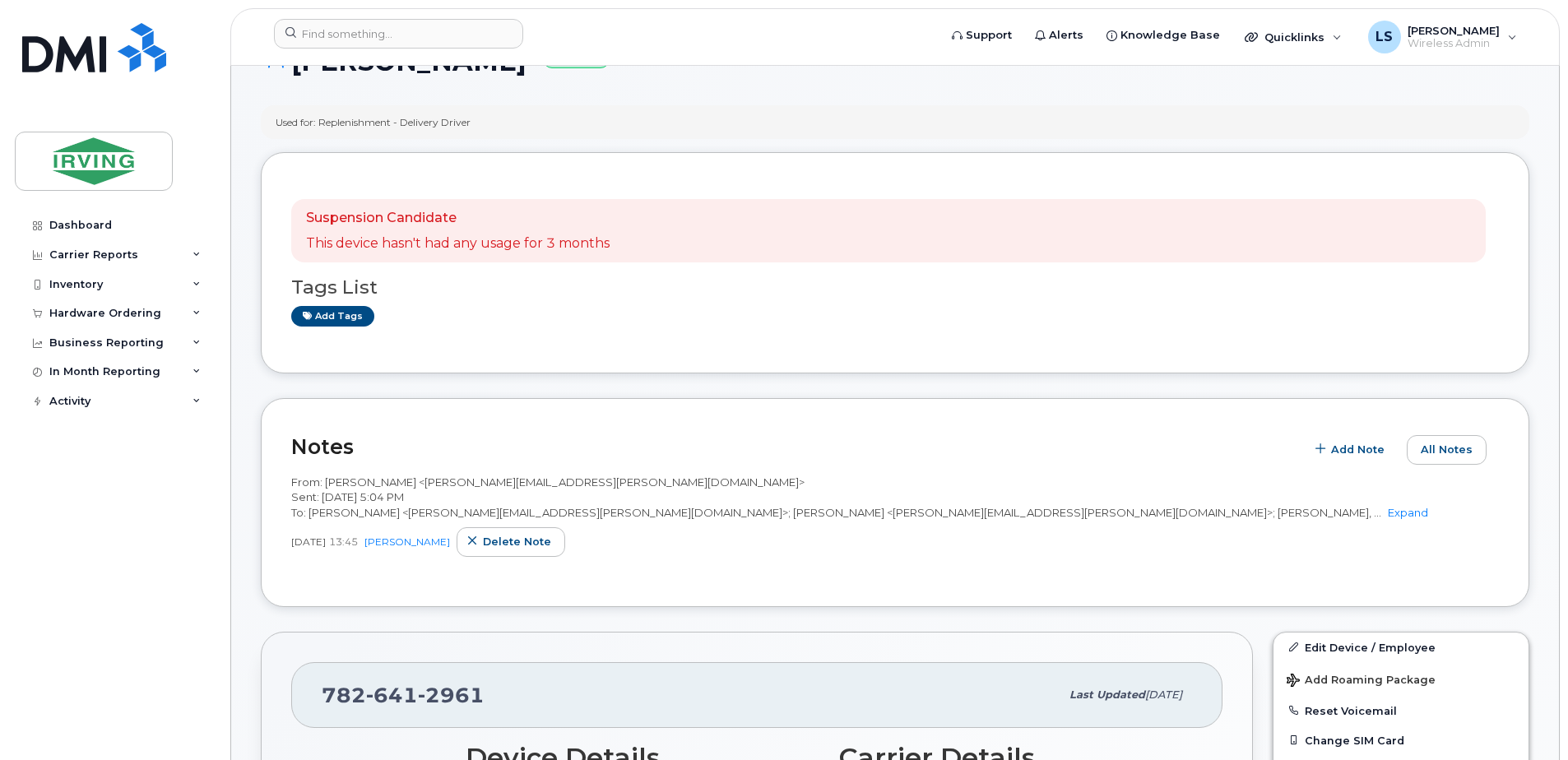
scroll to position [192, 0]
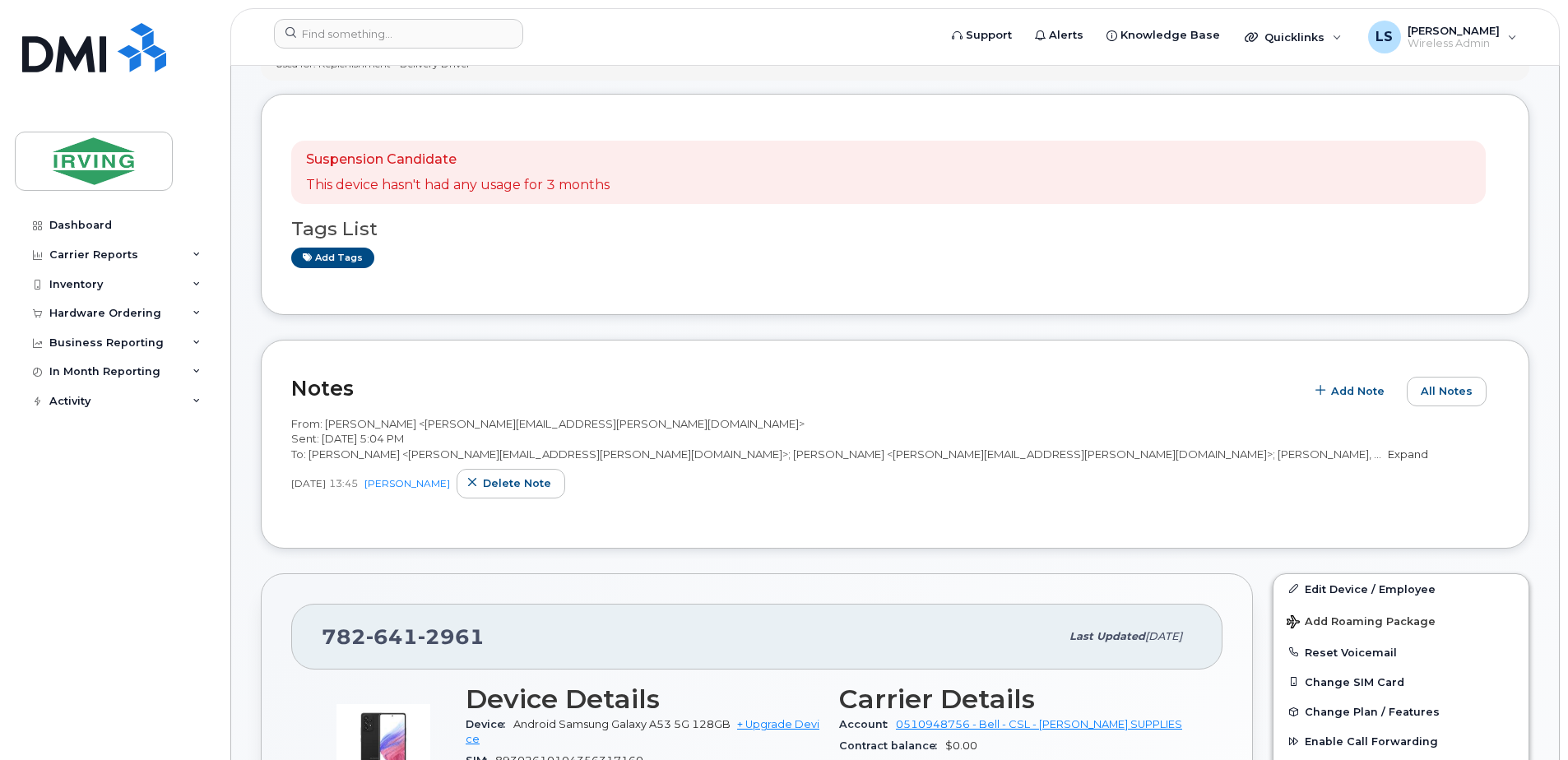
click at [1388, 452] on link "Expand" at bounding box center [1408, 454] width 40 height 13
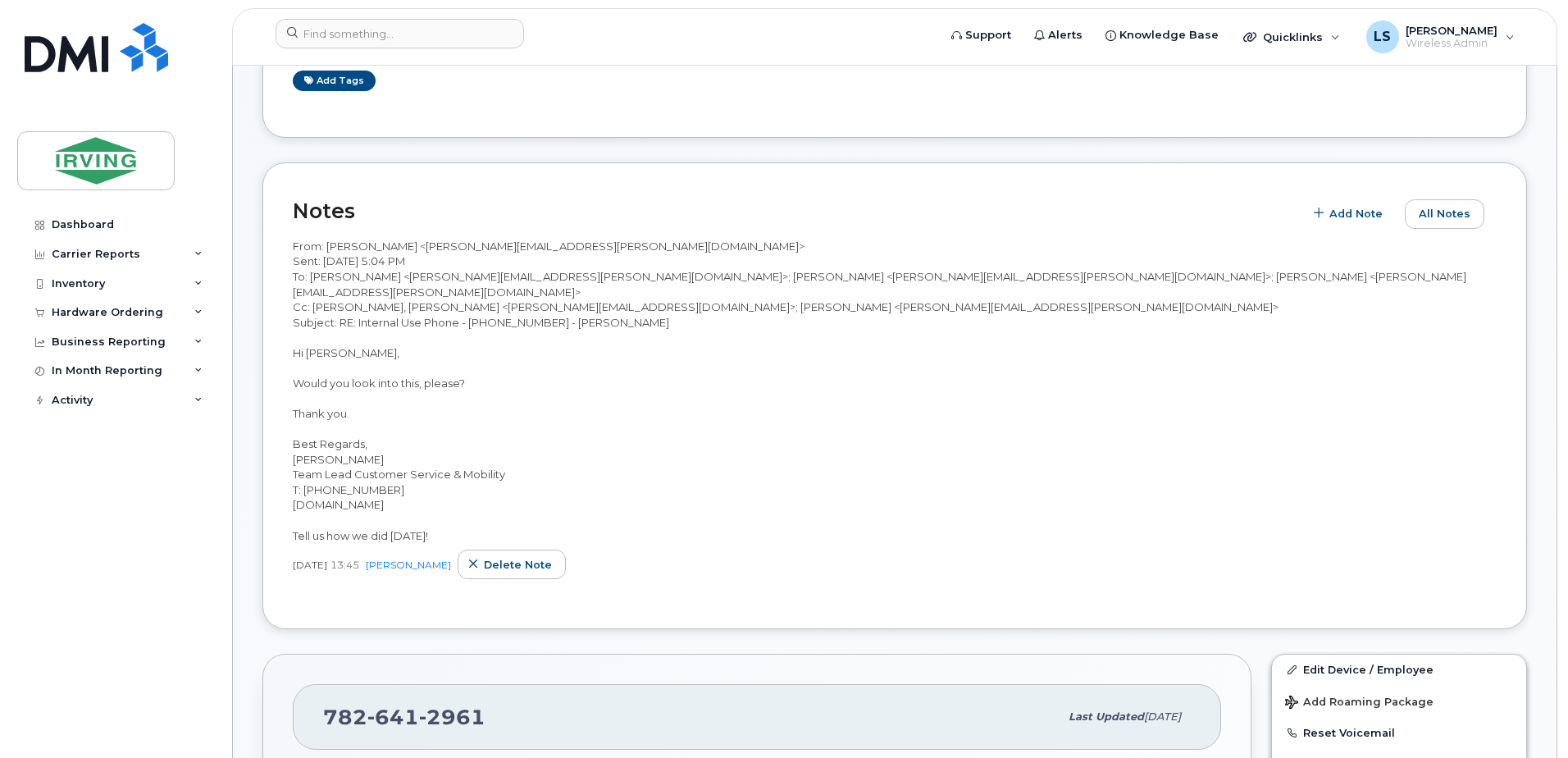
scroll to position [383, 0]
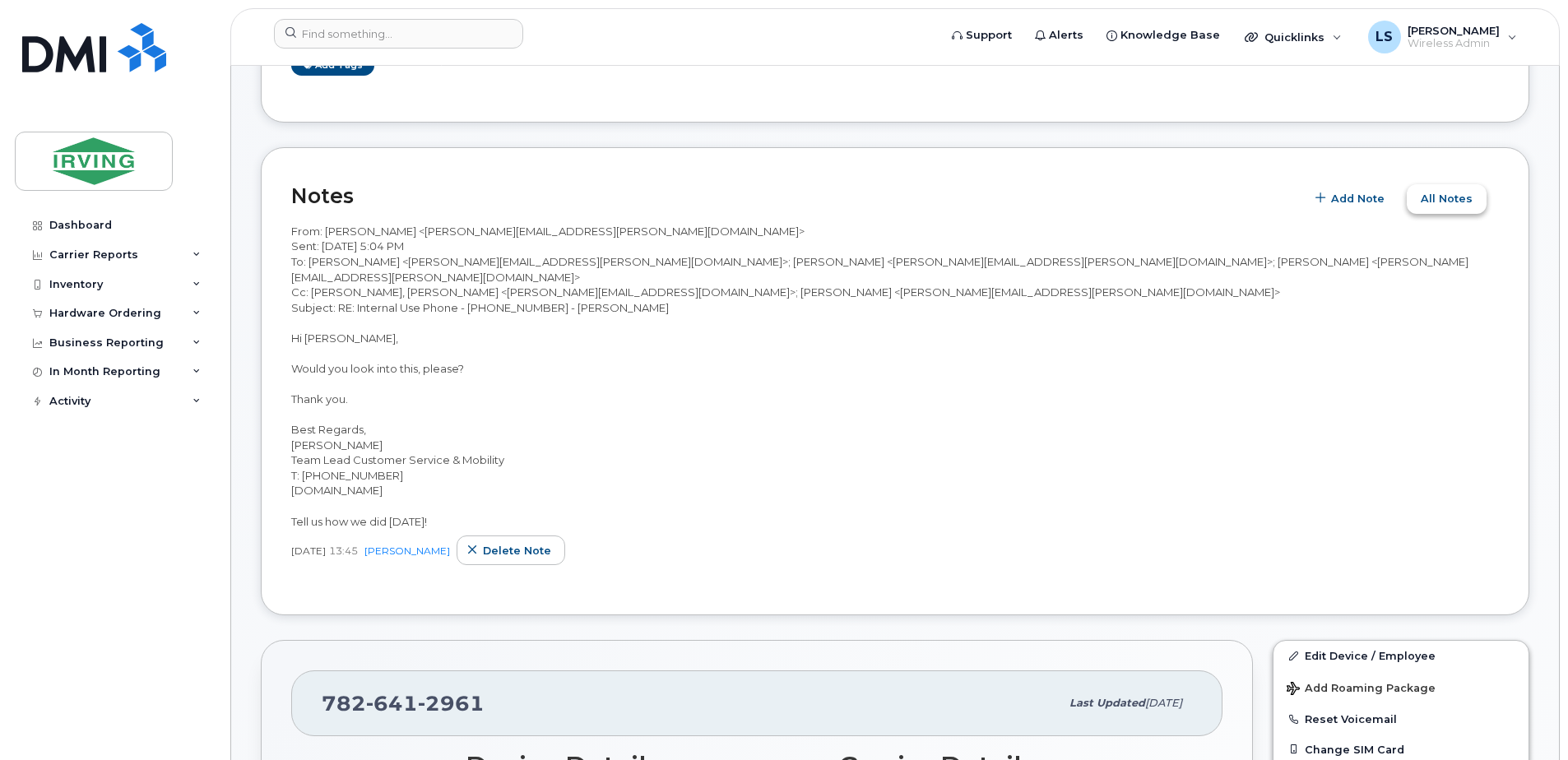
click at [1452, 197] on span "All Notes" at bounding box center [1447, 199] width 52 height 16
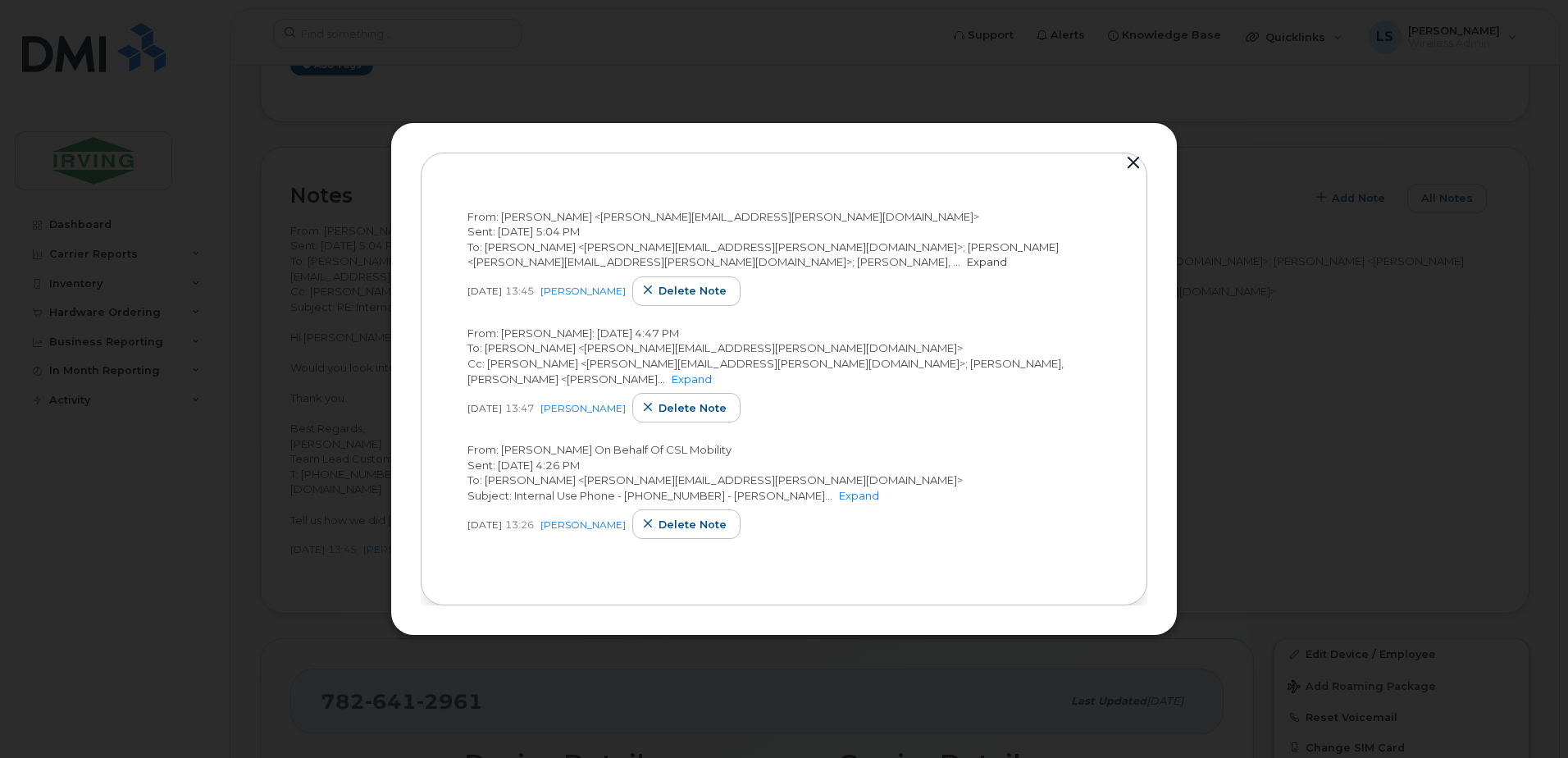
click at [967, 255] on link "Expand" at bounding box center [987, 261] width 40 height 13
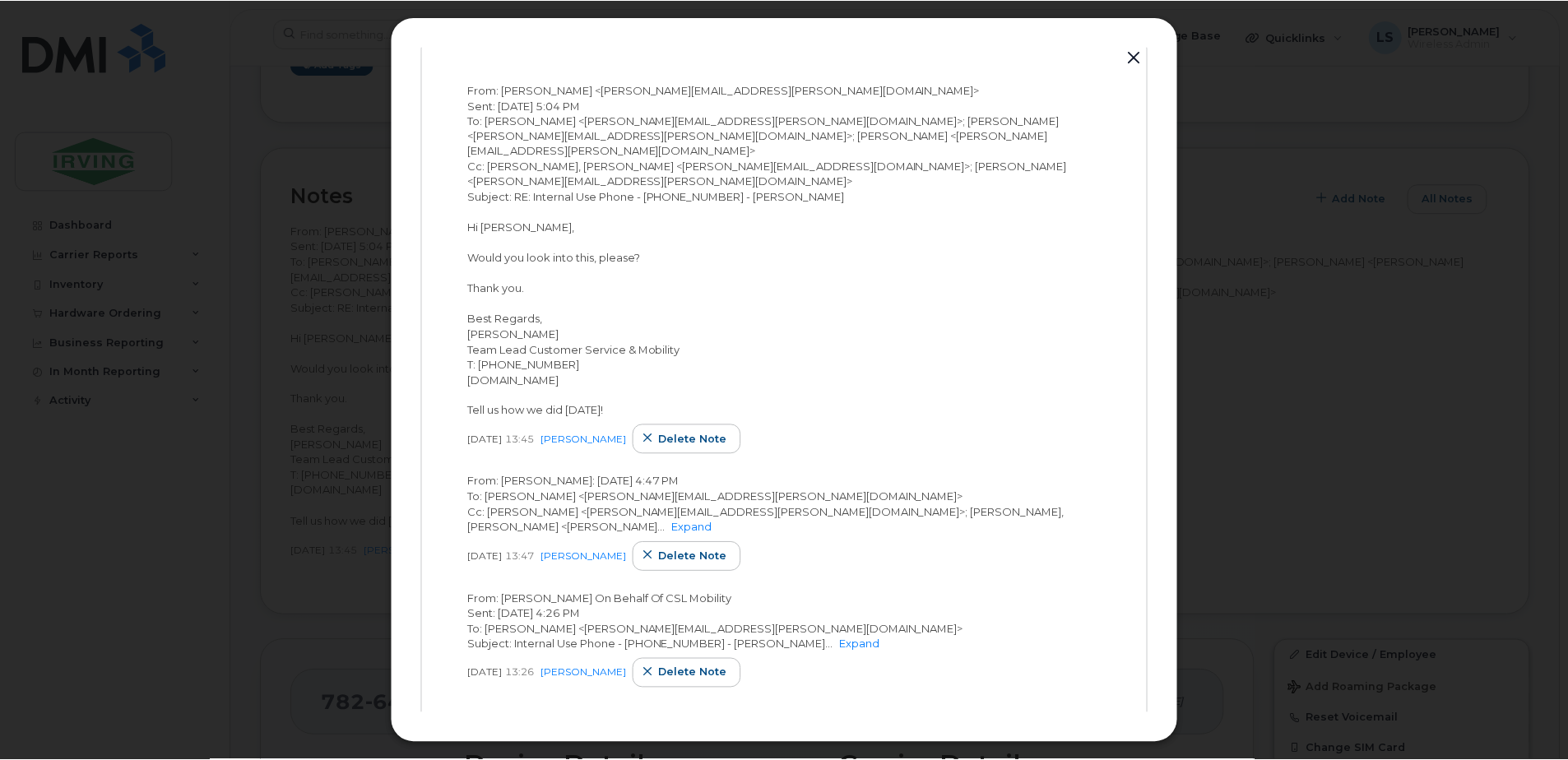
scroll to position [0, 0]
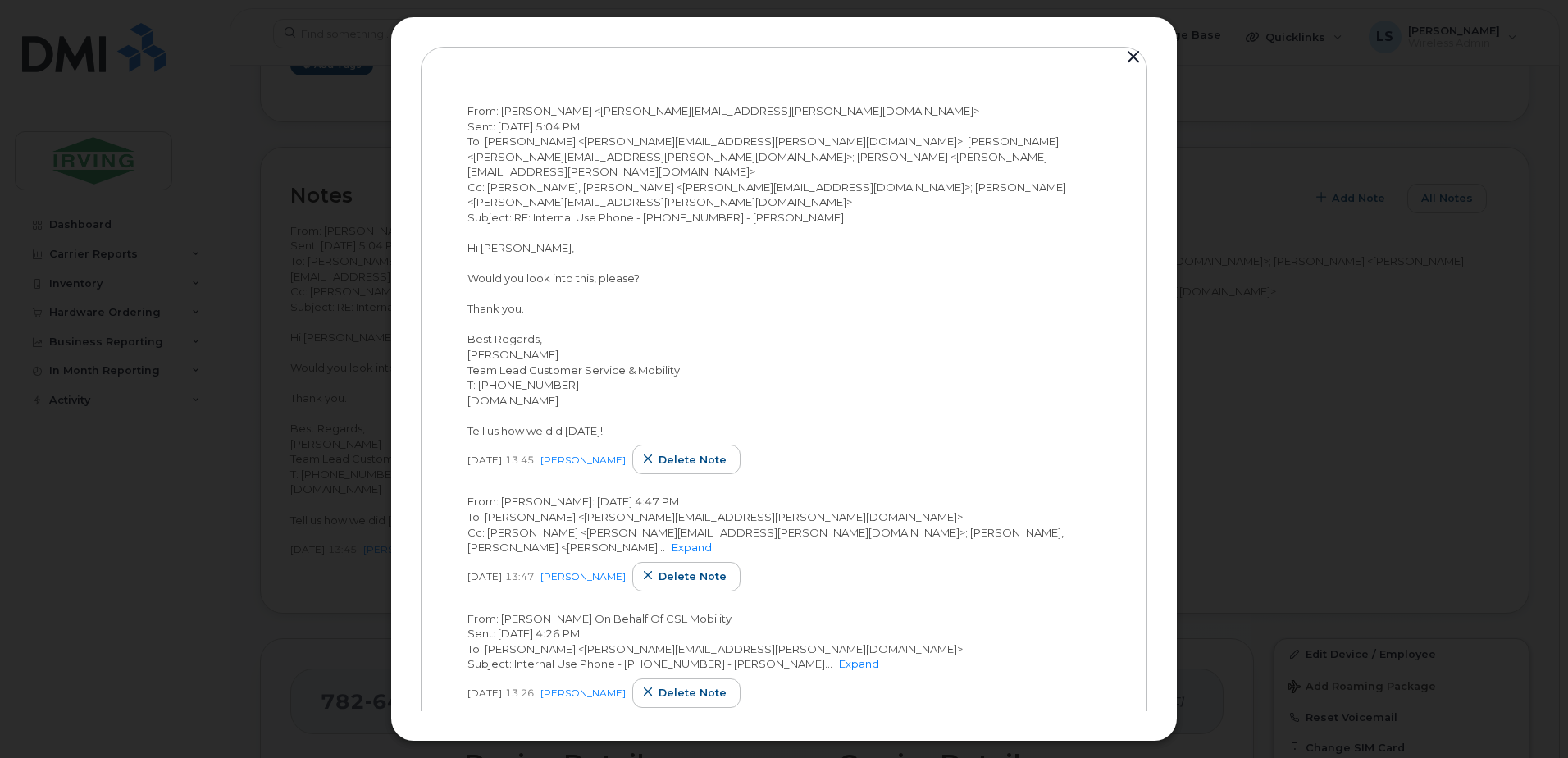
click at [1128, 53] on button "button" at bounding box center [1133, 57] width 24 height 23
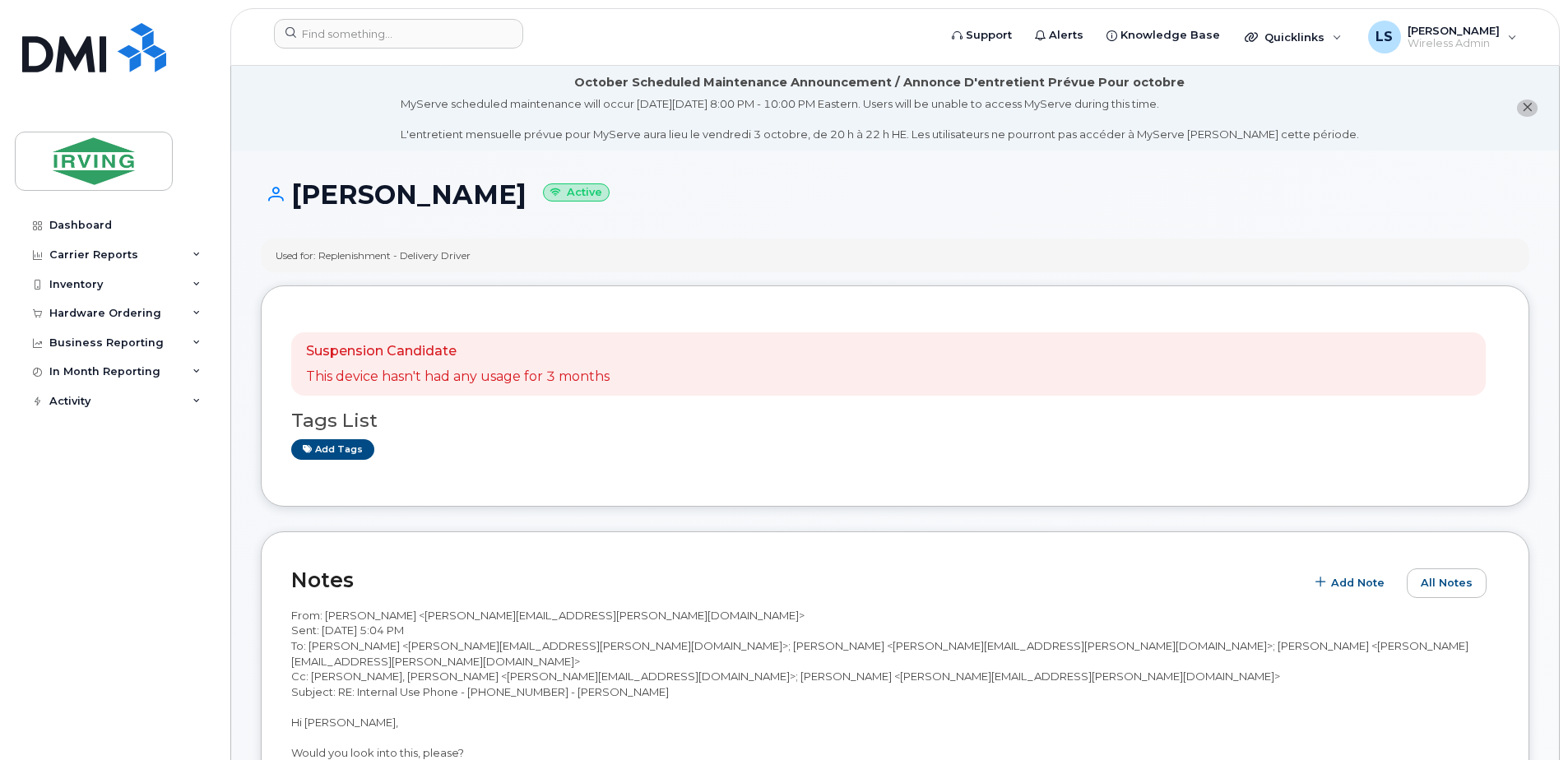
scroll to position [384, 0]
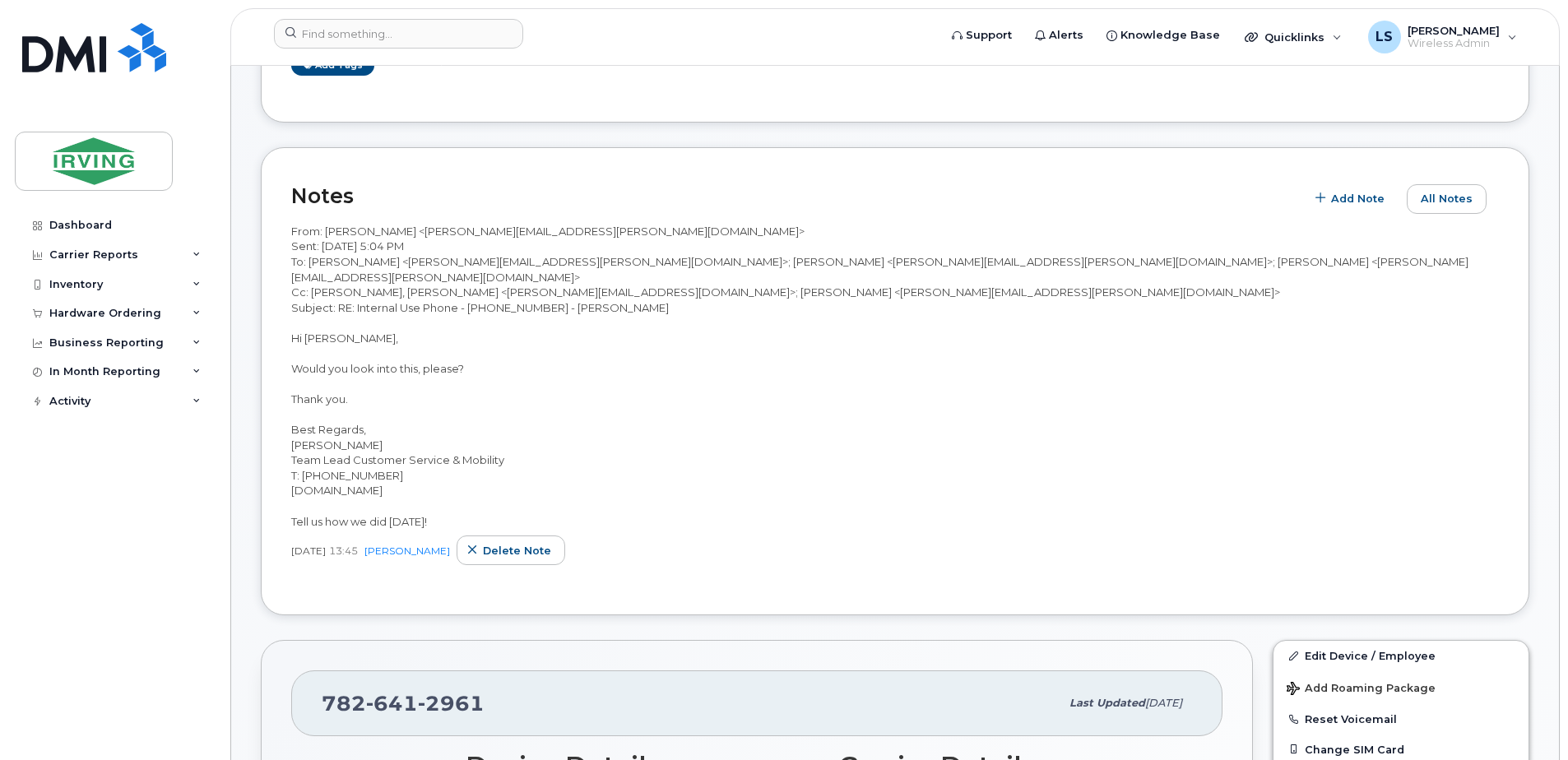
click at [955, 460] on div "From: [PERSON_NAME] <[PERSON_NAME][EMAIL_ADDRESS][PERSON_NAME][DOMAIN_NAME]> Se…" at bounding box center [896, 377] width 1208 height 305
click at [536, 543] on span "Delete note" at bounding box center [517, 551] width 69 height 16
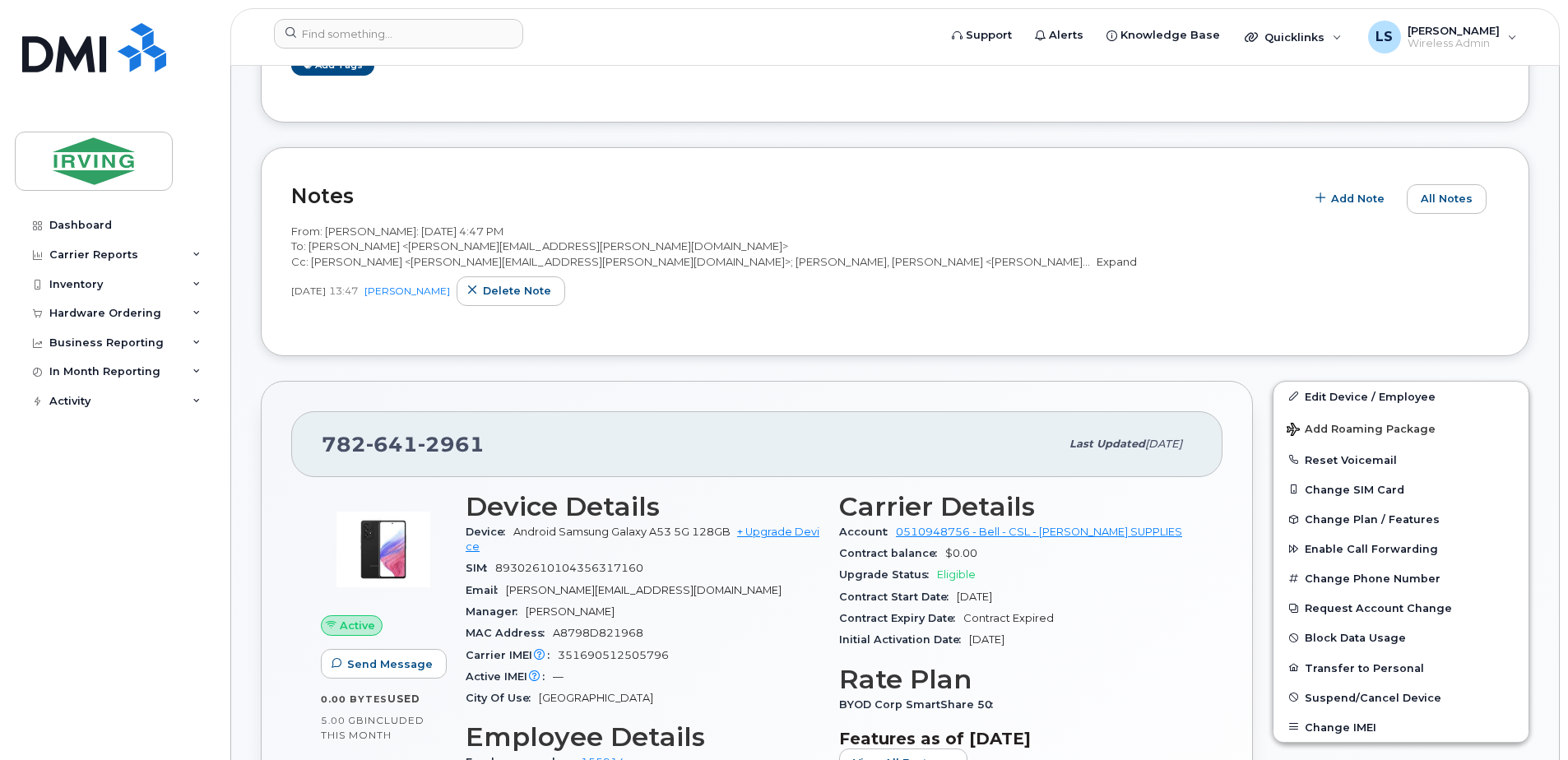
click at [1097, 268] on link "Expand" at bounding box center [1117, 261] width 40 height 13
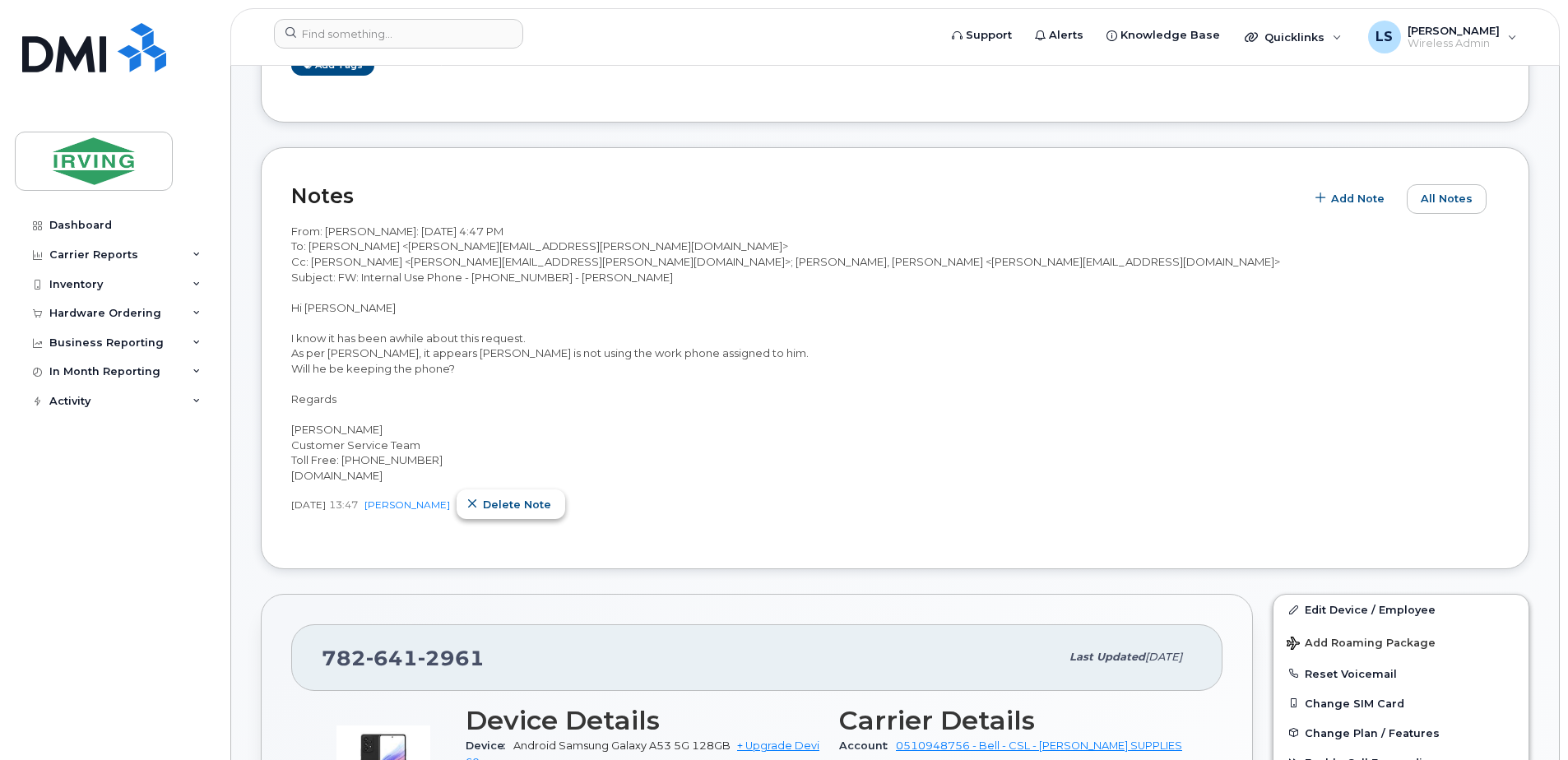
click at [538, 513] on span "Delete note" at bounding box center [517, 505] width 69 height 16
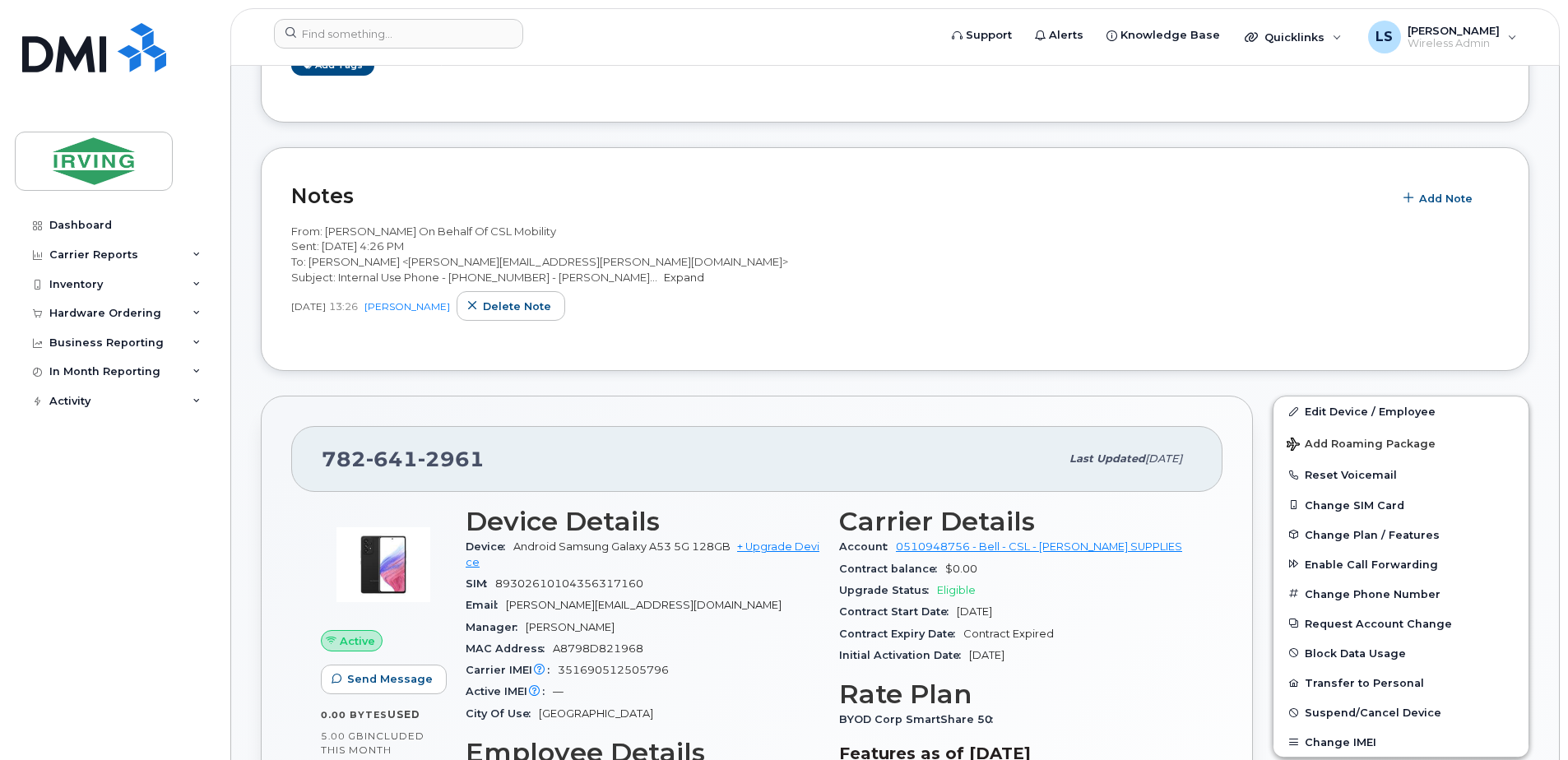
click at [666, 284] on link "Expand" at bounding box center [684, 277] width 40 height 13
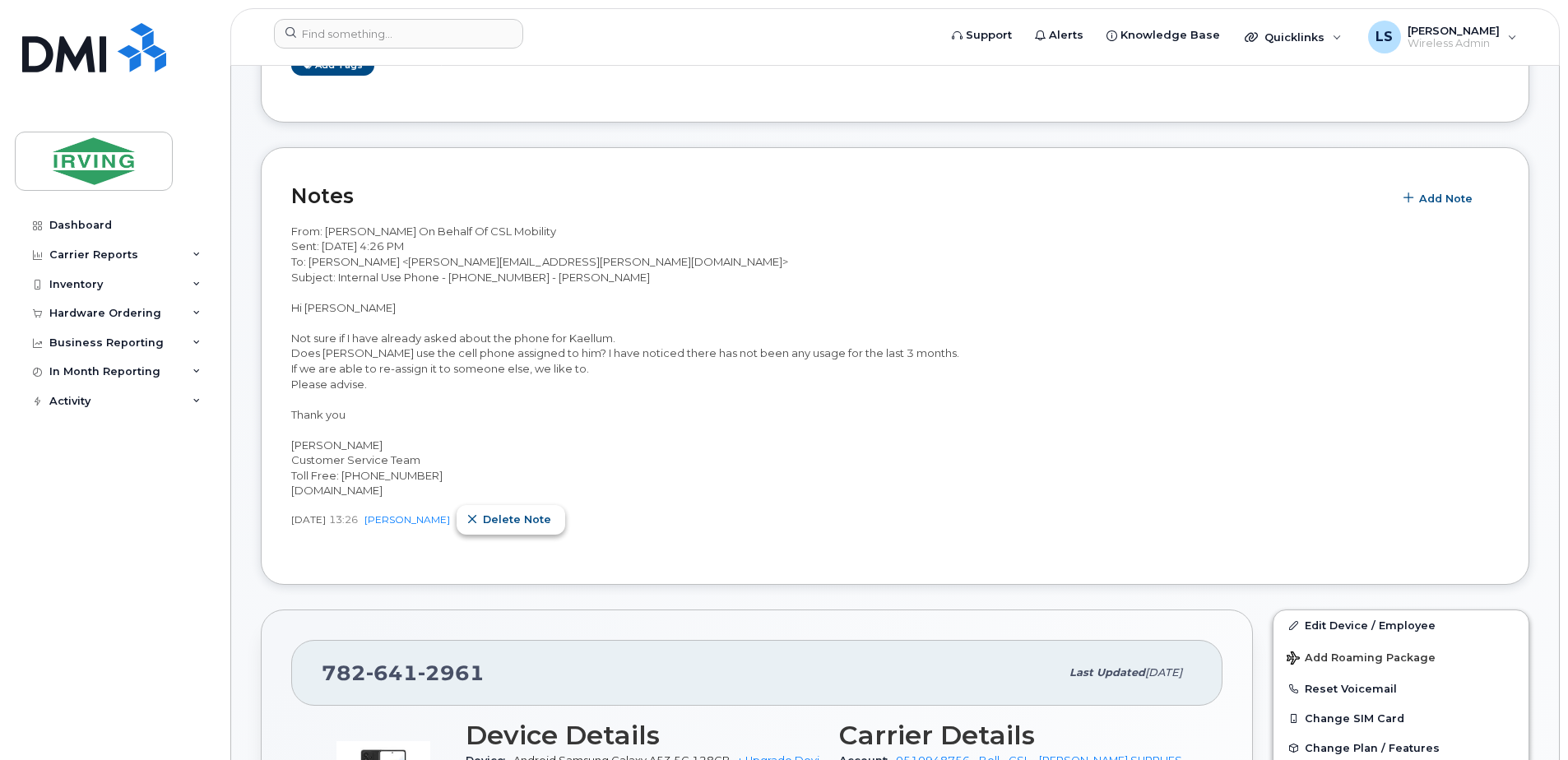
click at [541, 527] on span "Delete note" at bounding box center [517, 520] width 69 height 16
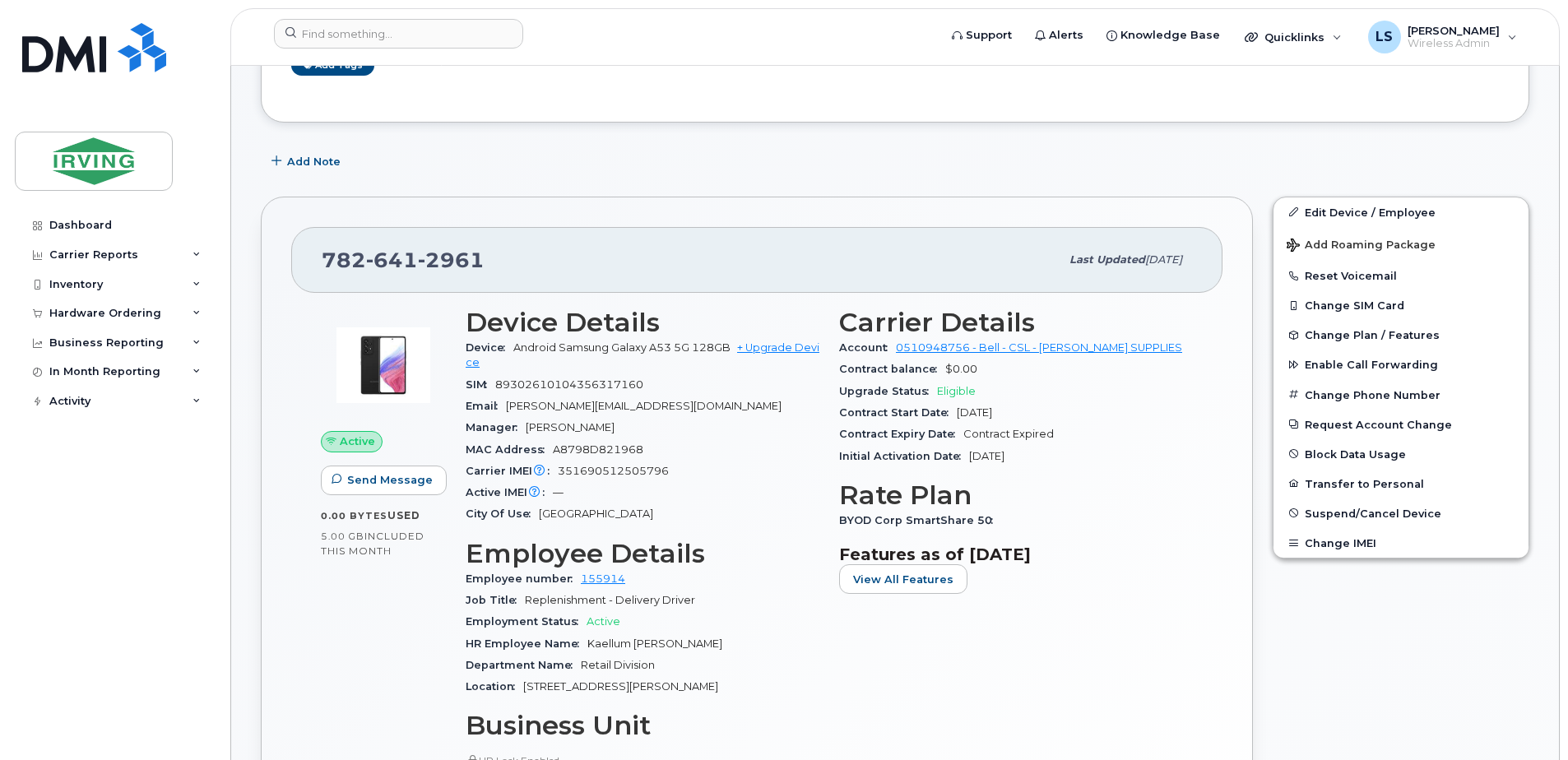
scroll to position [0, 0]
